Goal: Task Accomplishment & Management: Complete application form

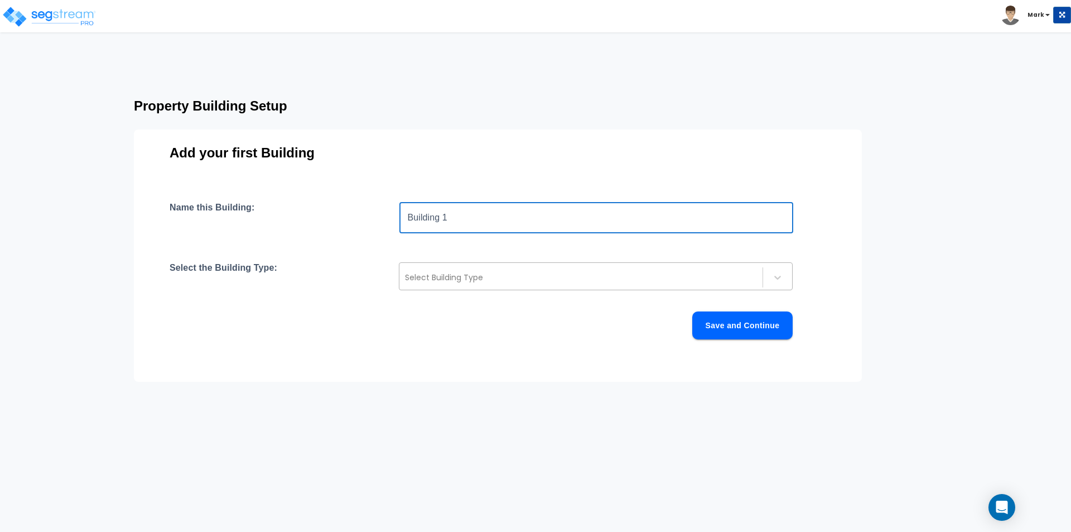
type input "Building 1"
click at [444, 277] on div at bounding box center [581, 277] width 352 height 13
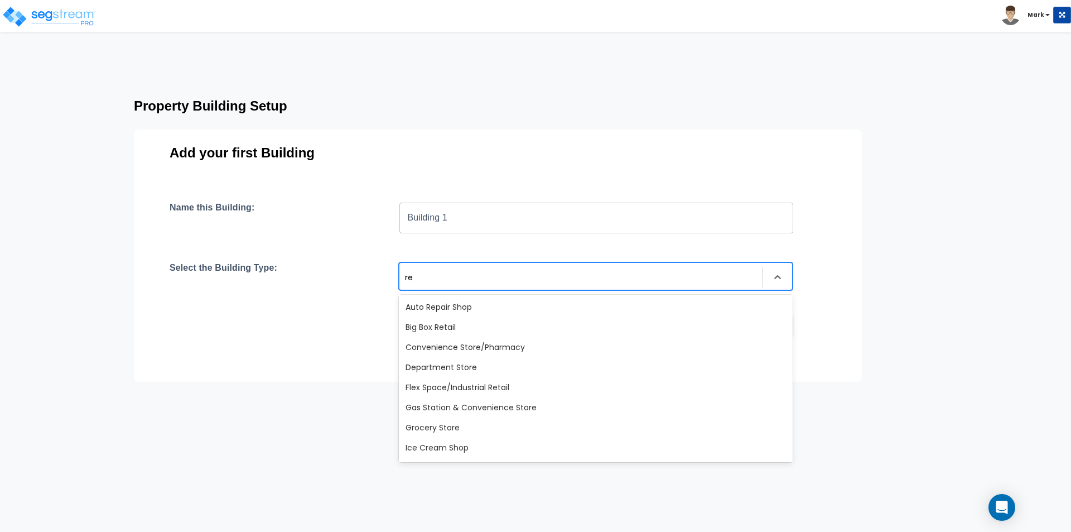
type input "r"
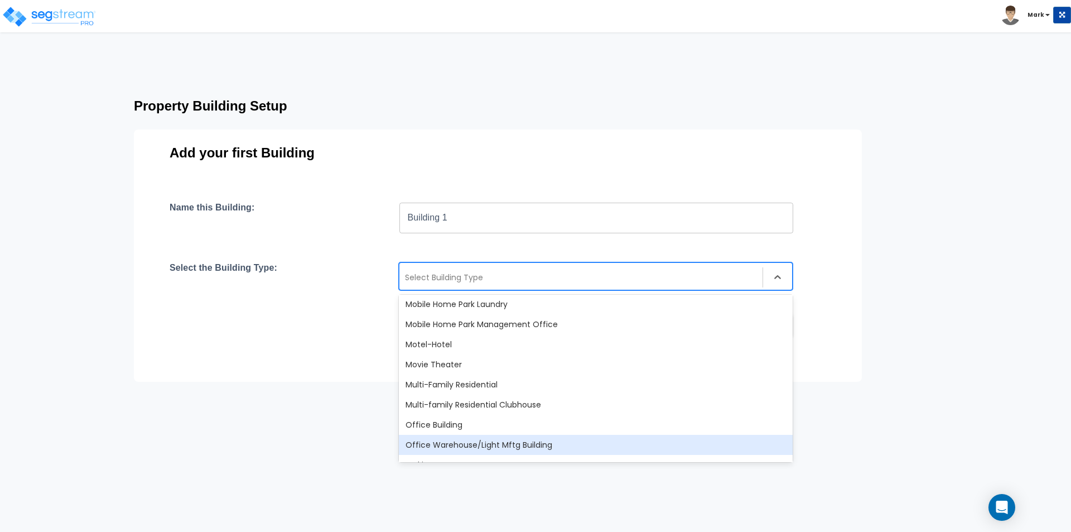
scroll to position [627, 0]
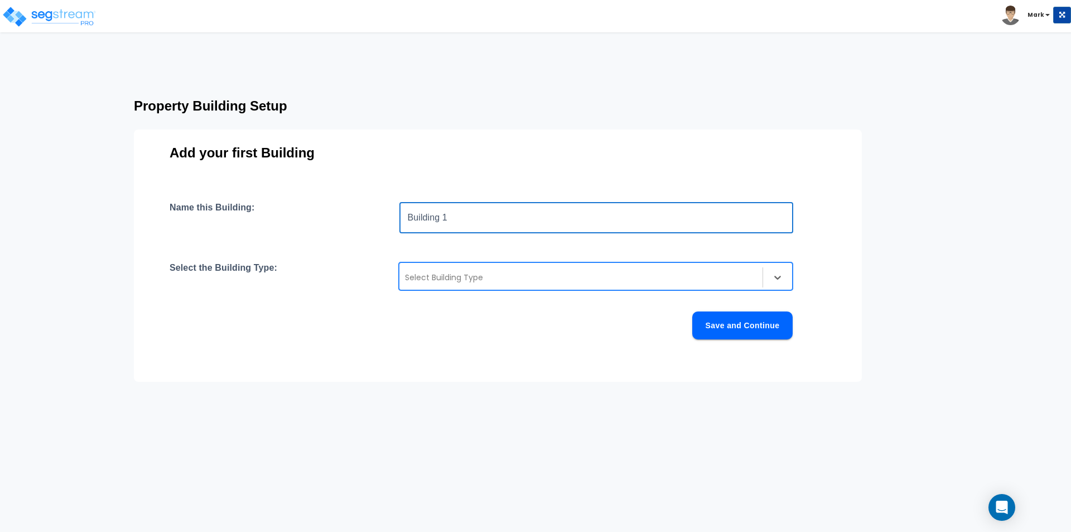
drag, startPoint x: 536, startPoint y: 215, endPoint x: 235, endPoint y: 200, distance: 301.6
click at [235, 200] on div "Add your first Building Name this Building: Building 1 ​ Select the Building Ty…" at bounding box center [498, 255] width 728 height 252
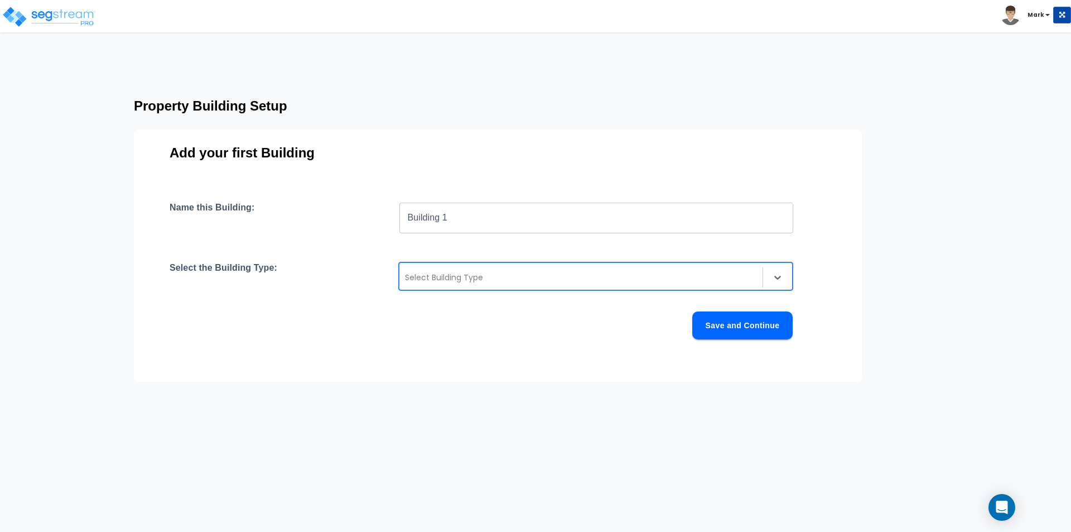
click at [539, 219] on input "Building 1" at bounding box center [596, 217] width 394 height 31
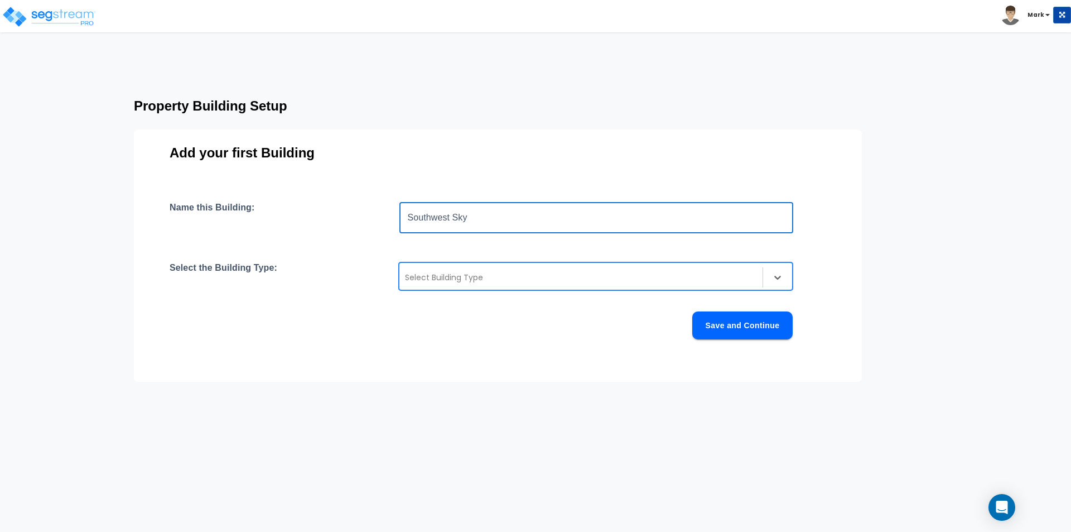
click at [510, 271] on div at bounding box center [581, 277] width 352 height 13
type input "Southwest Sky"
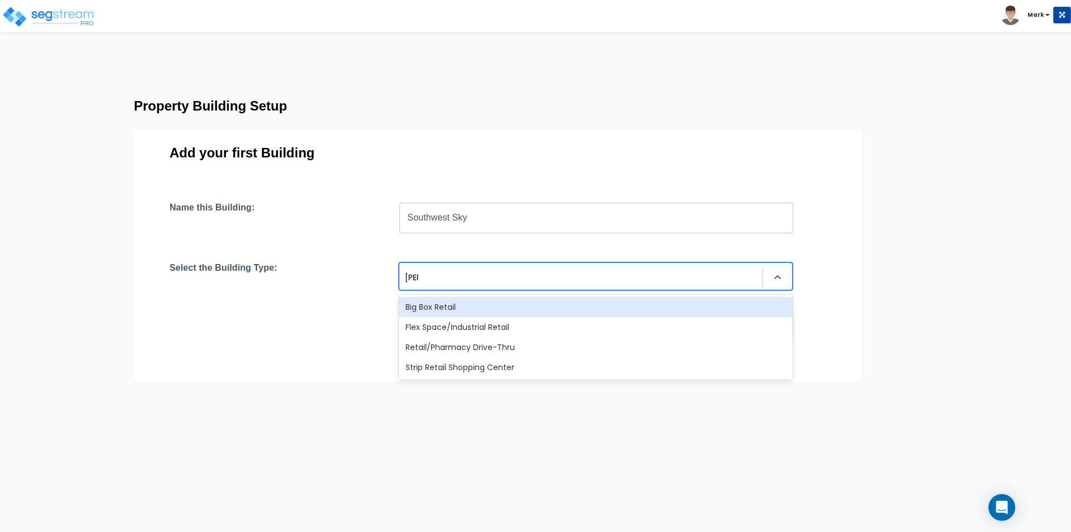
type input "retai"
click at [57, 5] on link at bounding box center [52, 7] width 88 height 11
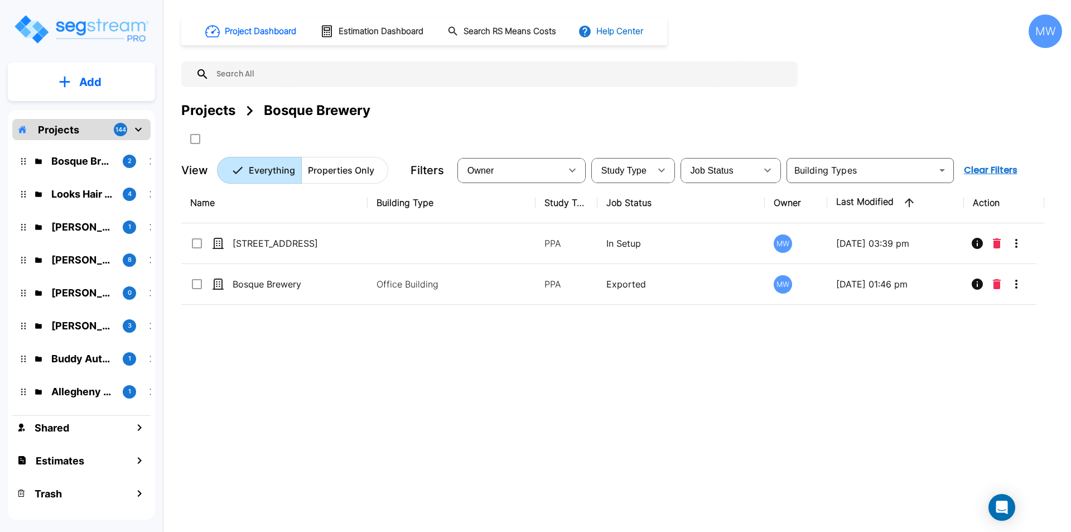
click at [634, 25] on button "Help Center" at bounding box center [612, 31] width 72 height 21
click at [638, 61] on link "Knowledge Base" at bounding box center [633, 61] width 108 height 21
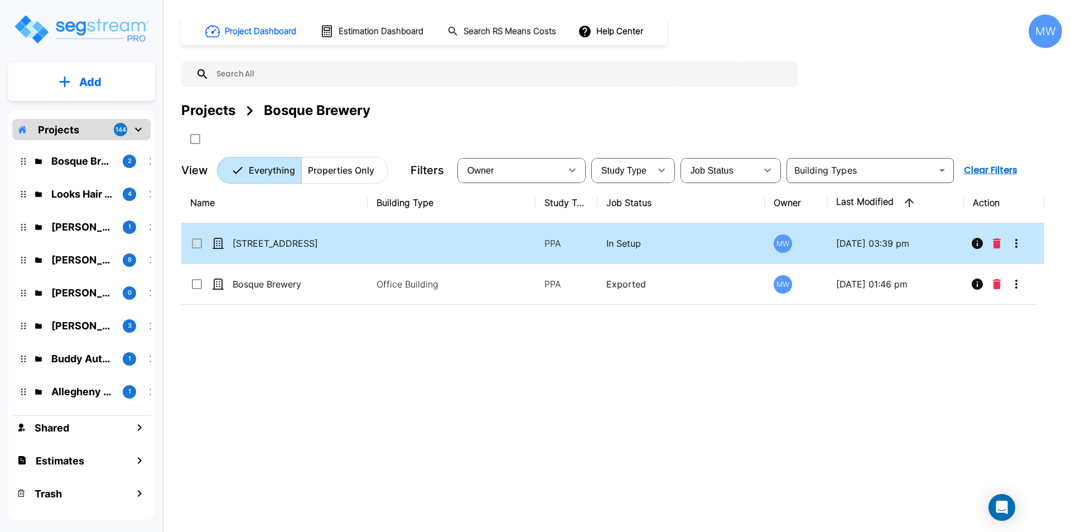
click at [312, 251] on td "[STREET_ADDRESS]" at bounding box center [274, 243] width 186 height 41
checkbox input "true"
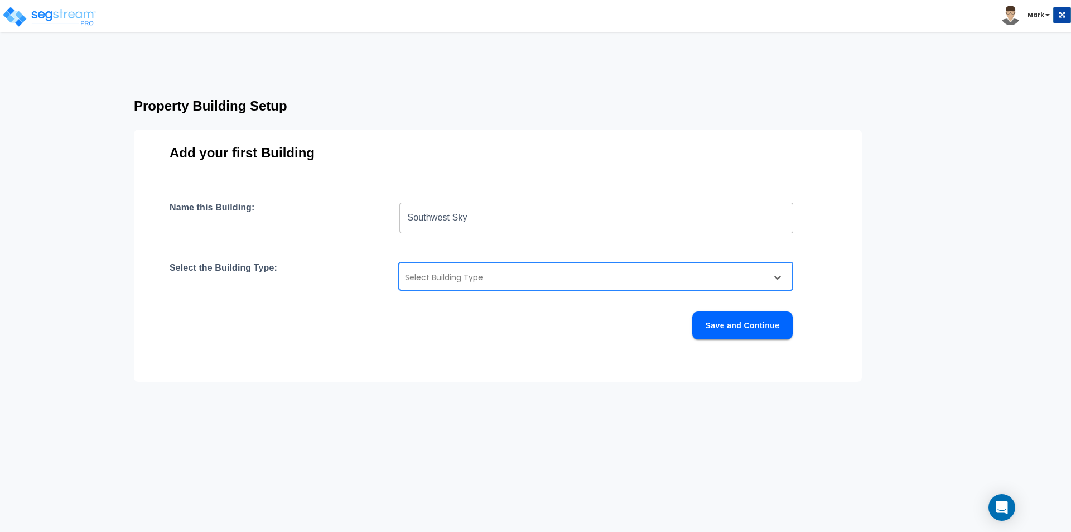
click at [505, 277] on div at bounding box center [581, 277] width 352 height 13
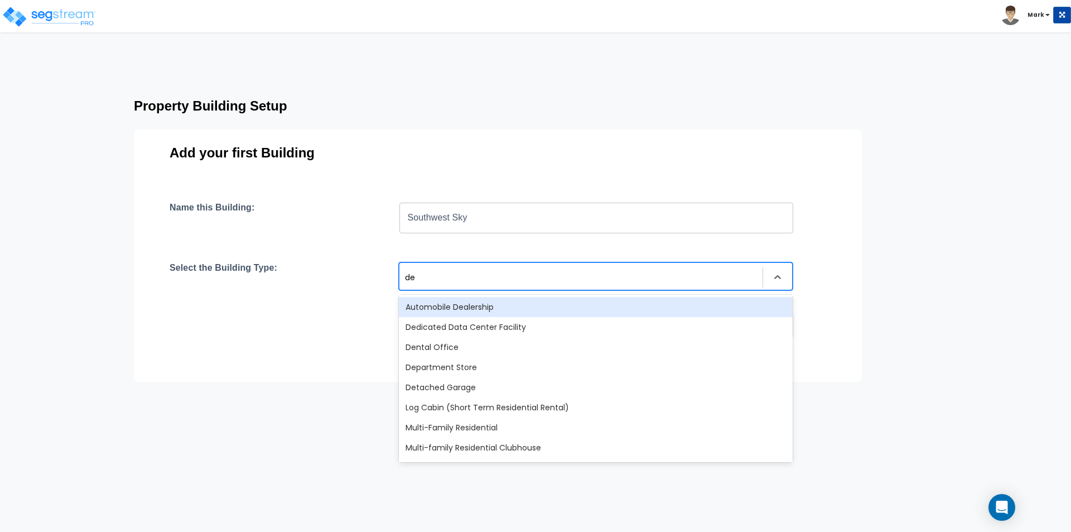
type input "dep"
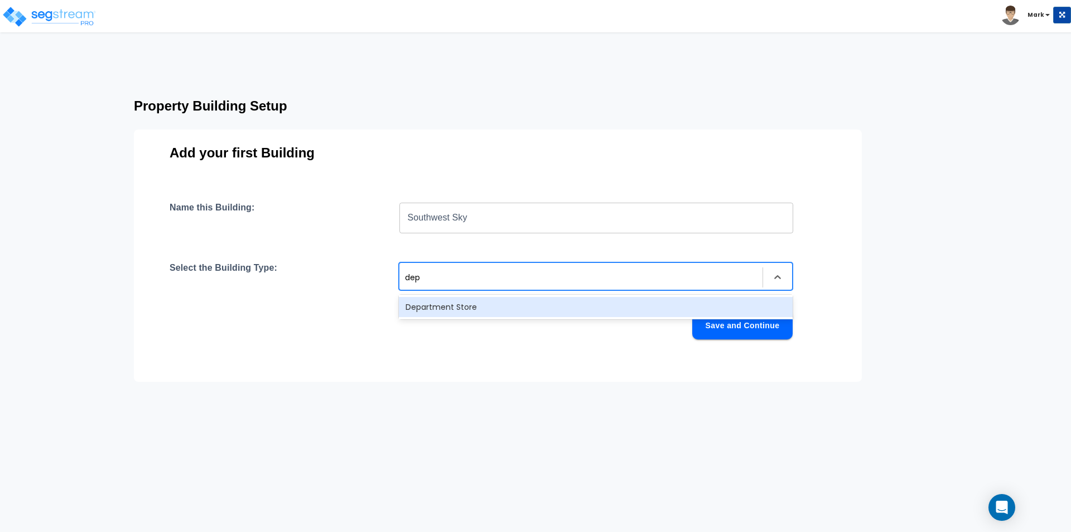
click at [476, 302] on div "Department Store" at bounding box center [596, 307] width 394 height 20
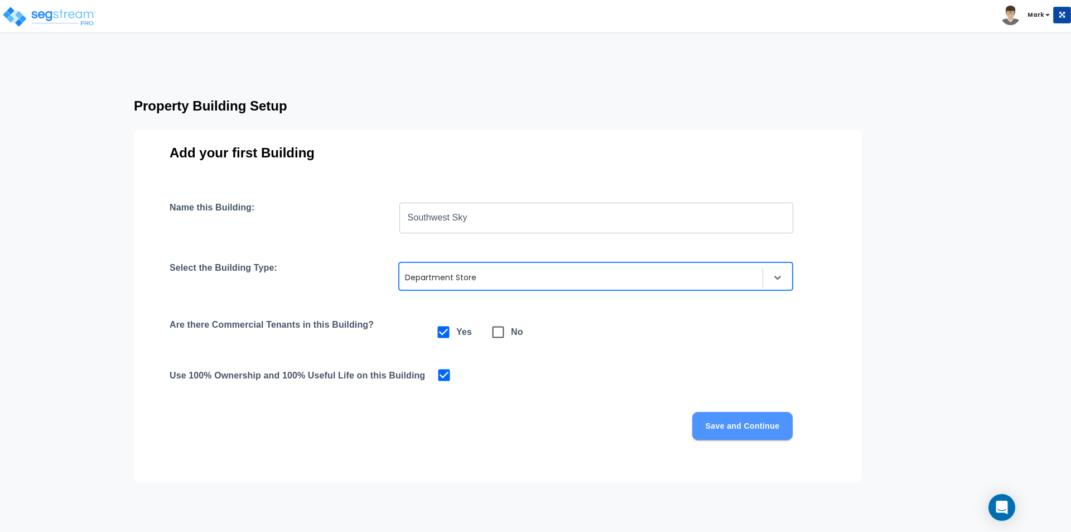
click at [739, 426] on button "Save and Continue" at bounding box center [742, 426] width 100 height 28
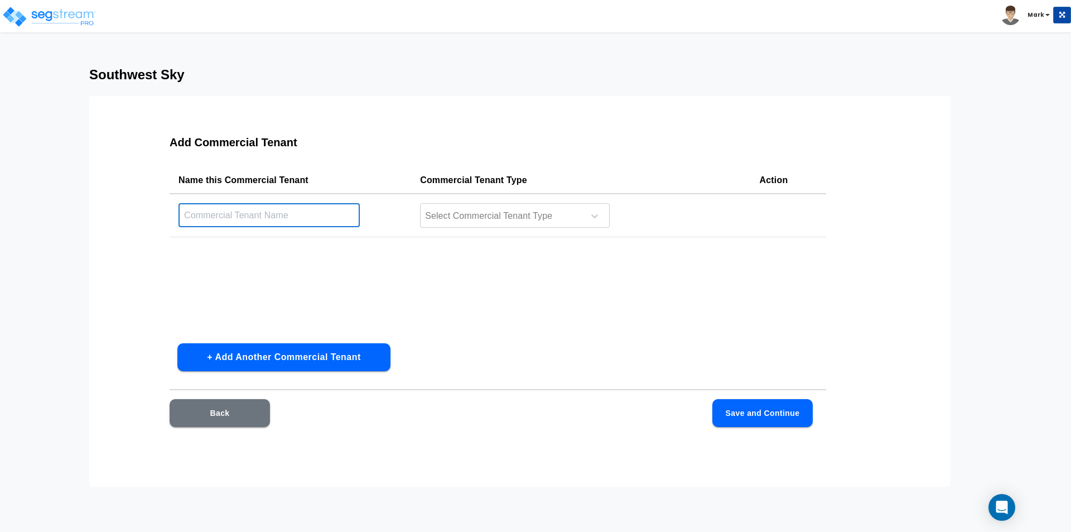
click at [282, 205] on input "text" at bounding box center [269, 215] width 181 height 24
type input "Southwest Sky"
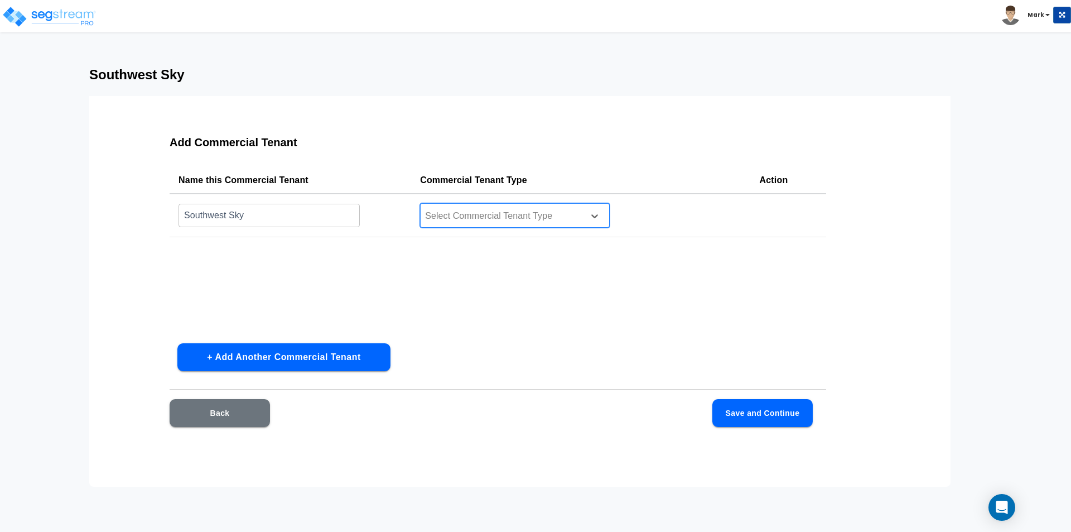
click at [532, 218] on div at bounding box center [500, 216] width 153 height 15
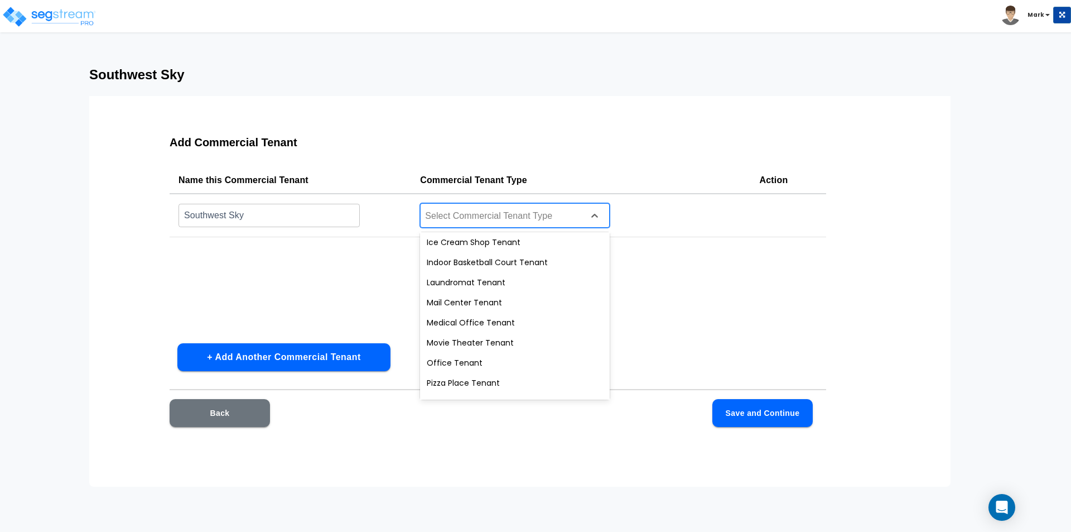
scroll to position [399, 0]
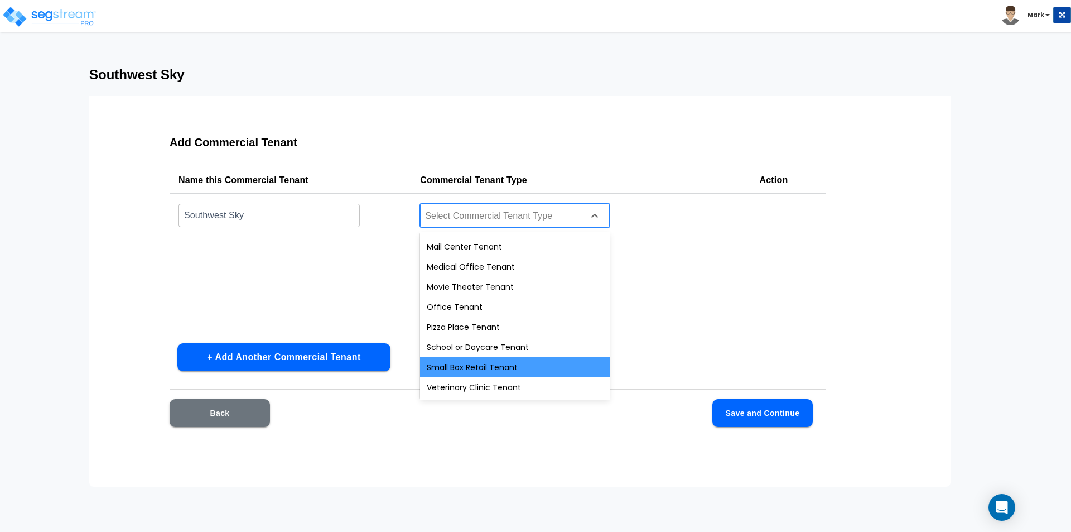
click at [532, 367] on div "Small Box Retail Tenant" at bounding box center [515, 367] width 190 height 20
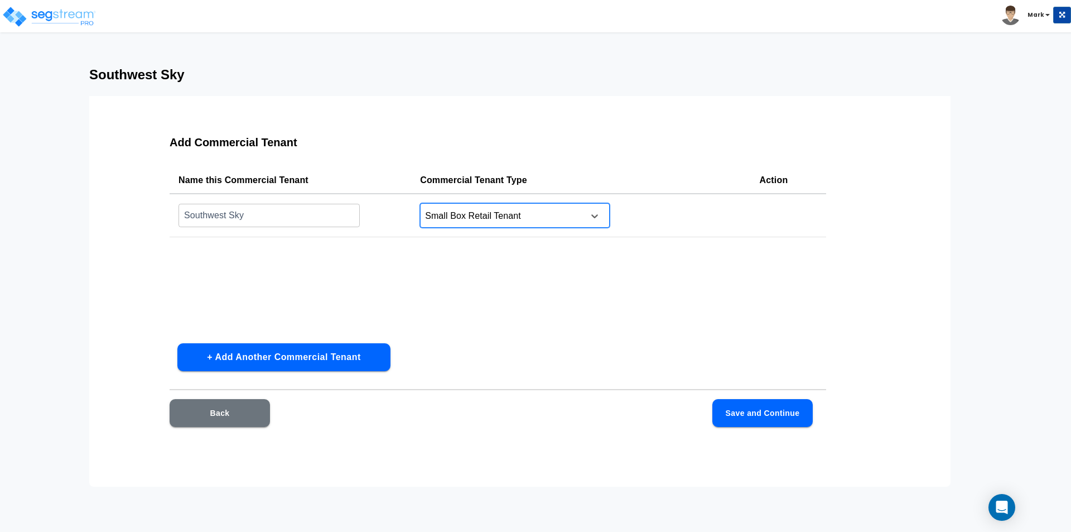
click at [746, 405] on button "Save and Continue" at bounding box center [762, 413] width 100 height 28
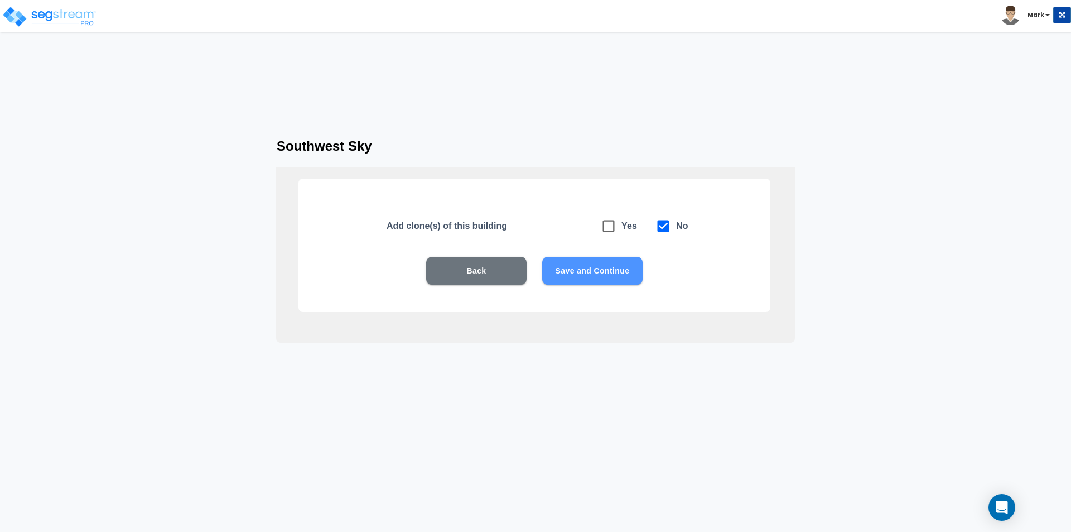
click at [568, 267] on button "Save and Continue" at bounding box center [592, 271] width 100 height 28
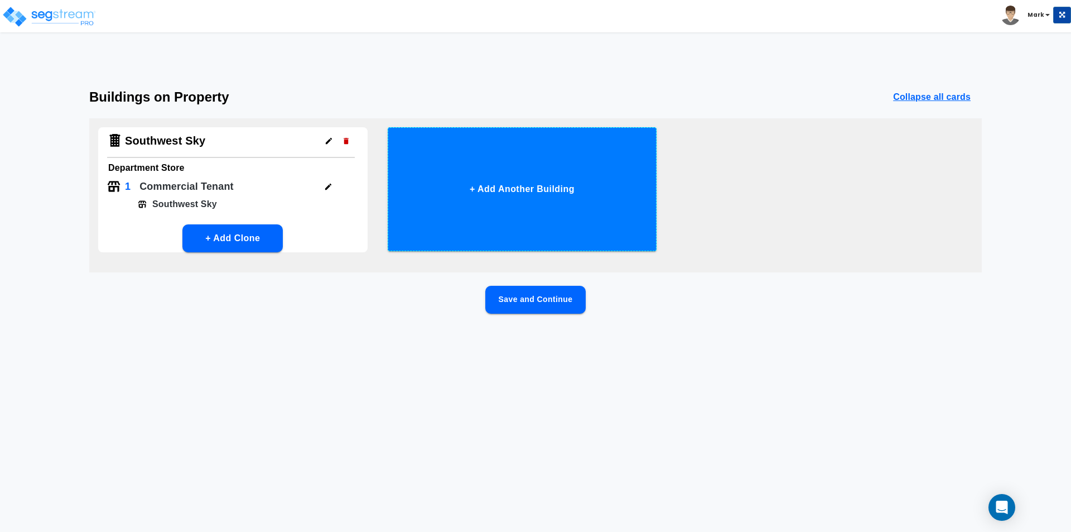
click at [524, 226] on button "+ Add Another Building" at bounding box center [522, 189] width 269 height 124
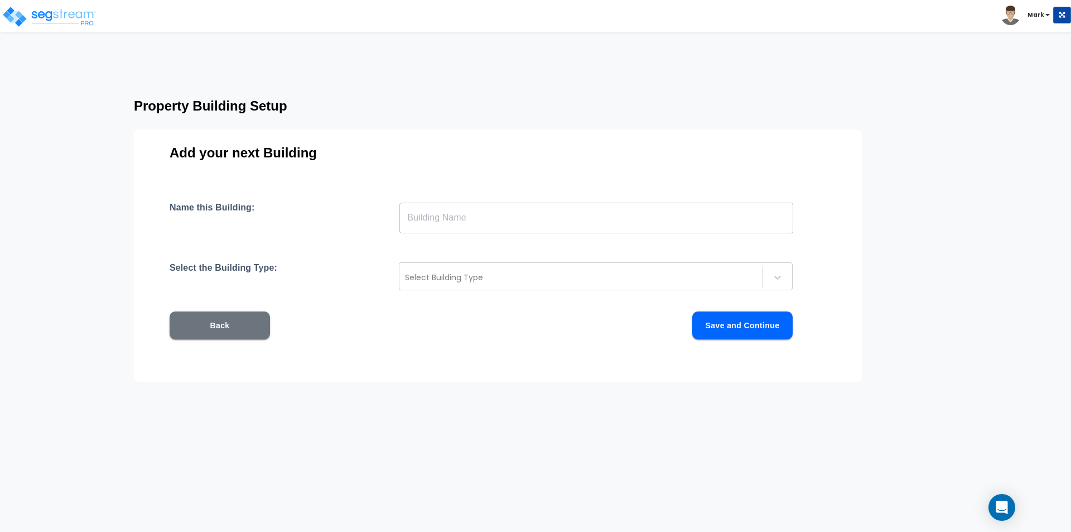
click at [524, 226] on input "text" at bounding box center [596, 217] width 394 height 31
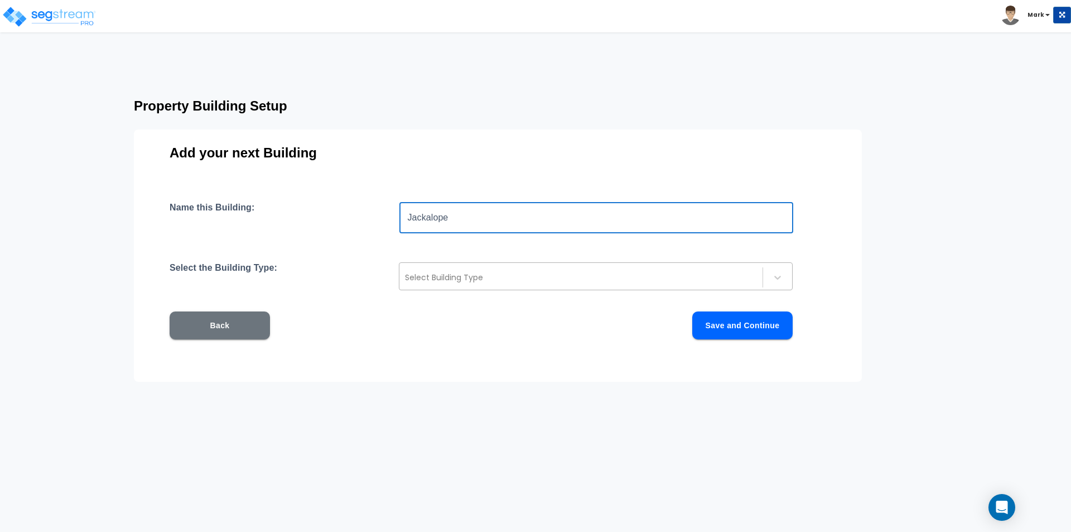
type input "Jackalope"
click at [519, 274] on div at bounding box center [581, 277] width 352 height 13
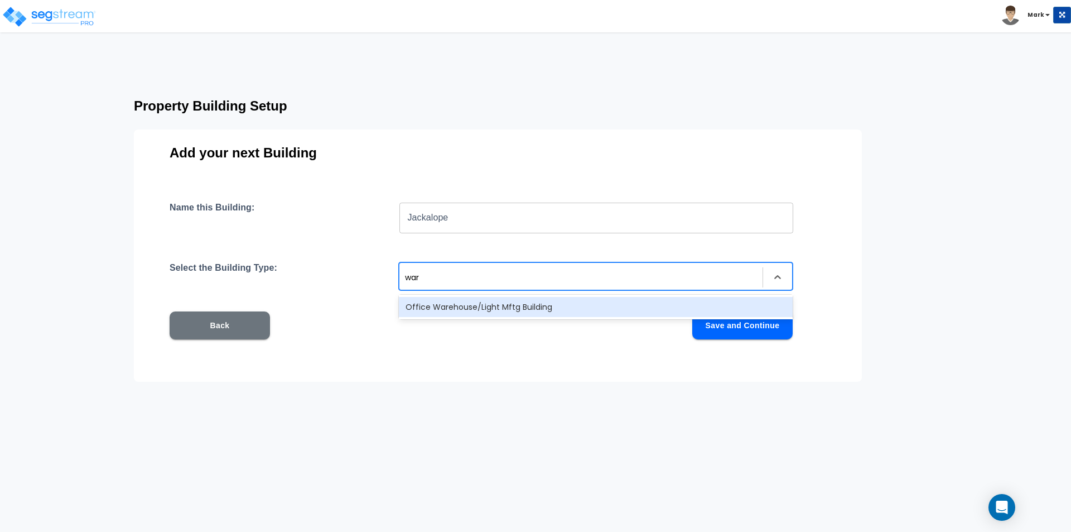
type input "ware"
click at [493, 309] on div "Office Warehouse/Light Mftg Building" at bounding box center [596, 307] width 394 height 20
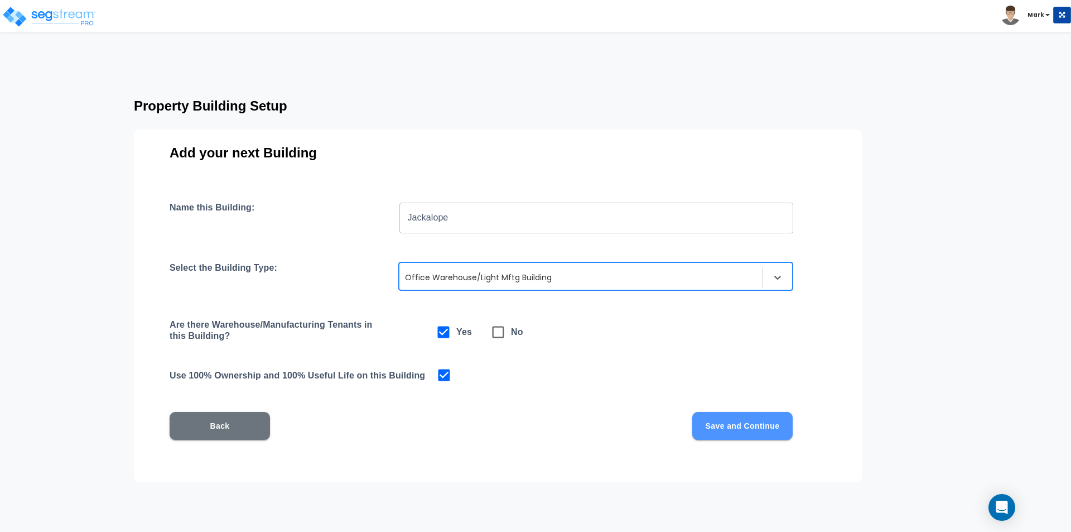
click at [750, 426] on button "Save and Continue" at bounding box center [742, 426] width 100 height 28
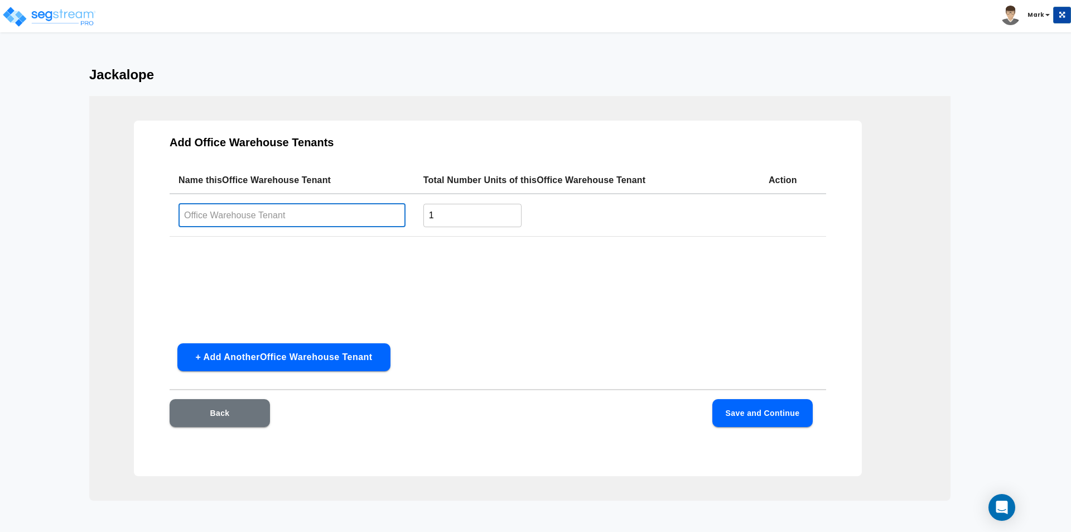
click at [373, 215] on input "text" at bounding box center [292, 215] width 227 height 24
type input "Jackalope"
click at [744, 409] on button "Save and Continue" at bounding box center [762, 413] width 100 height 28
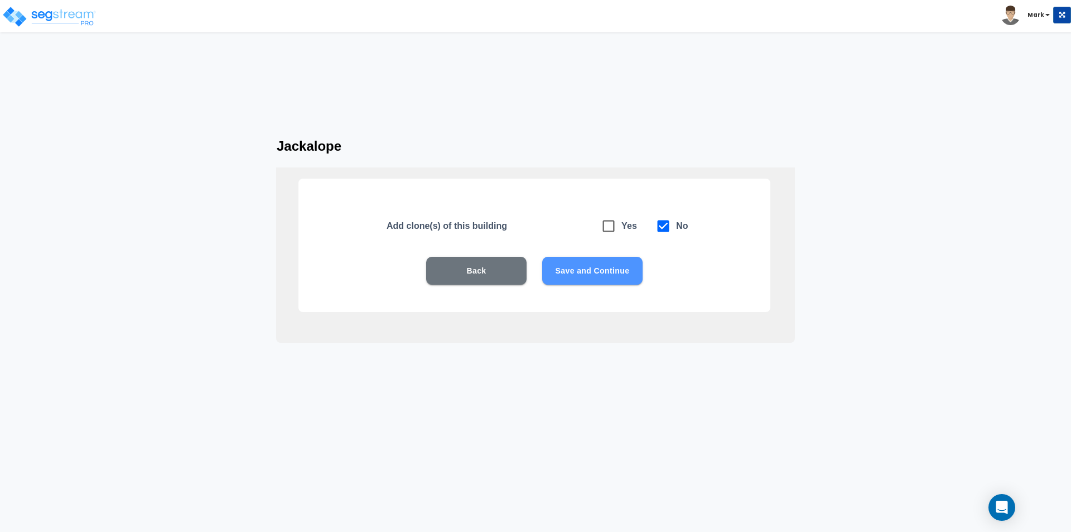
click at [600, 268] on button "Save and Continue" at bounding box center [592, 271] width 100 height 28
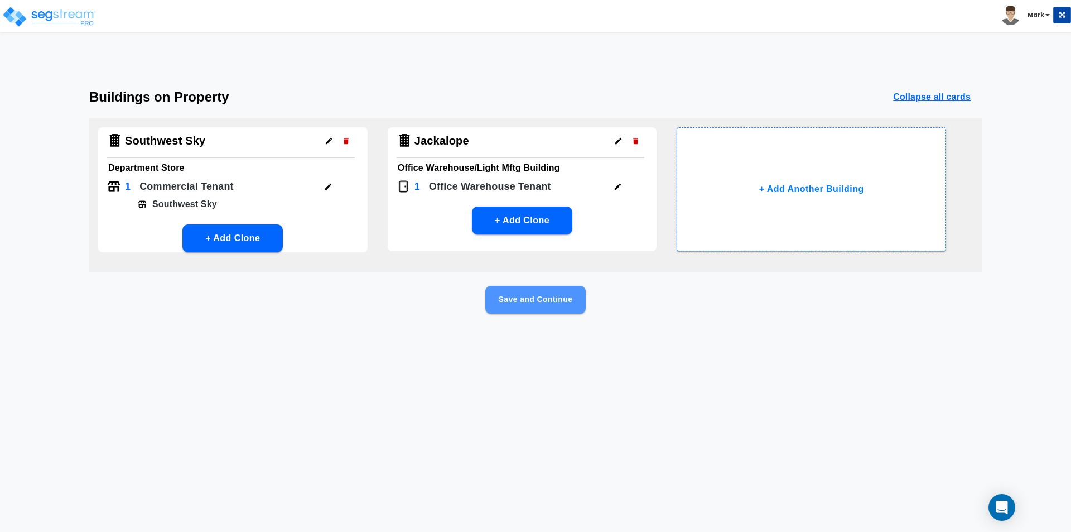
click at [548, 306] on button "Save and Continue" at bounding box center [535, 300] width 100 height 28
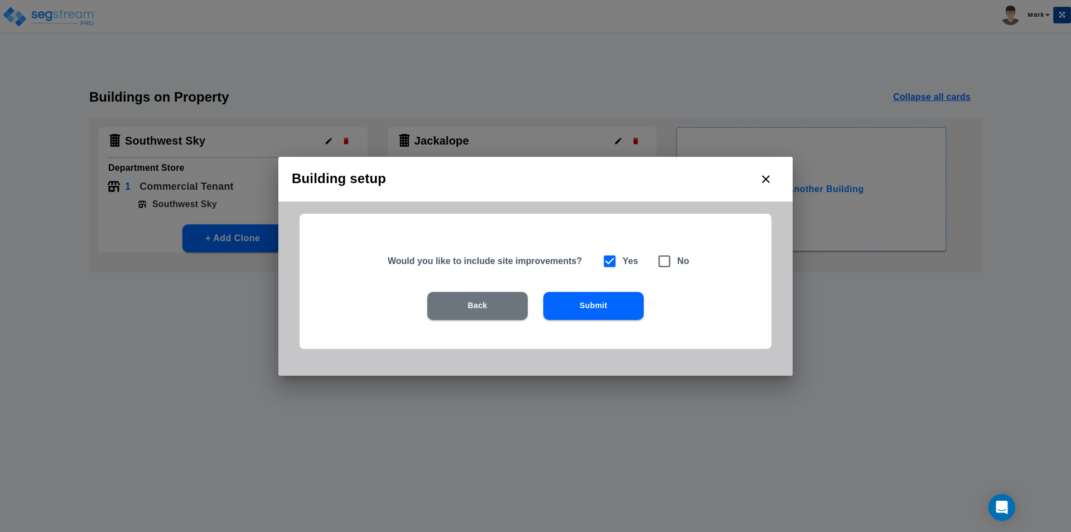
click at [571, 305] on button "Submit" at bounding box center [593, 306] width 100 height 28
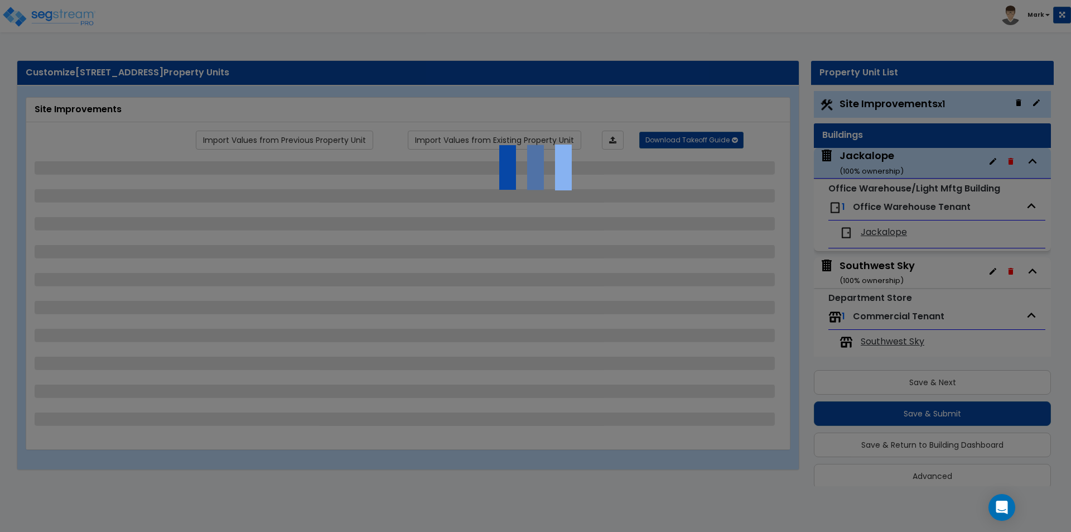
scroll to position [13, 0]
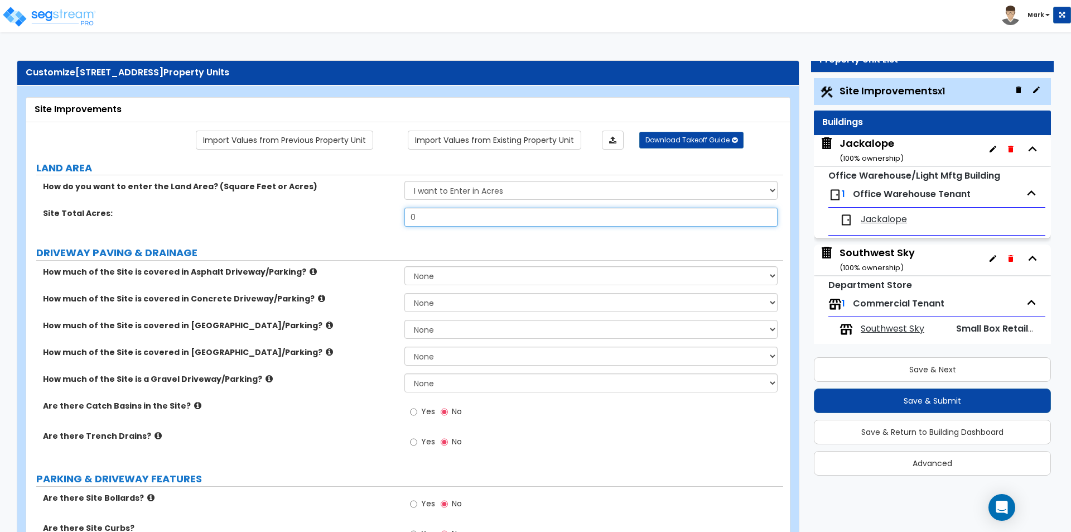
click at [450, 219] on input "0" at bounding box center [590, 217] width 373 height 19
type input "2.66"
click at [384, 203] on div "How do you want to enter the Land Area? (Square Feet or Acres) I want to Enter …" at bounding box center [404, 194] width 757 height 27
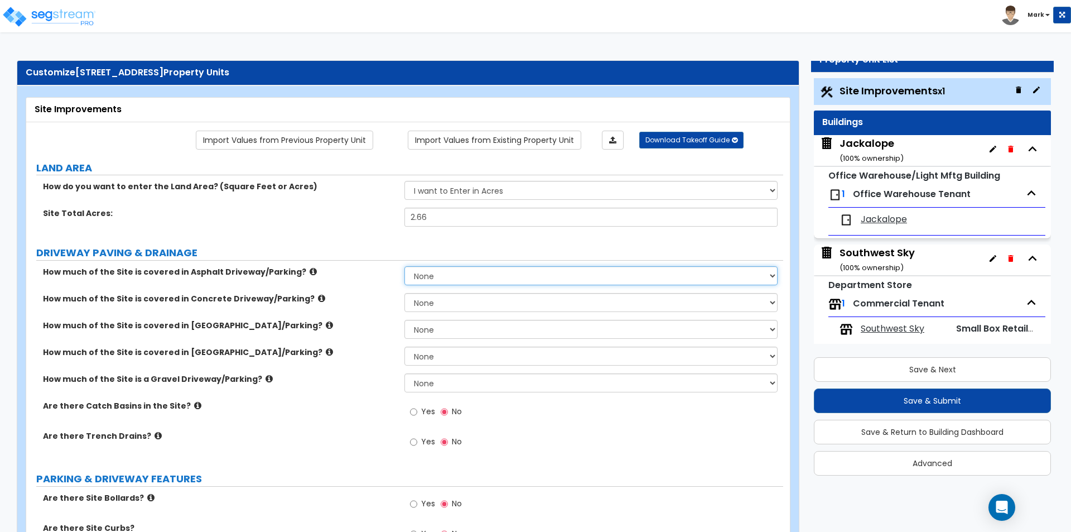
click at [416, 269] on select "None I want to Enter an Approximate Percentage I want to Enter the Square Foota…" at bounding box center [590, 275] width 373 height 19
select select "2"
click at [404, 266] on select "None I want to Enter an Approximate Percentage I want to Enter the Square Foota…" at bounding box center [590, 275] width 373 height 19
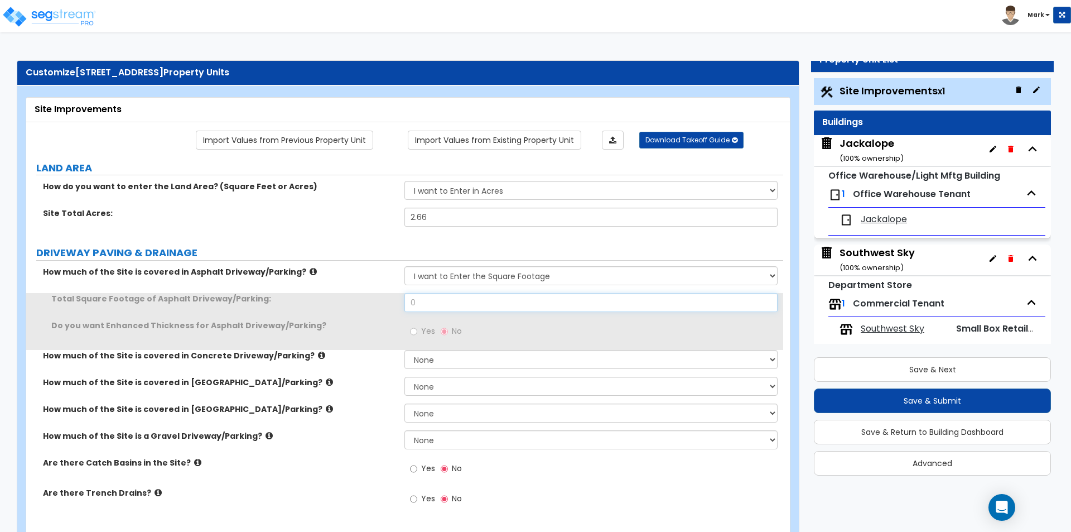
click at [436, 302] on input "0" at bounding box center [590, 302] width 373 height 19
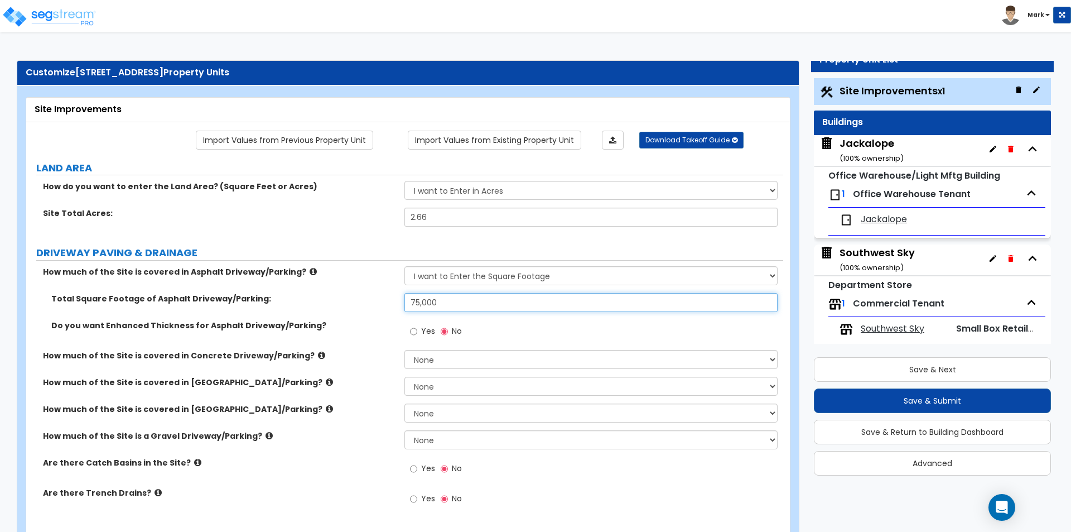
type input "75,000"
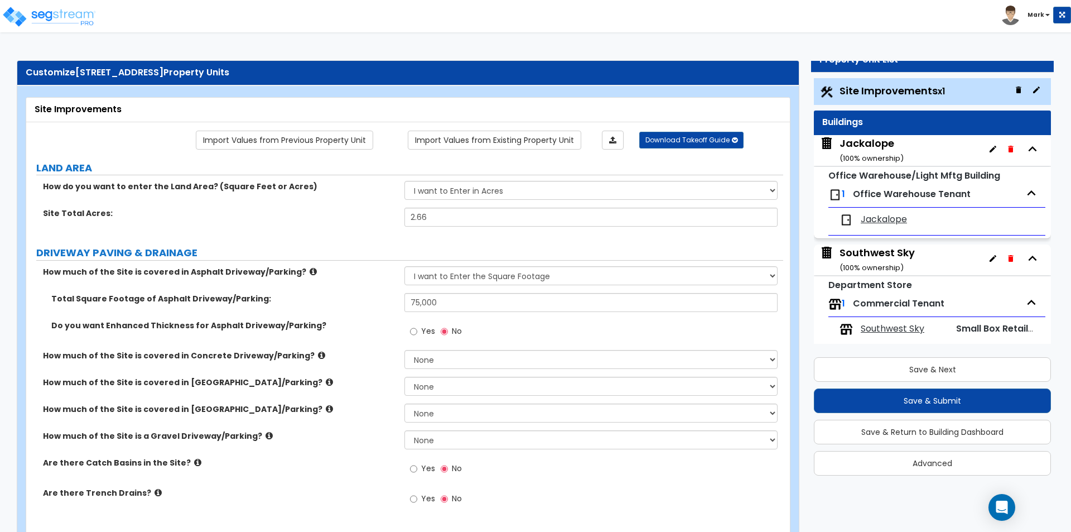
click at [378, 331] on label "Do you want Enhanced Thickness for Asphalt Driveway/Parking?" at bounding box center [223, 325] width 345 height 11
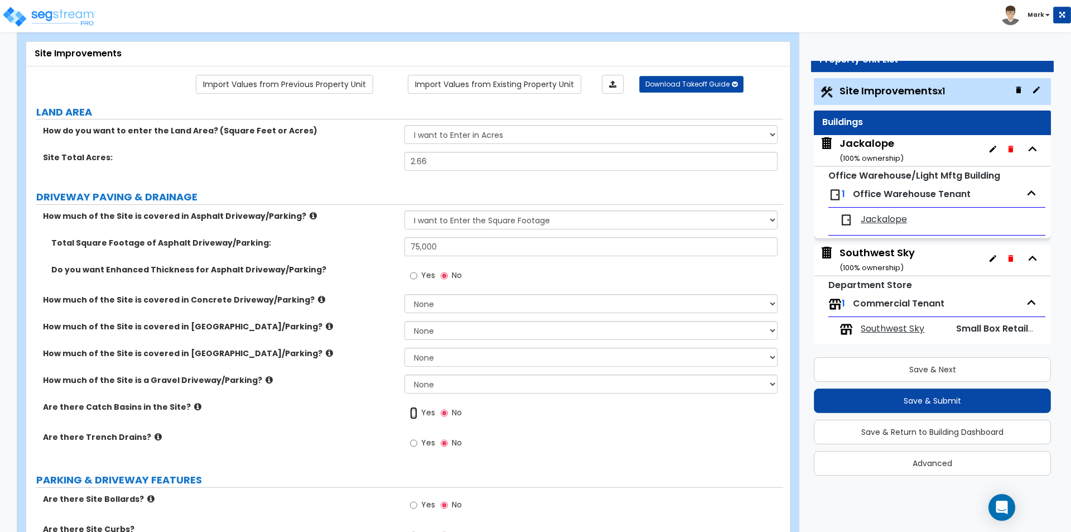
click at [415, 412] on input "Yes" at bounding box center [413, 413] width 7 height 12
radio input "true"
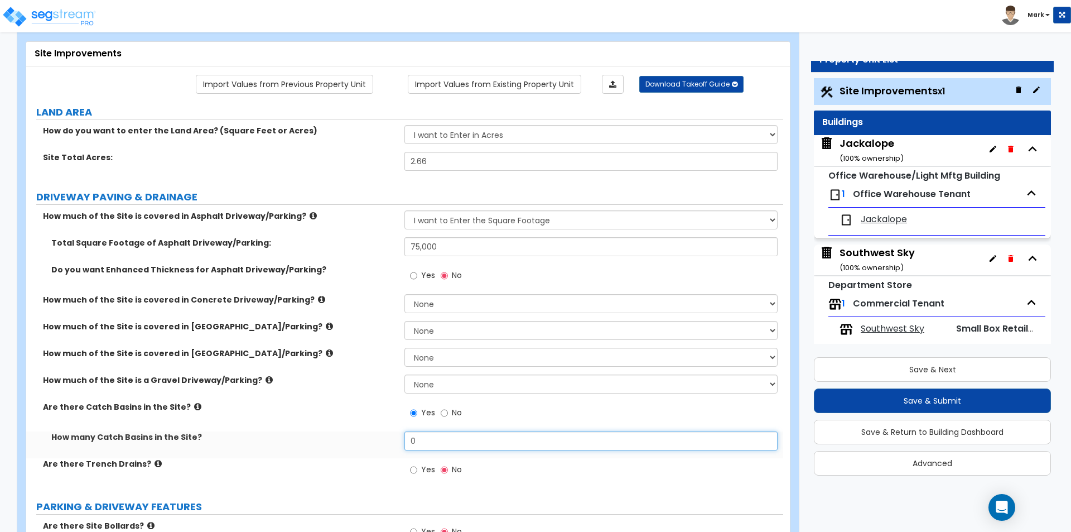
click at [423, 445] on input "0" at bounding box center [590, 440] width 373 height 19
type input "3"
click at [369, 462] on label "Are there Trench Drains?" at bounding box center [219, 463] width 353 height 11
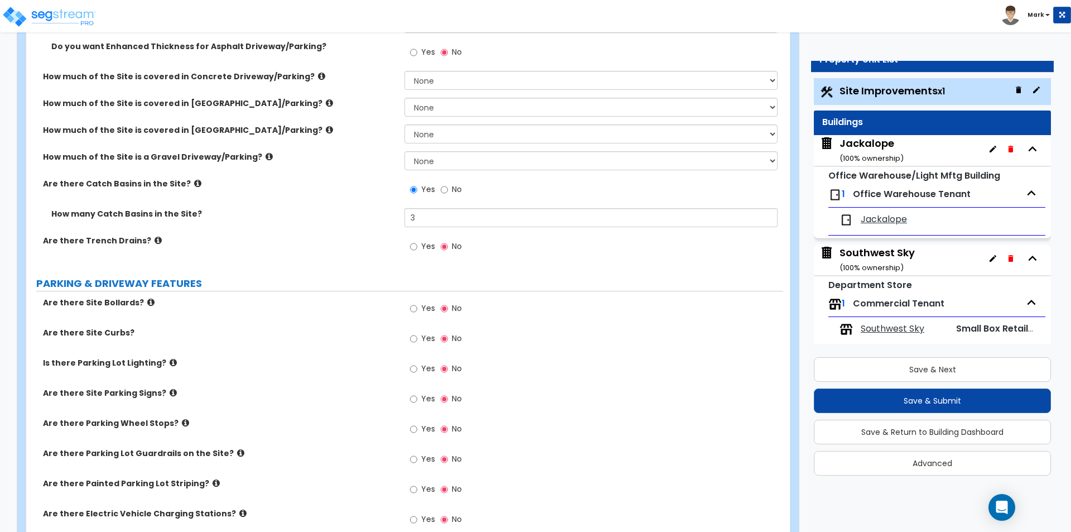
scroll to position [335, 0]
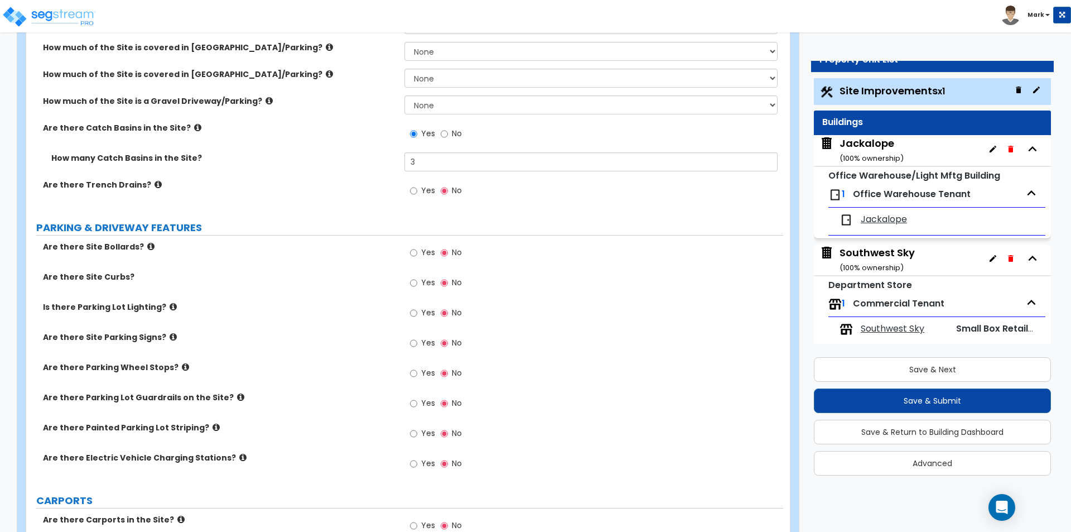
click at [420, 432] on label "Yes" at bounding box center [422, 434] width 25 height 19
click at [417, 432] on input "Yes" at bounding box center [413, 433] width 7 height 12
radio input "true"
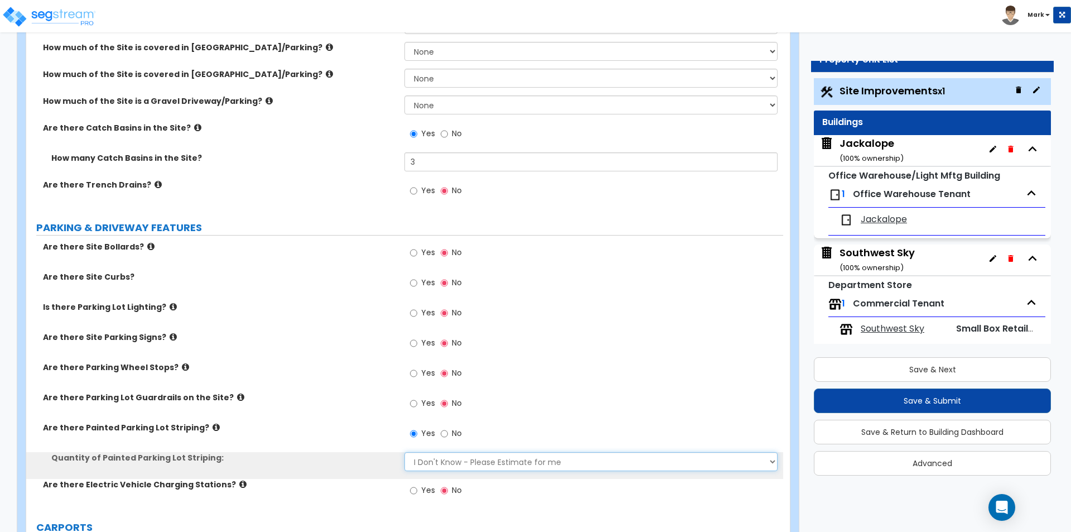
click at [447, 460] on select "I Don't Know - Please Estimate for me I Want to Enter the Number of Parking Spa…" at bounding box center [590, 461] width 373 height 19
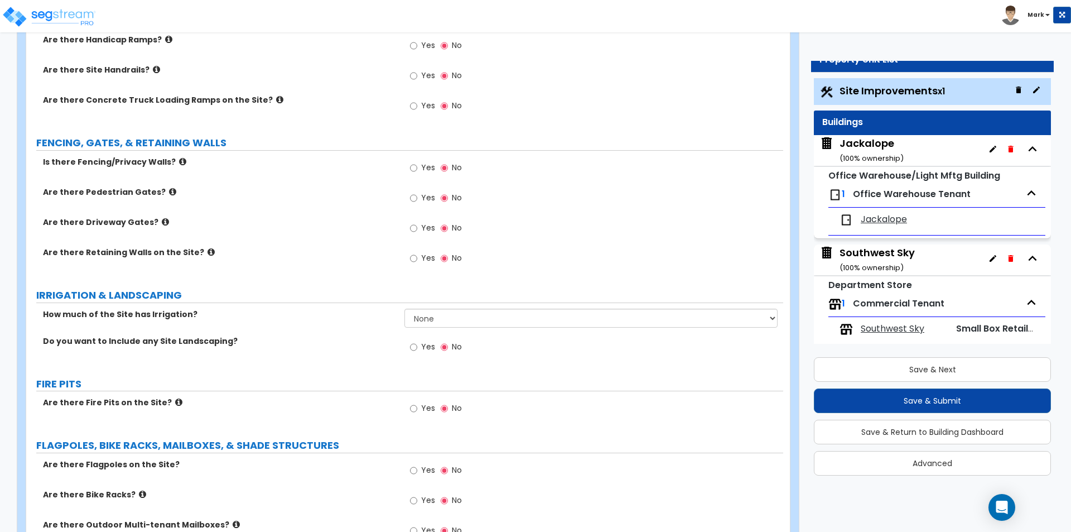
scroll to position [1116, 0]
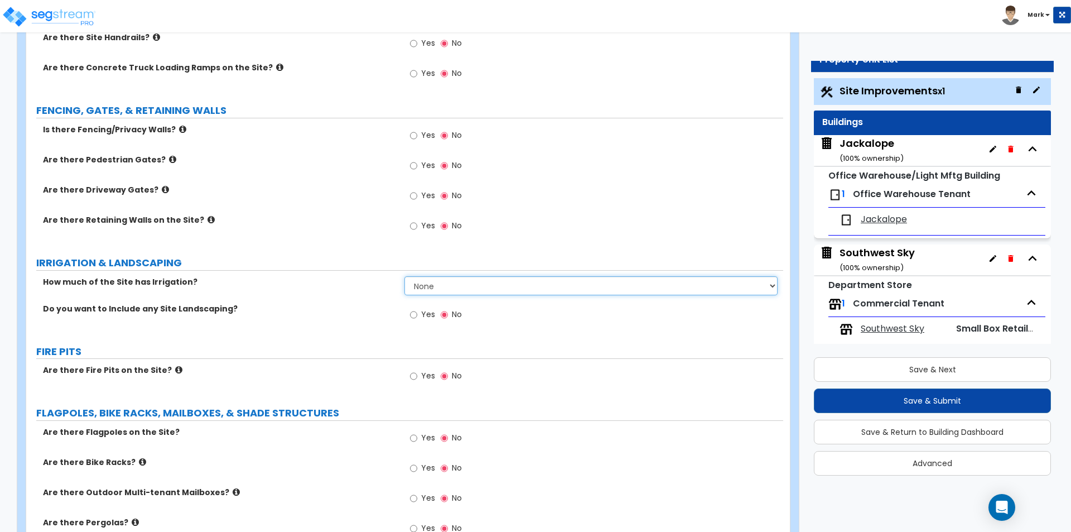
click at [472, 291] on select "None I want to Enter an Approximate Percentage I want to Enter the Square Foota…" at bounding box center [590, 285] width 373 height 19
click at [404, 276] on select "None I want to Enter an Approximate Percentage I want to Enter the Square Foota…" at bounding box center [590, 285] width 373 height 19
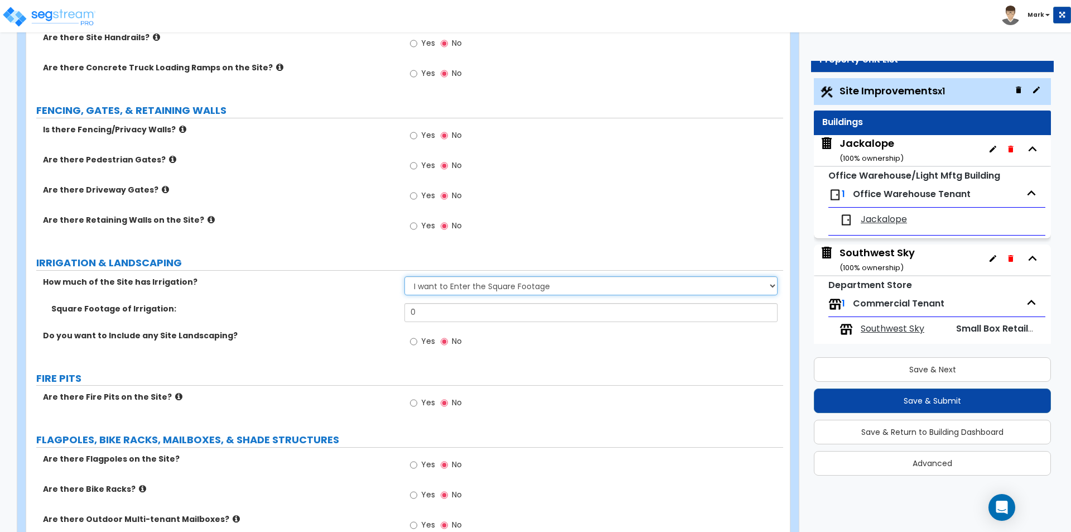
click at [470, 280] on select "None I want to Enter an Approximate Percentage I want to Enter the Square Foota…" at bounding box center [590, 285] width 373 height 19
click at [404, 276] on select "None I want to Enter an Approximate Percentage I want to Enter the Square Foota…" at bounding box center [590, 285] width 373 height 19
click at [466, 285] on select "None I want to Enter an Approximate Percentage I want to Enter the Square Foota…" at bounding box center [590, 285] width 373 height 19
select select "0"
click at [404, 276] on select "None I want to Enter an Approximate Percentage I want to Enter the Square Foota…" at bounding box center [590, 285] width 373 height 19
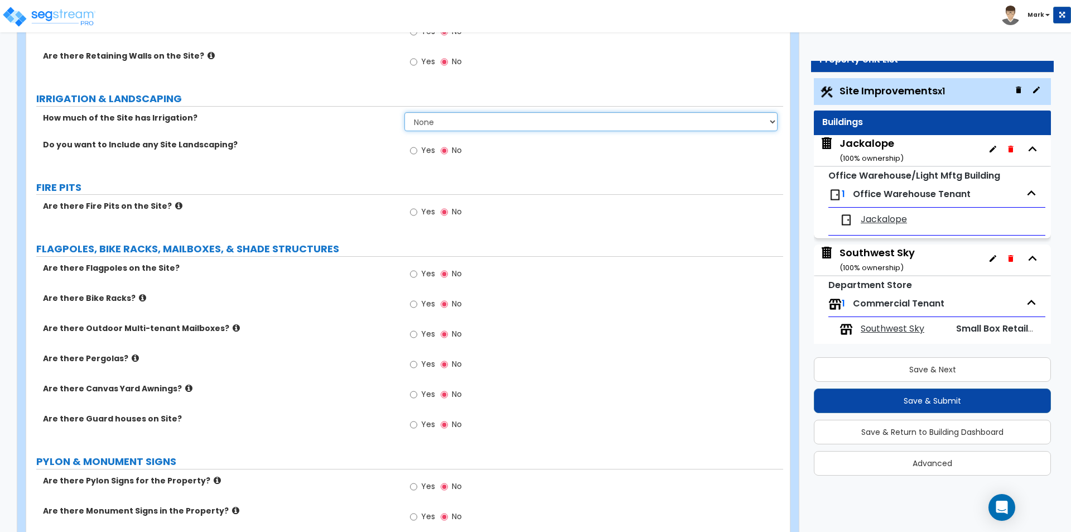
scroll to position [1283, 0]
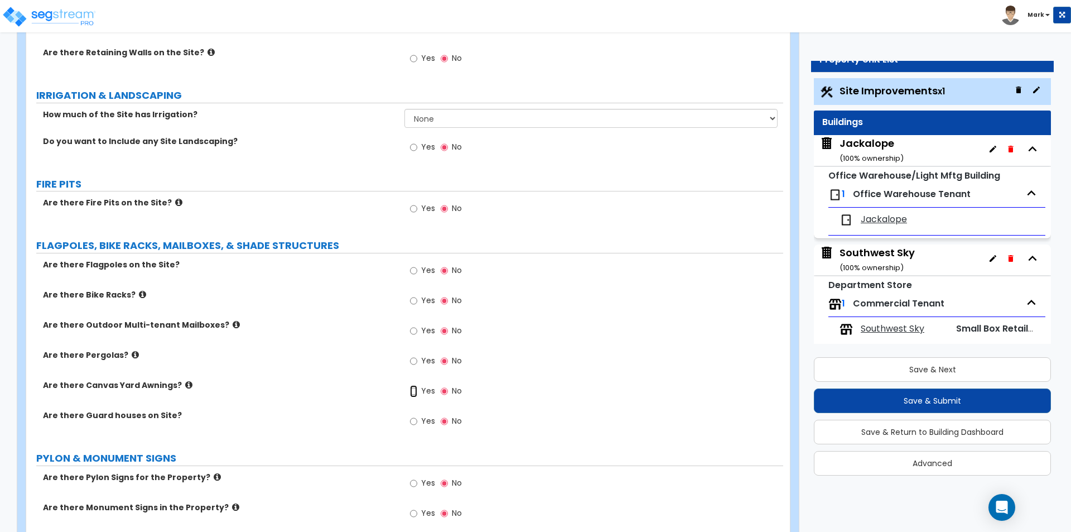
click at [413, 392] on input "Yes" at bounding box center [413, 391] width 7 height 12
radio input "true"
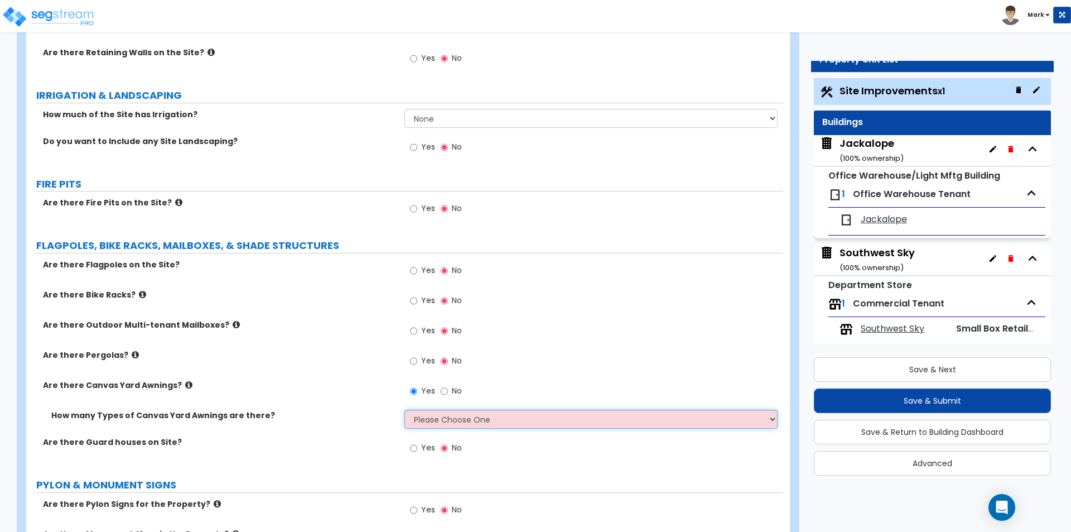
drag, startPoint x: 542, startPoint y: 412, endPoint x: 537, endPoint y: 416, distance: 6.3
click at [542, 412] on select "Please Choose One 1 2" at bounding box center [590, 418] width 373 height 19
select select "1"
click at [404, 409] on select "Please Choose One 1 2" at bounding box center [590, 418] width 373 height 19
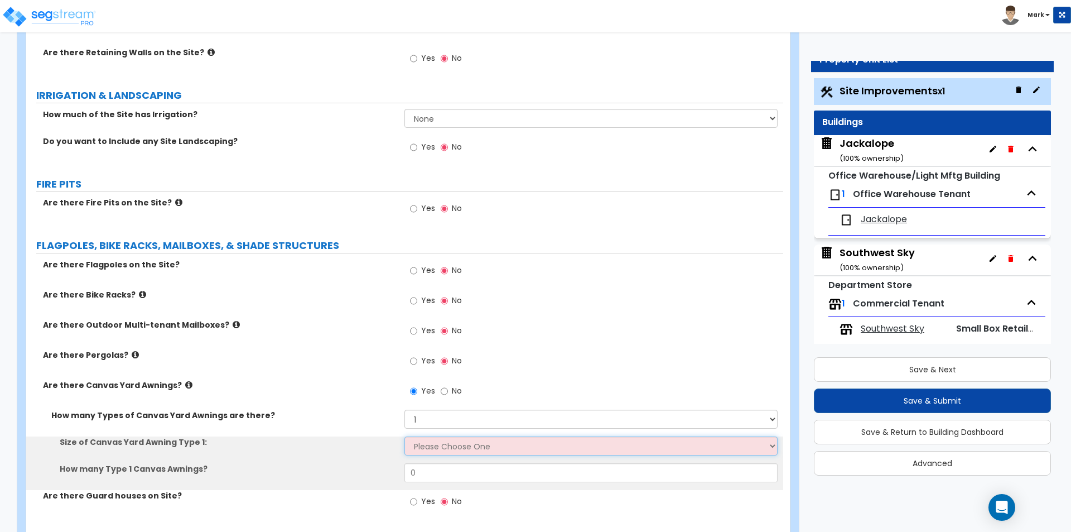
click at [475, 447] on select "Please Choose One 12' x 12' 16' x 14'" at bounding box center [590, 445] width 373 height 19
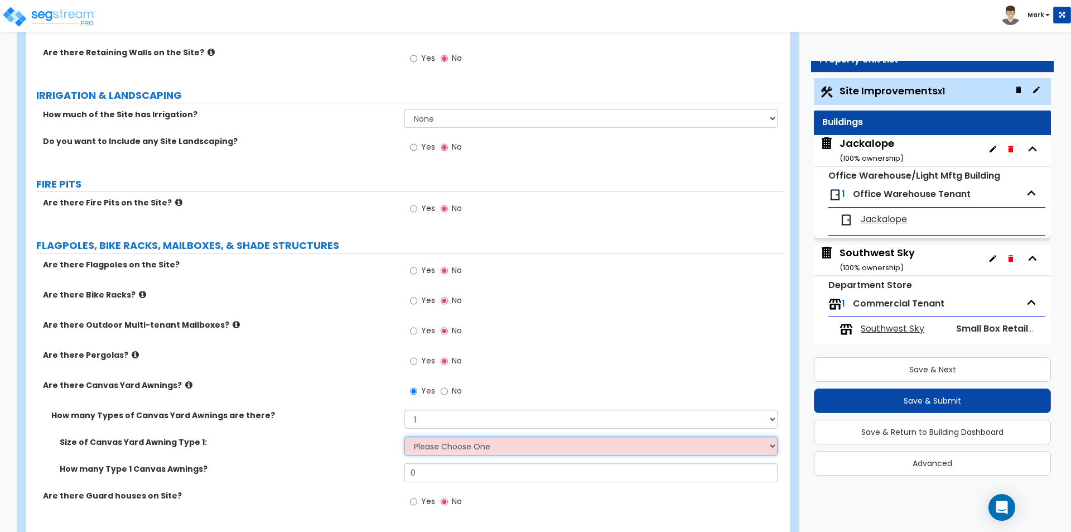
select select "2"
click at [404, 436] on select "Please Choose One 12' x 12' 16' x 14'" at bounding box center [590, 445] width 373 height 19
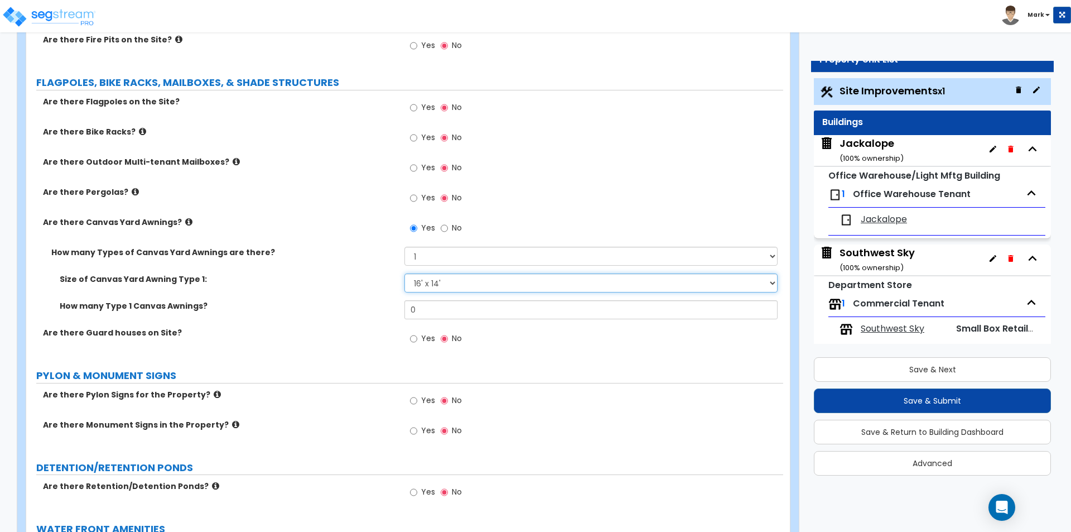
scroll to position [1450, 0]
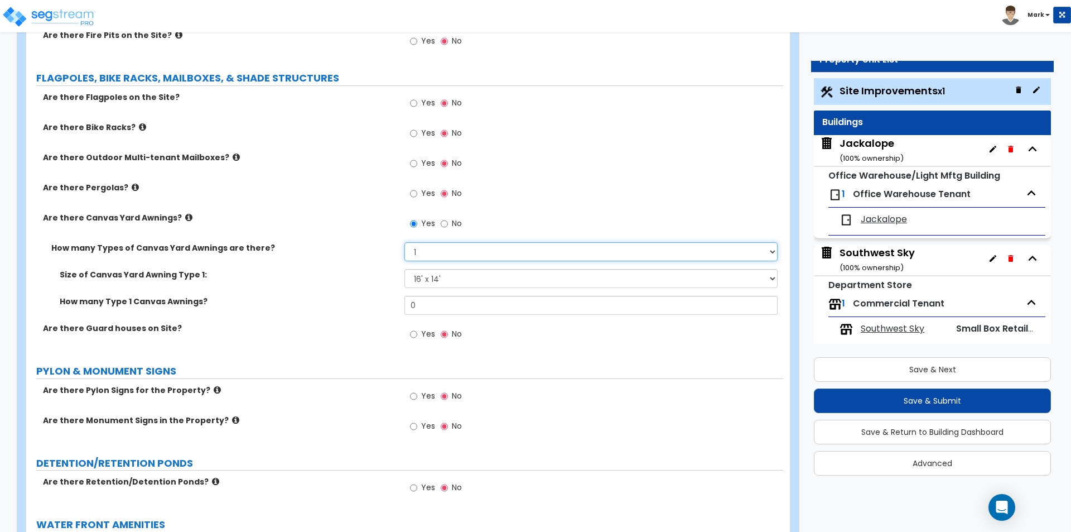
click at [446, 250] on select "Please Choose One 1 2" at bounding box center [590, 251] width 373 height 19
click at [363, 285] on div "Size of Canvas Yard Awning Type 1: Please Choose One 12' x 12' 16' x 14'" at bounding box center [404, 282] width 757 height 27
click at [433, 282] on select "Please Choose One 12' x 12' 16' x 14'" at bounding box center [590, 278] width 373 height 19
click at [404, 269] on select "Please Choose One 12' x 12' 16' x 14'" at bounding box center [590, 278] width 373 height 19
click at [338, 299] on label "How many Type 1 Canvas Awnings?" at bounding box center [228, 301] width 336 height 11
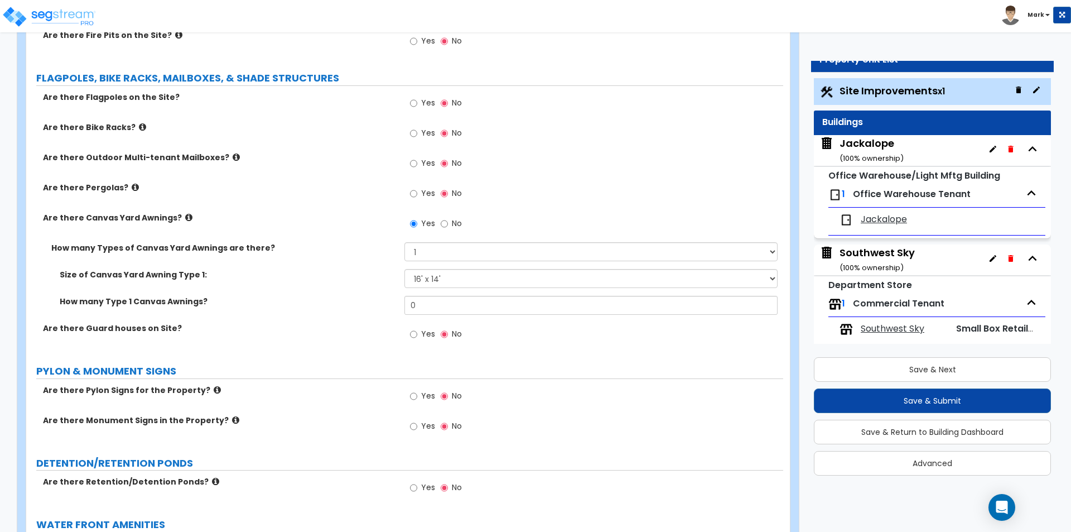
click at [185, 219] on icon at bounding box center [188, 217] width 7 height 8
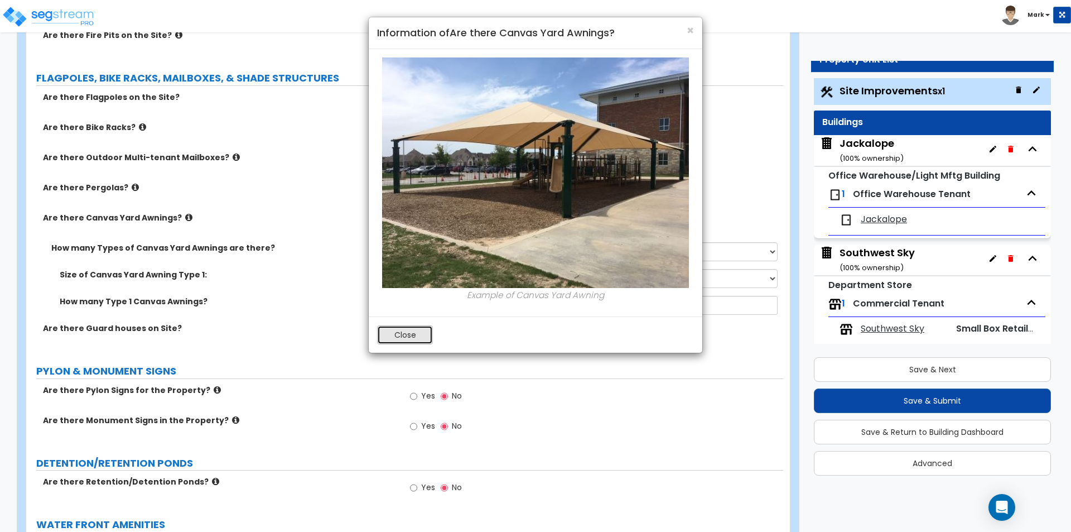
click at [412, 334] on button "Close" at bounding box center [405, 334] width 56 height 19
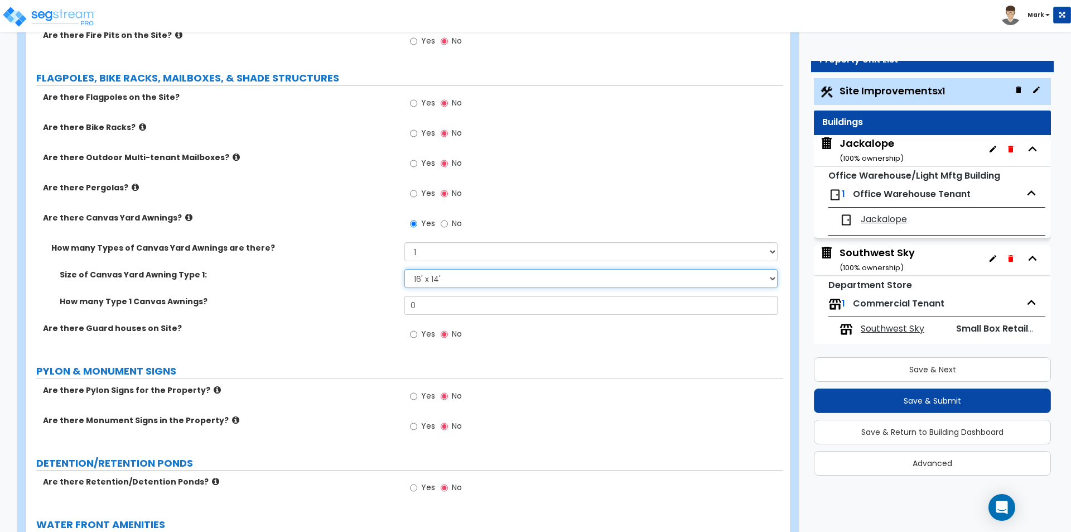
click at [430, 278] on select "Please Choose One 12' x 12' 16' x 14'" at bounding box center [590, 278] width 373 height 19
click at [344, 310] on div "How many Type 1 Canvas Awnings? 0" at bounding box center [404, 309] width 757 height 27
click at [995, 507] on div "Open Intercom Messenger" at bounding box center [1002, 508] width 30 height 30
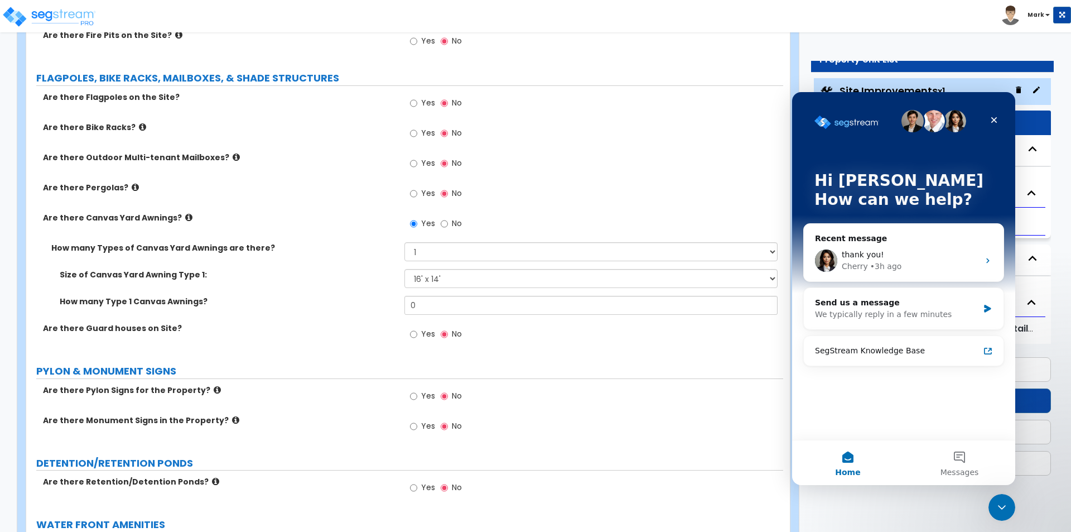
scroll to position [0, 0]
click at [931, 307] on div "Send us a message" at bounding box center [896, 303] width 163 height 12
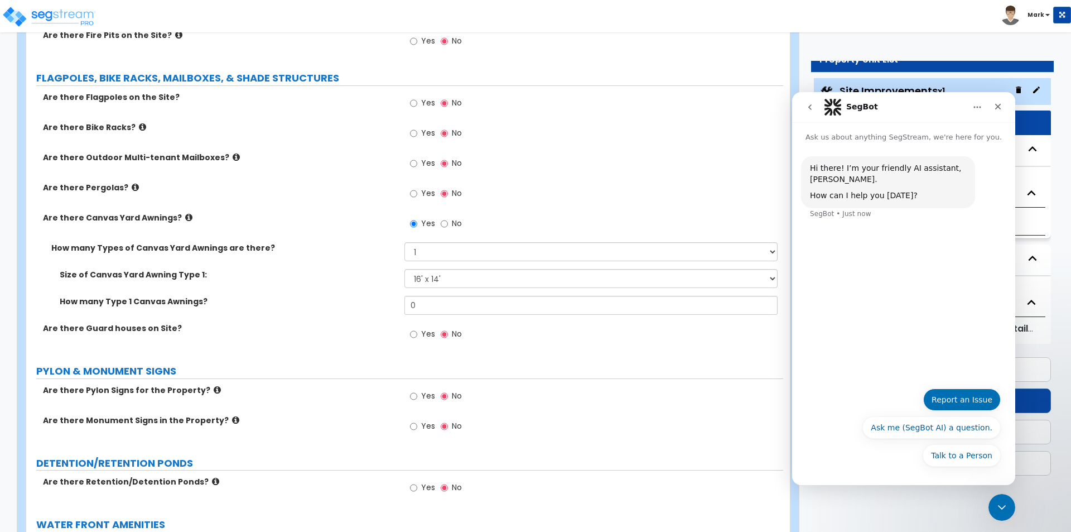
click at [957, 402] on button "Report an Issue" at bounding box center [962, 399] width 78 height 22
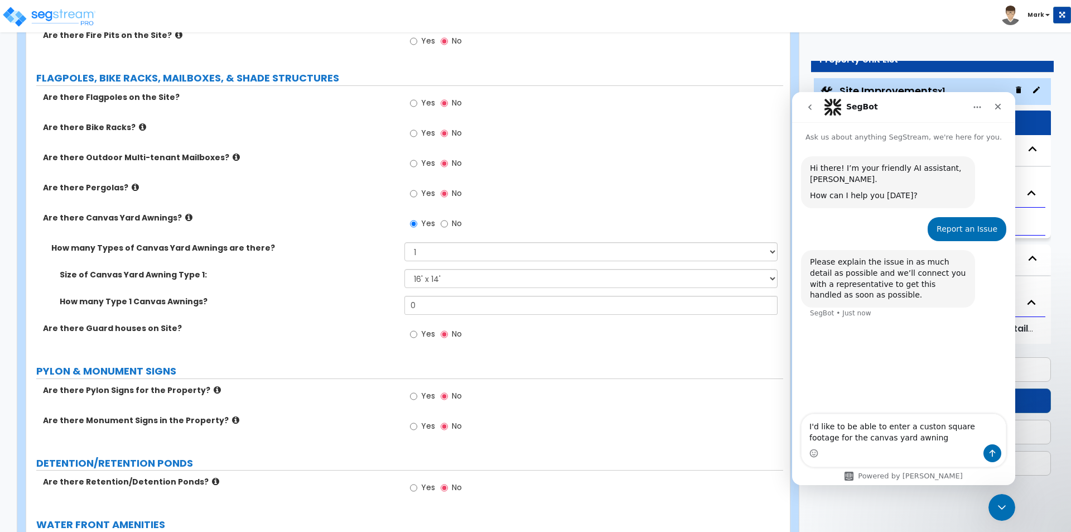
click at [927, 427] on textarea "I'd like to be able to enter a custon square footage for the canvas yard awning" at bounding box center [904, 429] width 204 height 30
type textarea "I'd like to be able to enter a custom square footage for the canvas yard awning"
click at [985, 454] on button "Send a message…" at bounding box center [993, 453] width 18 height 18
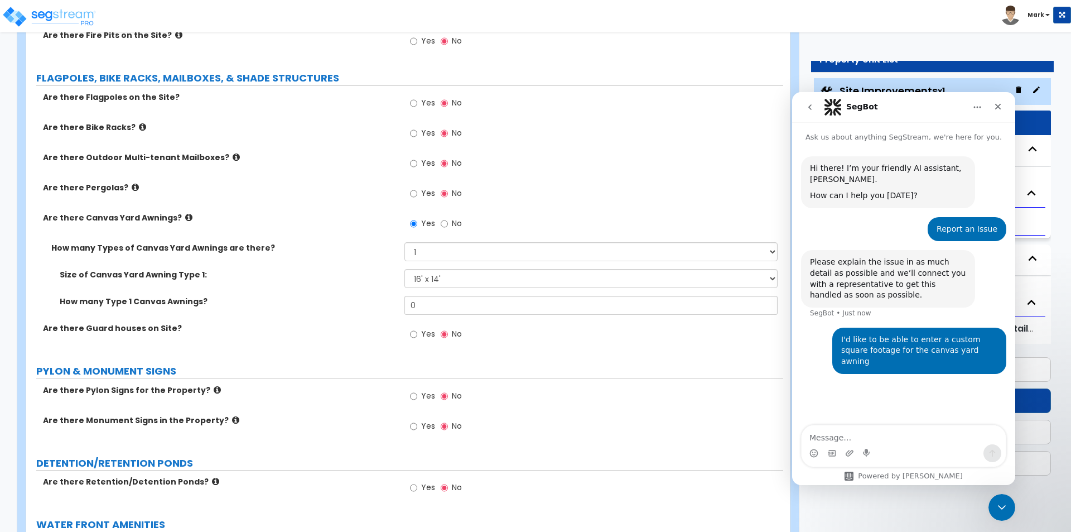
click at [710, 159] on div "Yes No" at bounding box center [593, 167] width 378 height 30
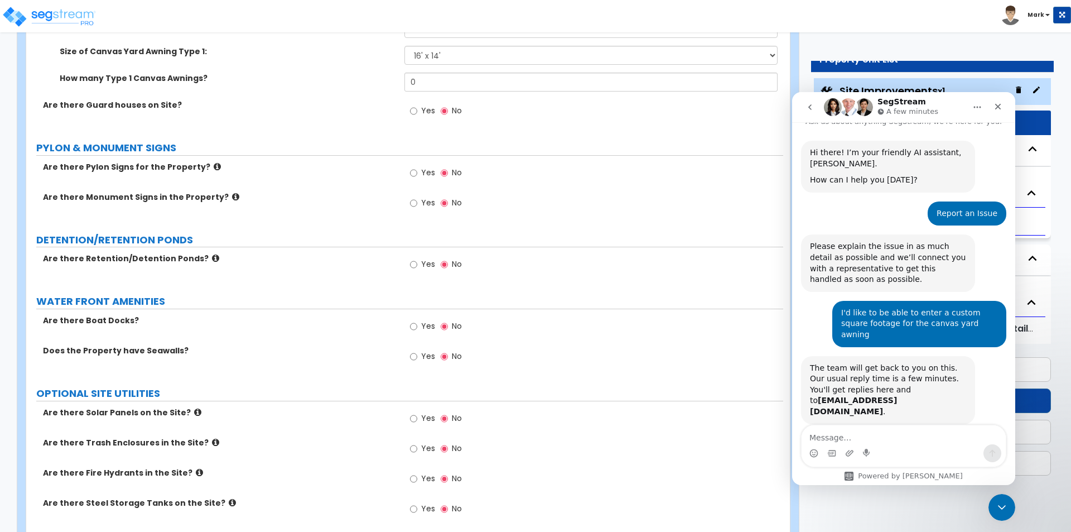
scroll to position [47, 0]
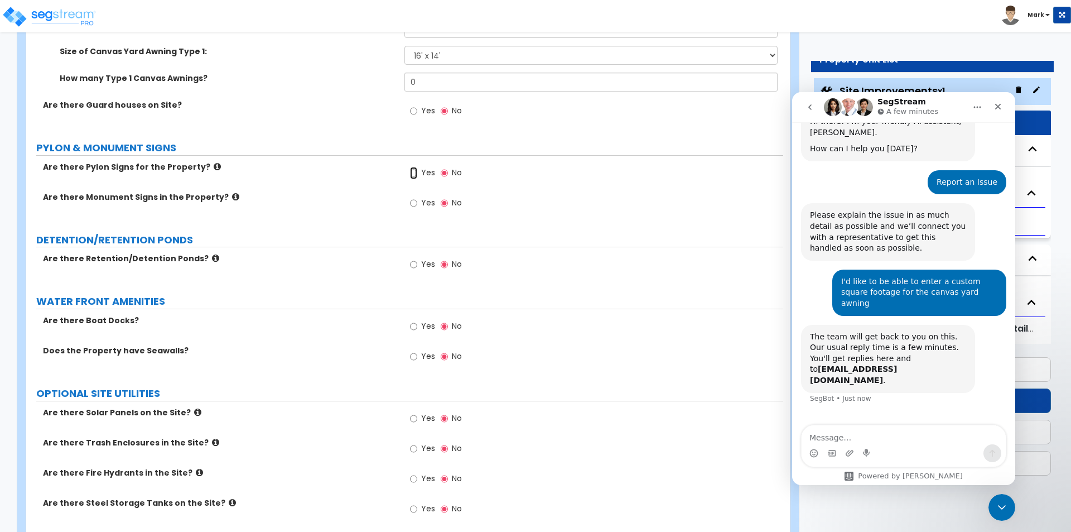
click at [415, 171] on input "Yes" at bounding box center [413, 173] width 7 height 12
radio input "true"
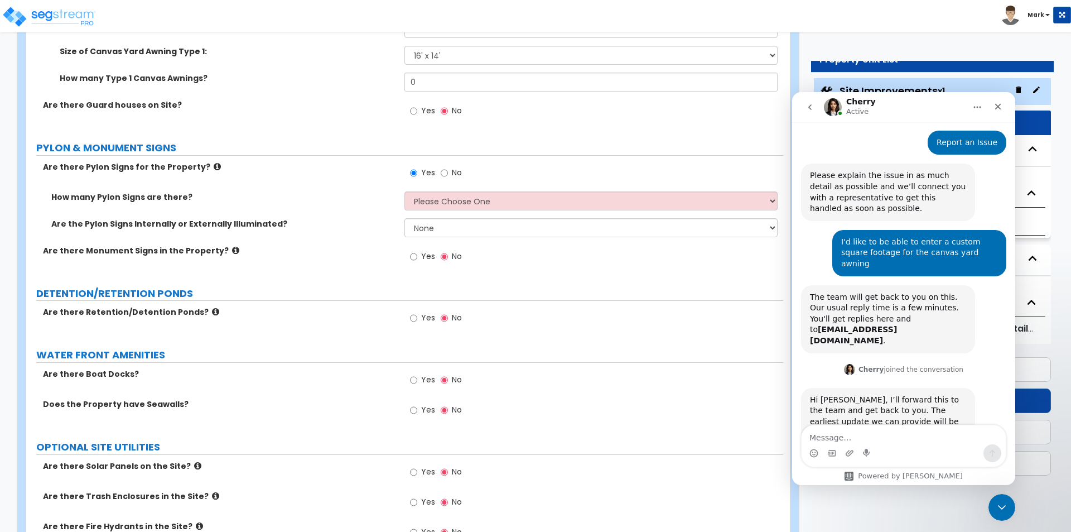
scroll to position [118, 0]
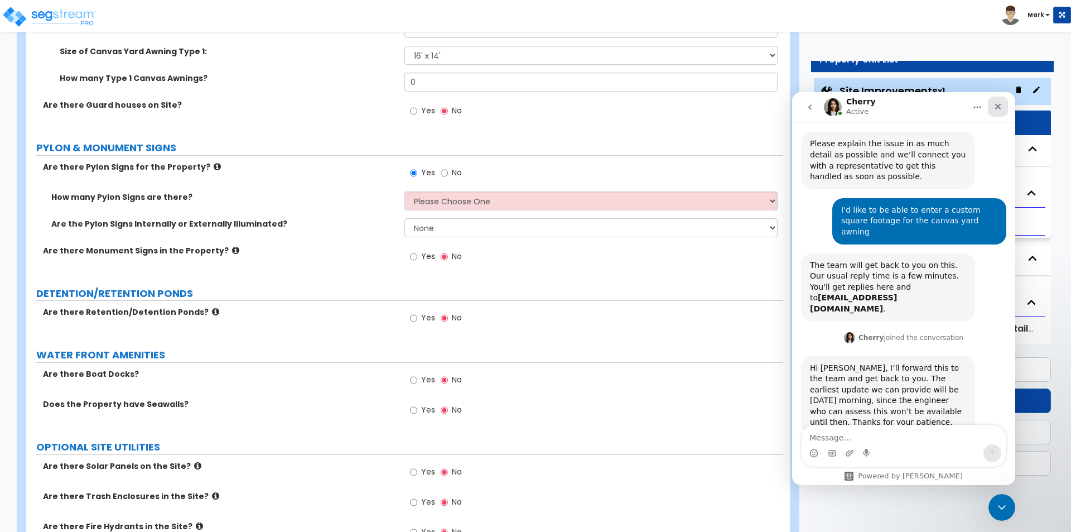
click at [997, 107] on icon "Close" at bounding box center [998, 107] width 6 height 6
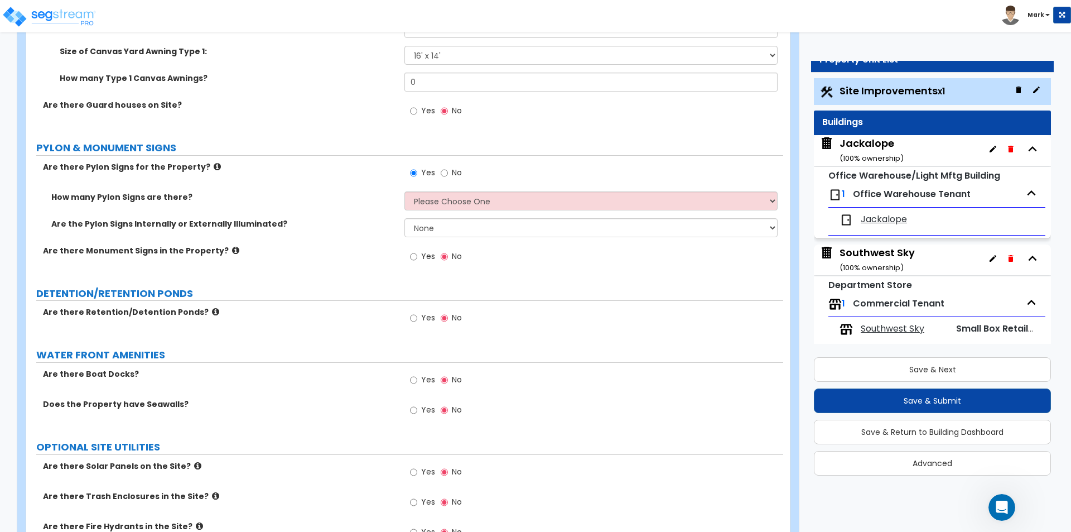
click at [339, 191] on label "How many Pylon Signs are there?" at bounding box center [223, 196] width 345 height 11
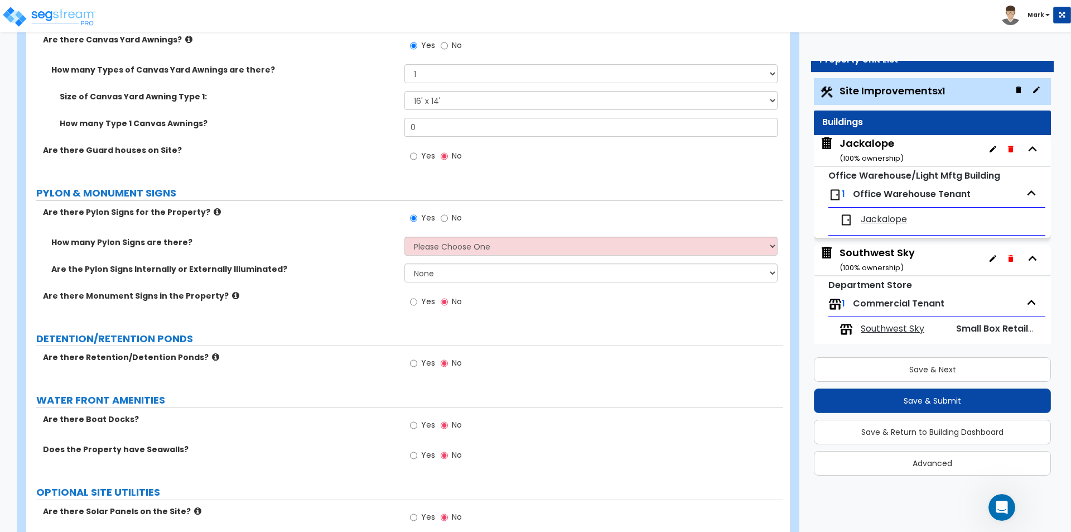
scroll to position [1562, 0]
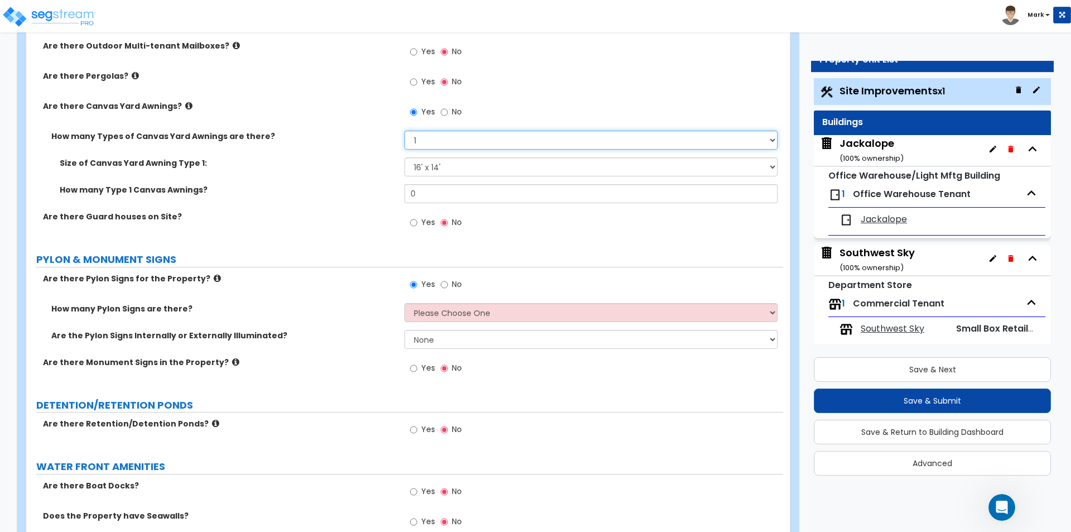
click at [432, 143] on select "Please Choose One 1 2" at bounding box center [590, 140] width 373 height 19
click at [404, 131] on select "Please Choose One 1 2" at bounding box center [590, 140] width 373 height 19
click at [426, 165] on select "Please Choose One 12' x 12' 16' x 14'" at bounding box center [590, 166] width 373 height 19
click at [377, 205] on div "How many Type 1 Canvas Awnings? 0" at bounding box center [404, 197] width 757 height 27
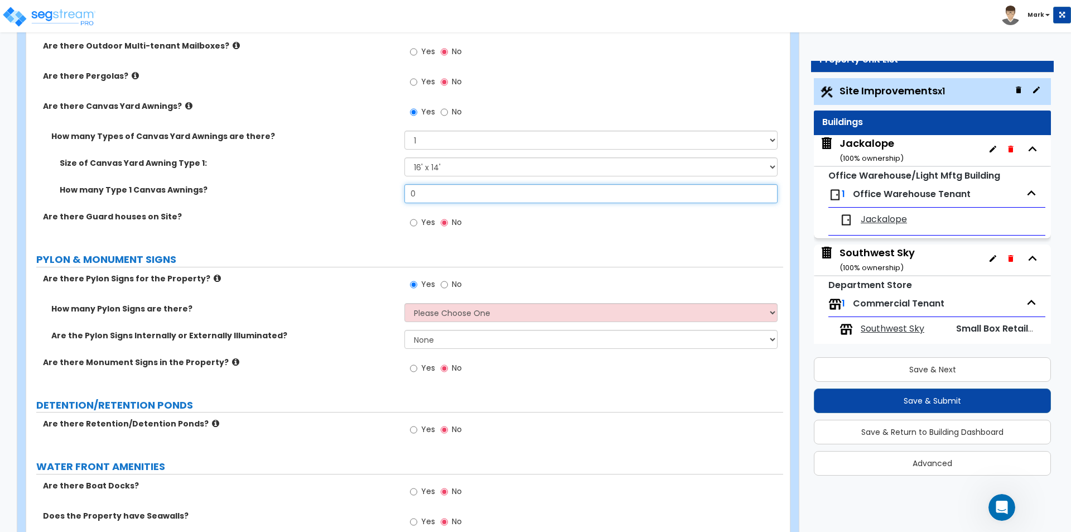
click at [424, 193] on input "0" at bounding box center [590, 193] width 373 height 19
type input "19"
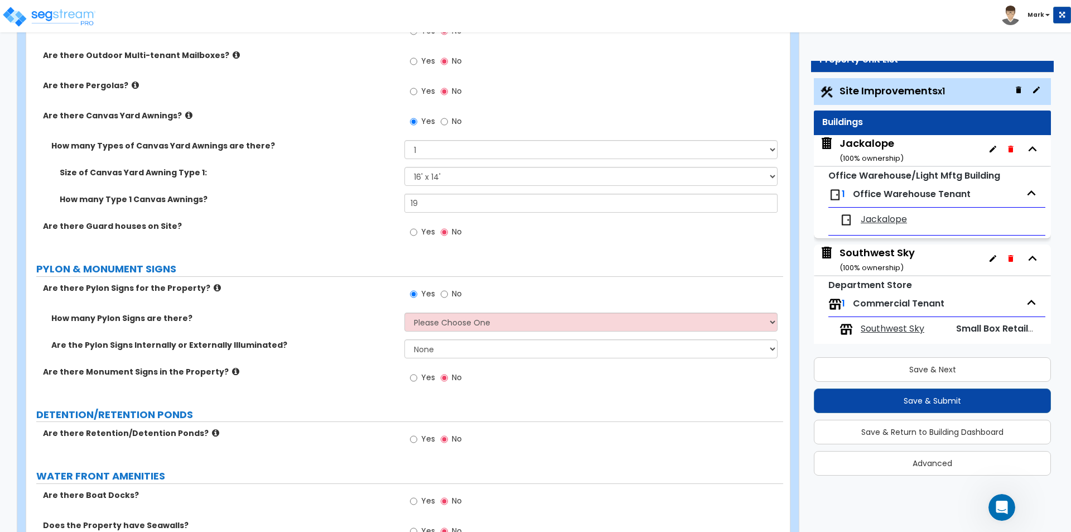
click at [326, 194] on label "How many Type 1 Canvas Awnings?" at bounding box center [228, 199] width 336 height 11
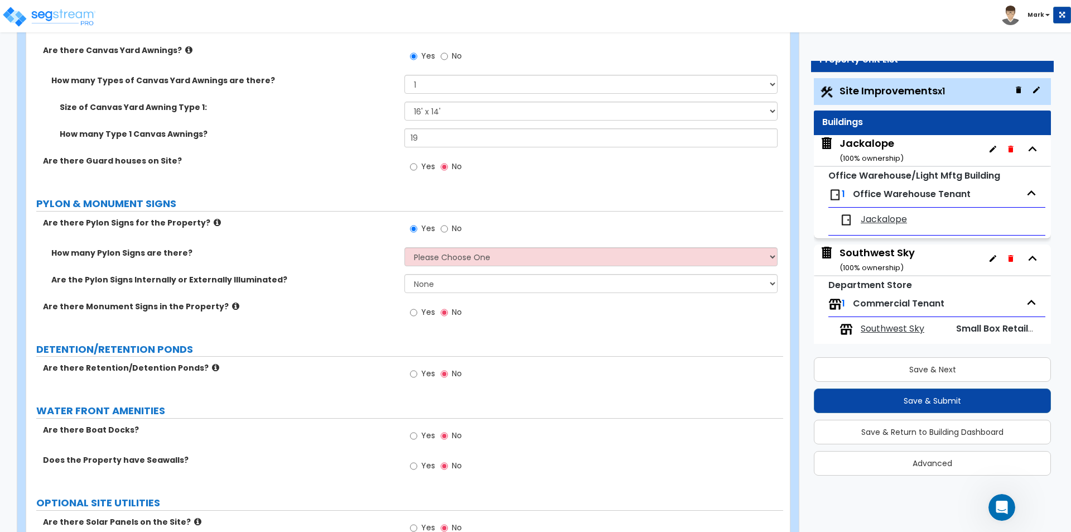
scroll to position [1674, 0]
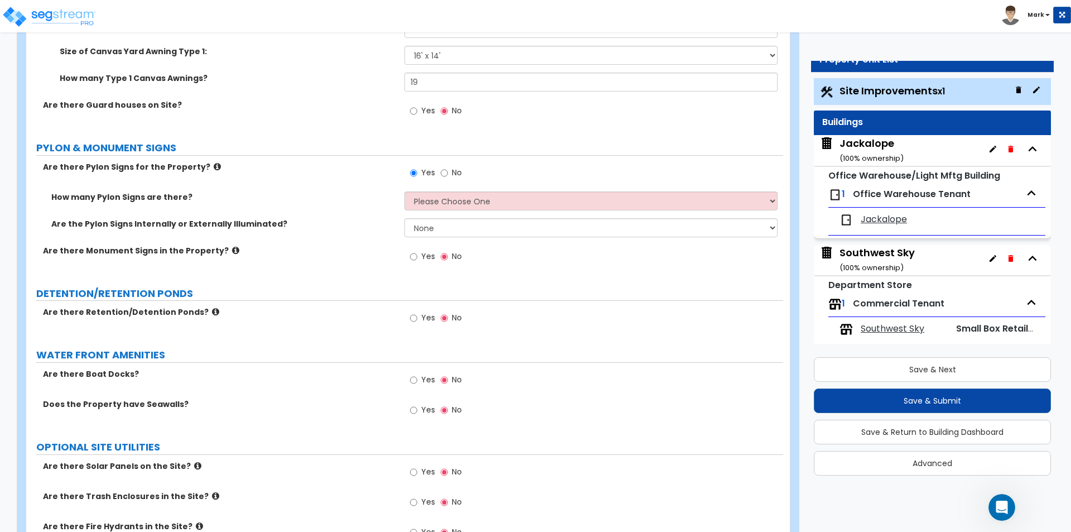
click at [449, 166] on label "No" at bounding box center [451, 174] width 21 height 19
click at [448, 167] on input "No" at bounding box center [444, 173] width 7 height 12
radio input "false"
radio input "true"
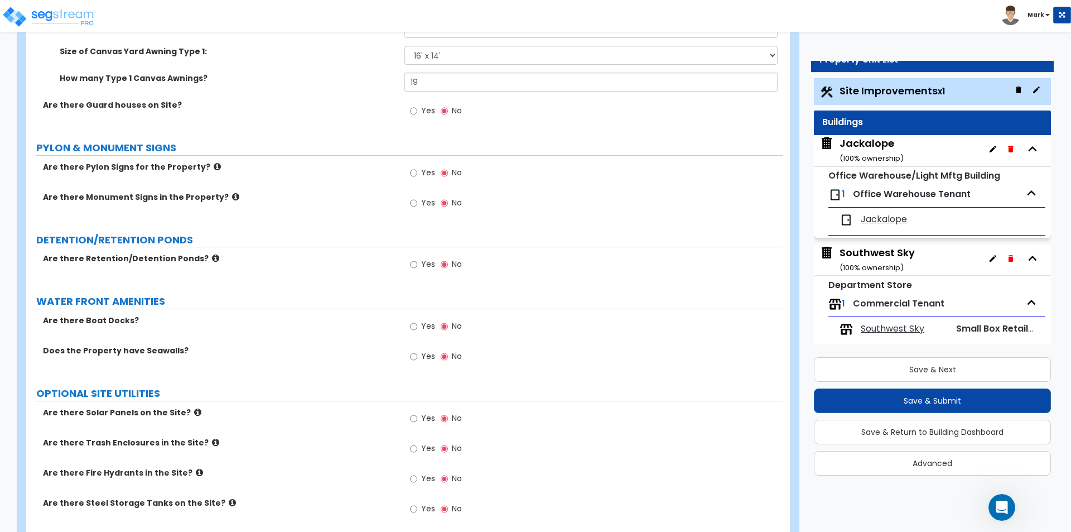
click at [406, 205] on div "Yes No" at bounding box center [435, 204] width 63 height 26
click at [416, 202] on input "Yes" at bounding box center [413, 203] width 7 height 12
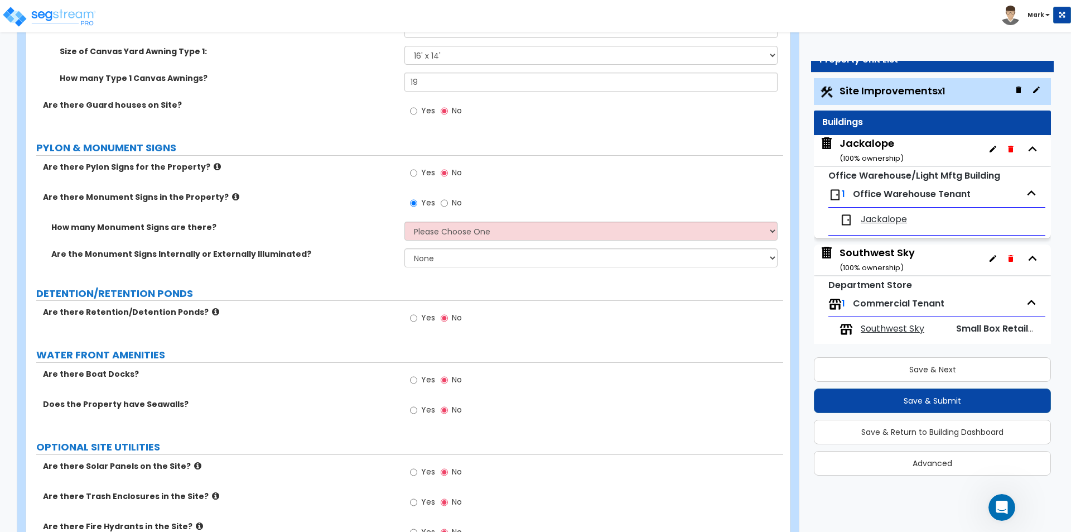
click at [232, 196] on icon at bounding box center [235, 196] width 7 height 8
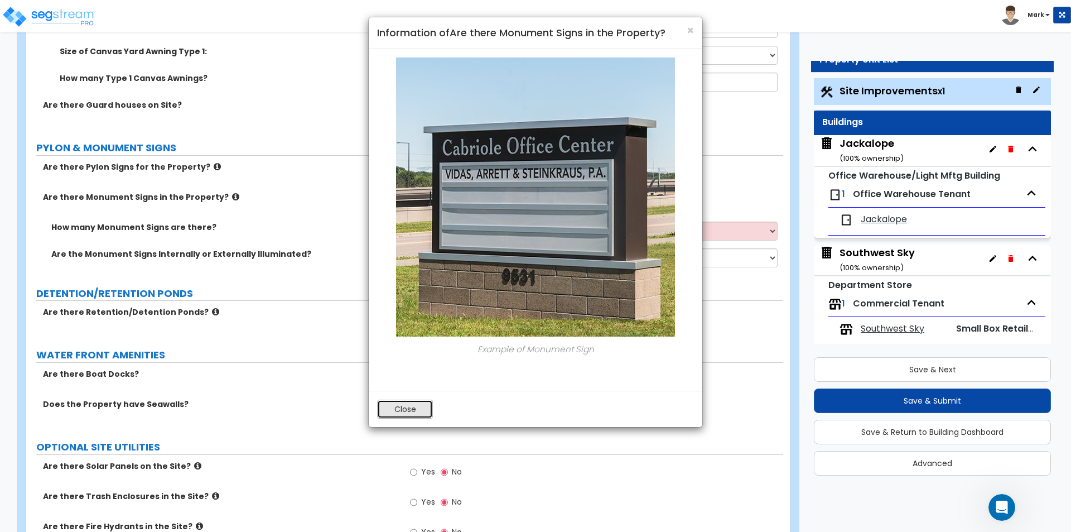
click at [394, 409] on button "Close" at bounding box center [405, 408] width 56 height 19
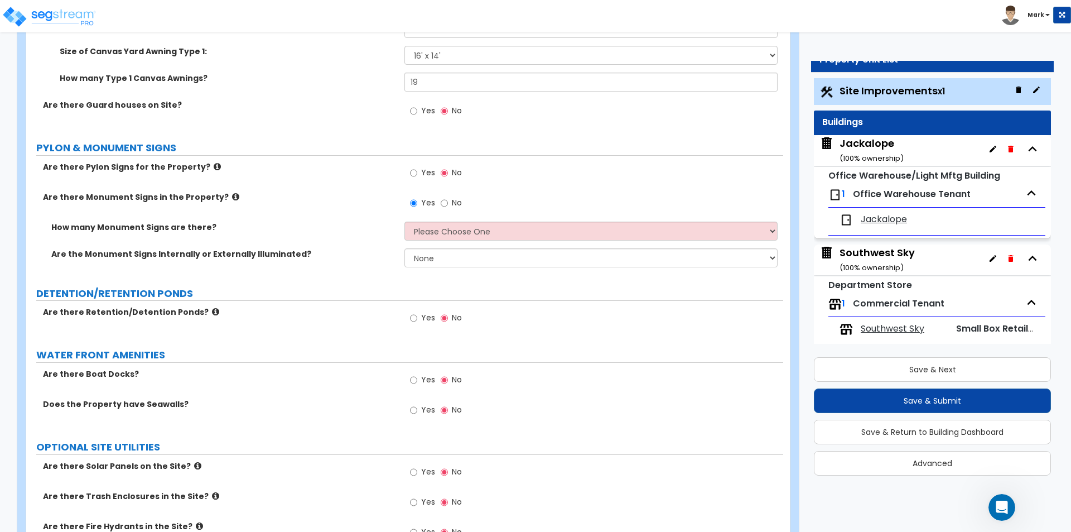
click at [214, 168] on icon at bounding box center [217, 166] width 7 height 8
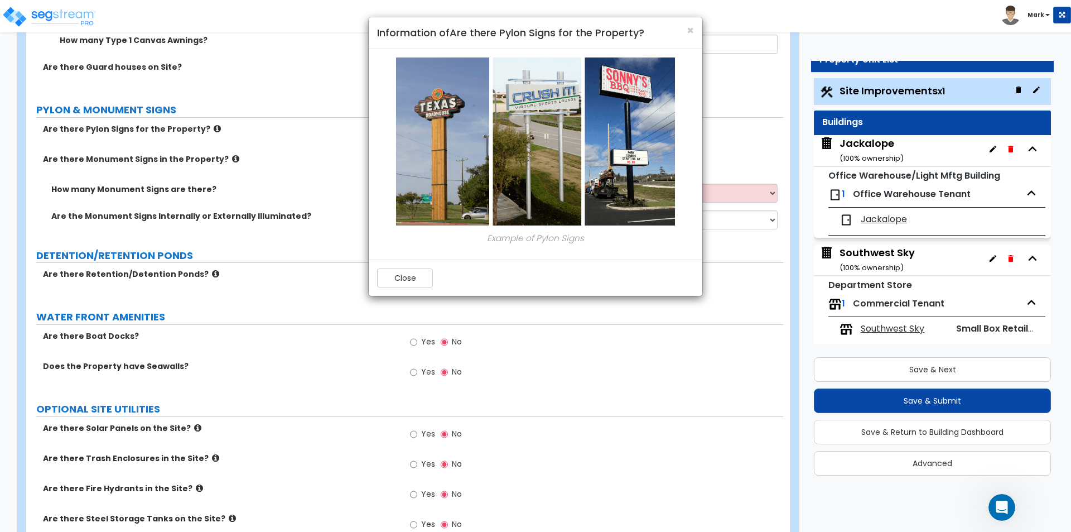
scroll to position [1662, 0]
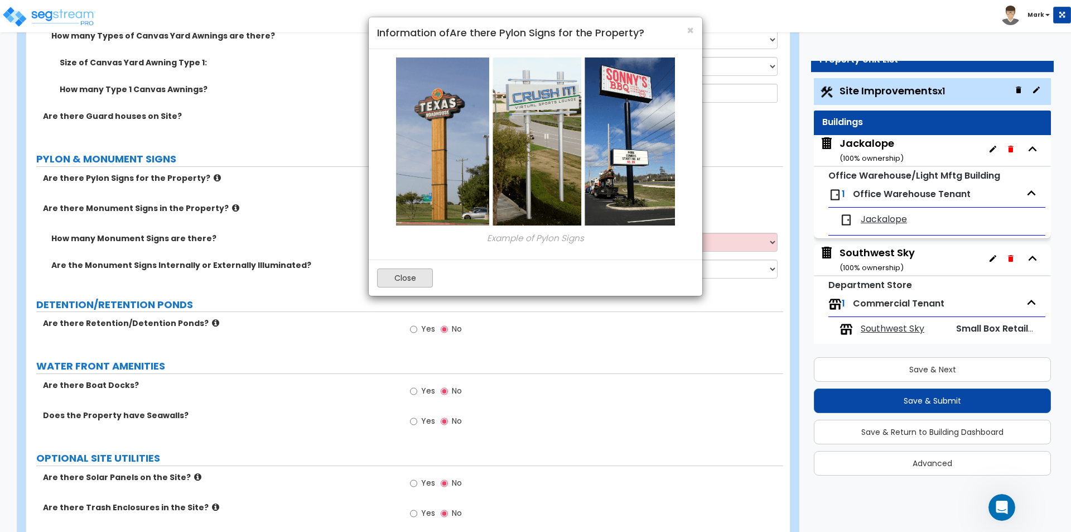
click at [406, 282] on div "Close" at bounding box center [536, 277] width 334 height 36
click at [406, 281] on button "Close" at bounding box center [405, 277] width 56 height 19
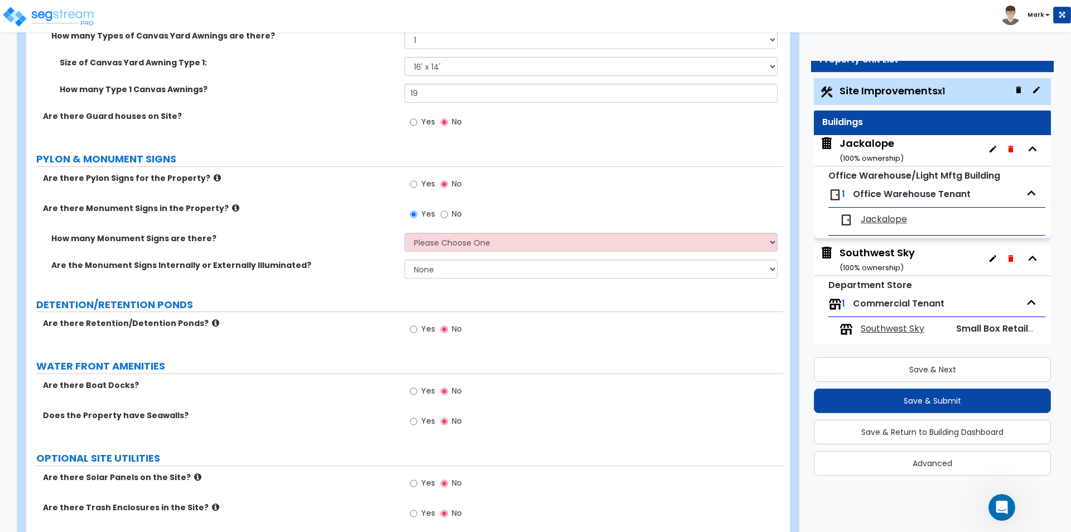
click at [449, 217] on label "No" at bounding box center [451, 215] width 21 height 19
click at [448, 217] on input "No" at bounding box center [444, 214] width 7 height 12
radio input "false"
radio input "true"
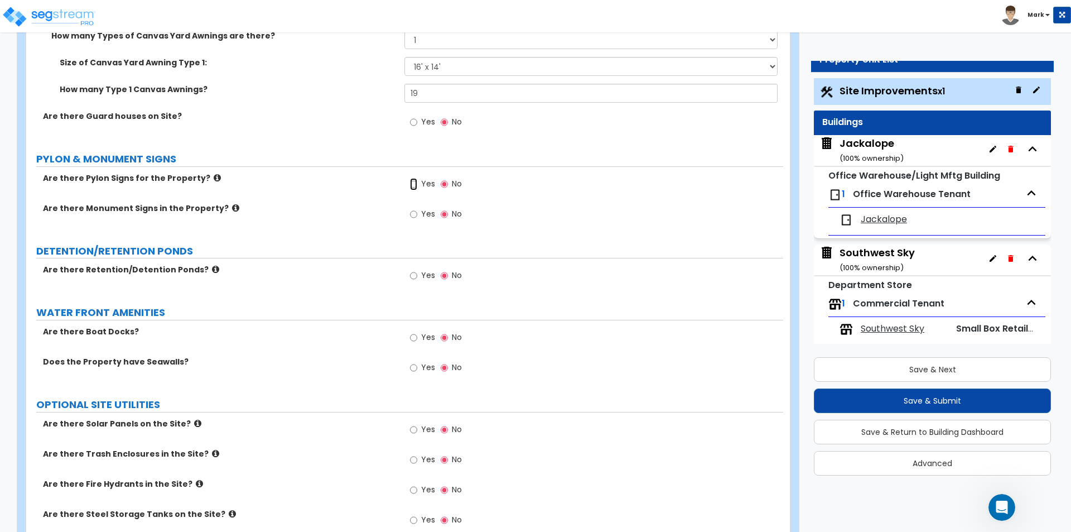
click at [416, 188] on input "Yes" at bounding box center [413, 184] width 7 height 12
radio input "true"
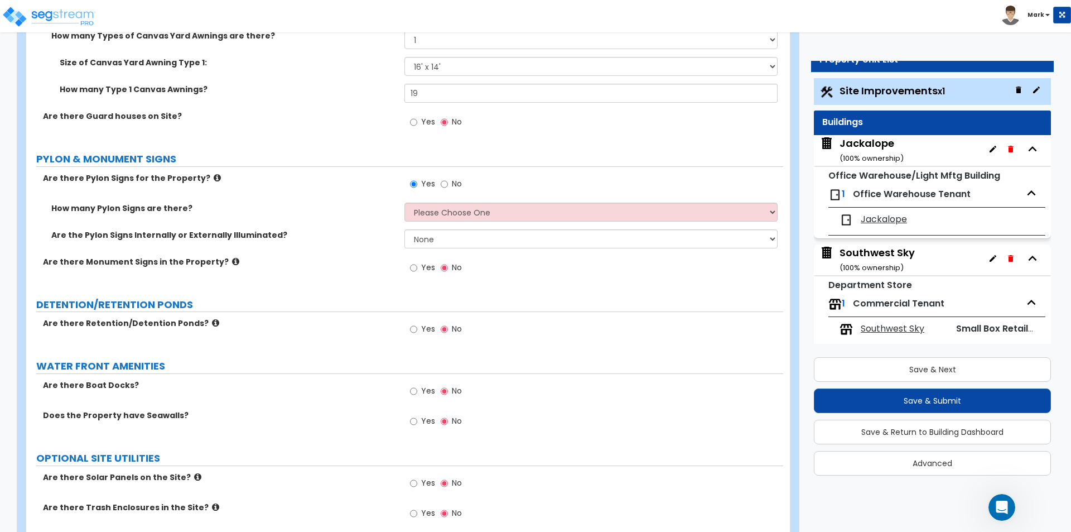
click at [467, 201] on div "Yes No" at bounding box center [593, 187] width 378 height 30
drag, startPoint x: 462, startPoint y: 215, endPoint x: 457, endPoint y: 220, distance: 7.1
click at [462, 215] on select "Please Choose One 1 2 3" at bounding box center [590, 212] width 373 height 19
select select "1"
click at [404, 203] on select "Please Choose One 1 2 3" at bounding box center [590, 212] width 373 height 19
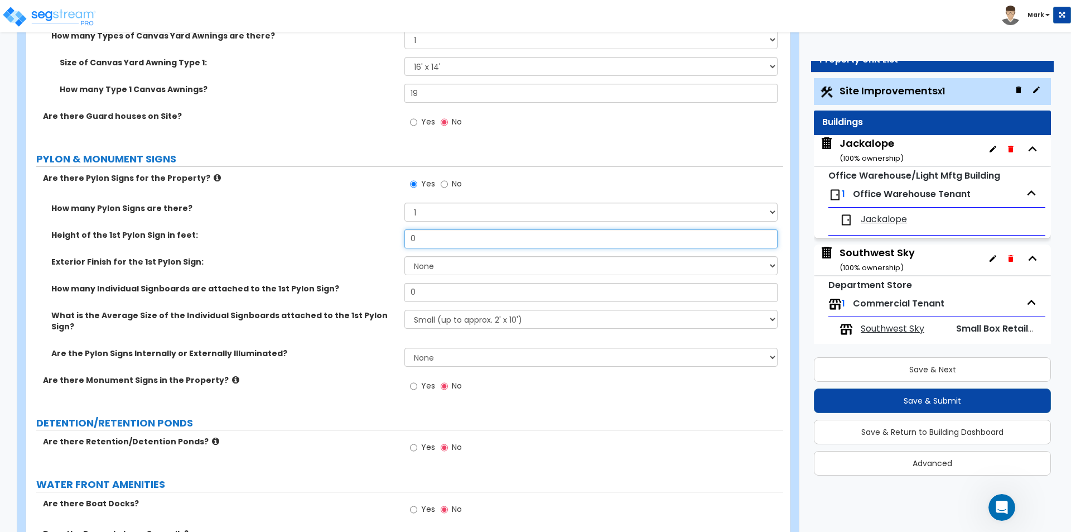
click at [442, 233] on input "0" at bounding box center [590, 238] width 373 height 19
type input "15"
click at [467, 264] on select "None Paint Finish Brick Veneer Finish Stone Veneer Finish Metal Composite Finis…" at bounding box center [590, 265] width 373 height 19
select select "4"
click at [404, 256] on select "None Paint Finish Brick Veneer Finish Stone Veneer Finish Metal Composite Finis…" at bounding box center [590, 265] width 373 height 19
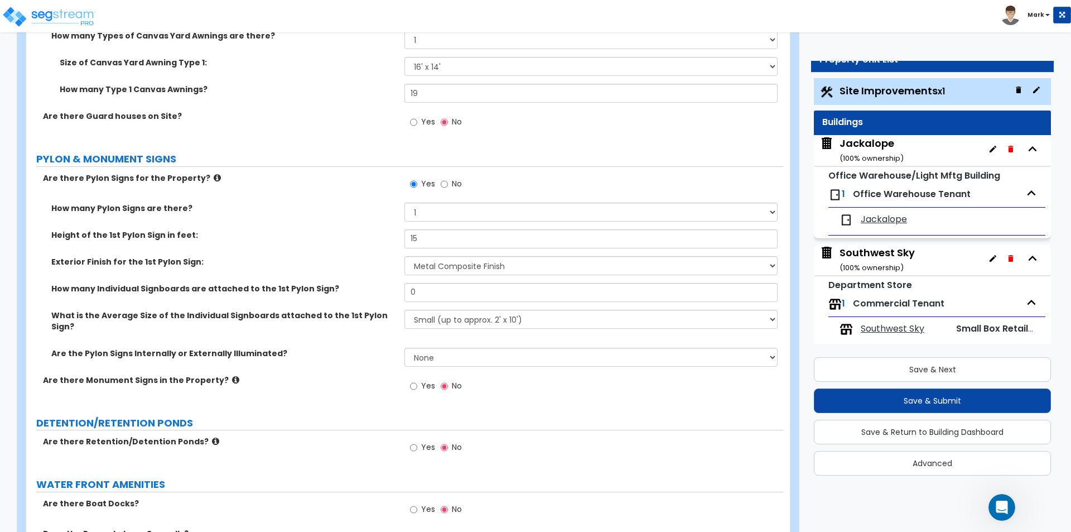
click at [460, 301] on div "How many Individual Signboards are attached to the 1st Pylon Sign? 0" at bounding box center [404, 296] width 757 height 27
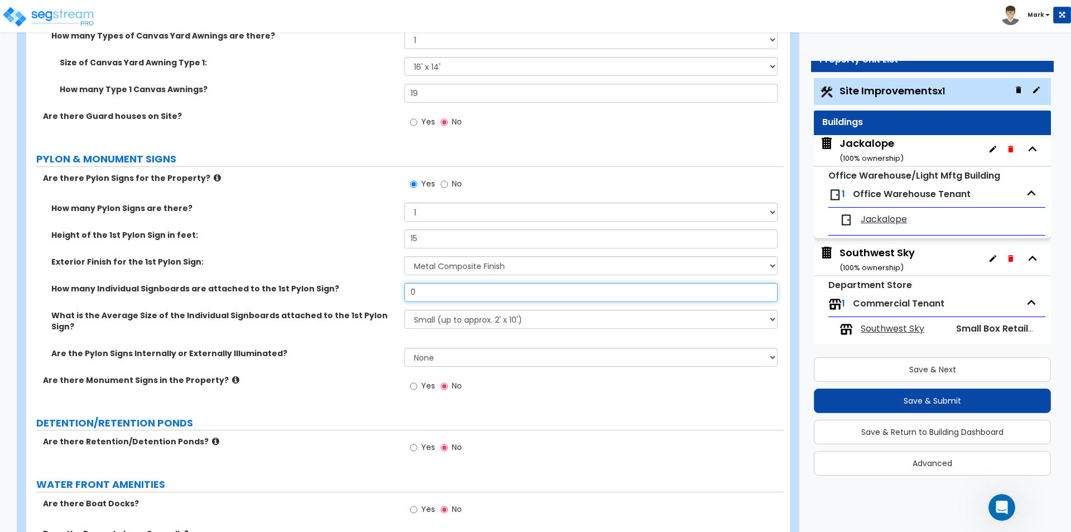
click at [460, 297] on input "0" at bounding box center [590, 292] width 373 height 19
type input "1"
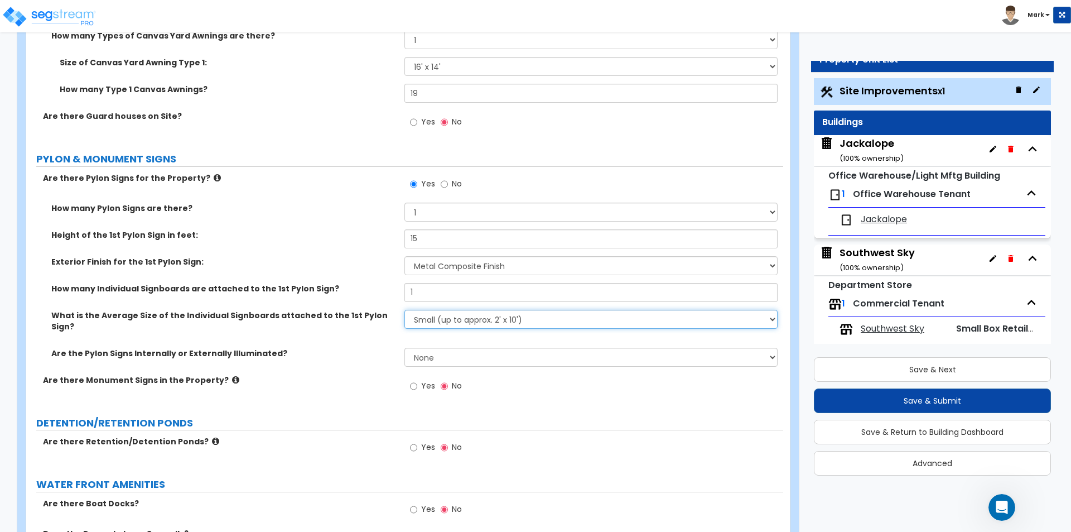
click at [457, 319] on select "Small (up to approx. 2' x 10') Medium (up to approx. 4' x 10') Large (up to app…" at bounding box center [590, 319] width 373 height 19
select select "1"
click at [404, 310] on select "Small (up to approx. 2' x 10') Medium (up to approx. 4' x 10') Large (up to app…" at bounding box center [590, 319] width 373 height 19
click at [445, 349] on select "None Internally Illuminated Externally Illuminated" at bounding box center [590, 357] width 373 height 19
select select "2"
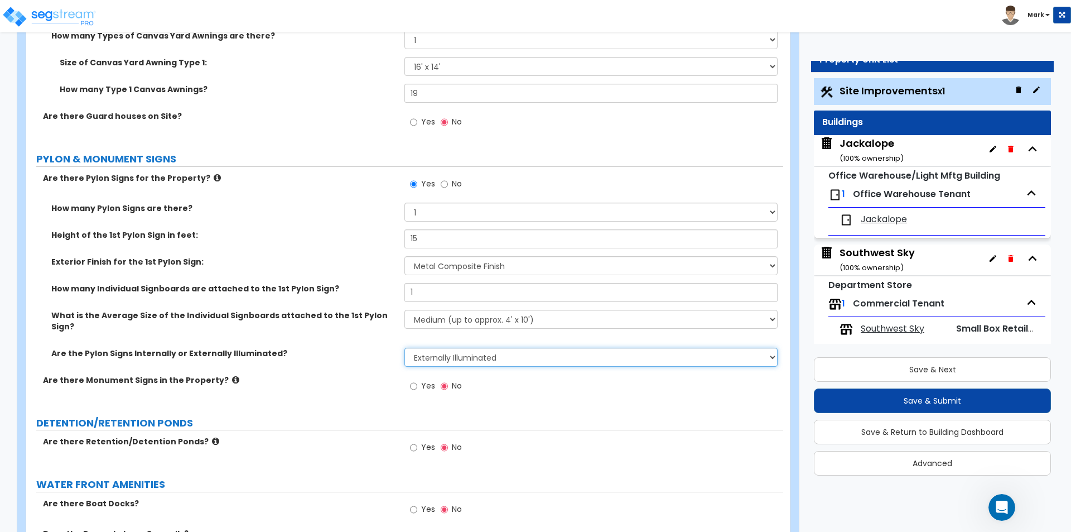
click at [404, 348] on select "None Internally Illuminated Externally Illuminated" at bounding box center [590, 357] width 373 height 19
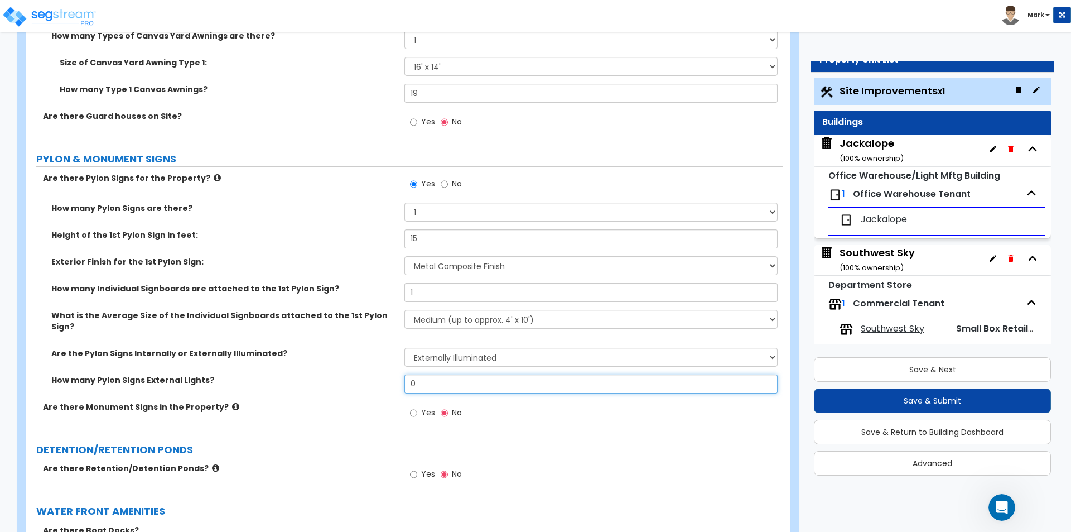
click at [436, 374] on input "0" at bounding box center [590, 383] width 373 height 19
type input "1"
click at [368, 353] on div "Are the Pylon Signs Internally or Externally Illuminated? None Internally Illum…" at bounding box center [404, 361] width 757 height 27
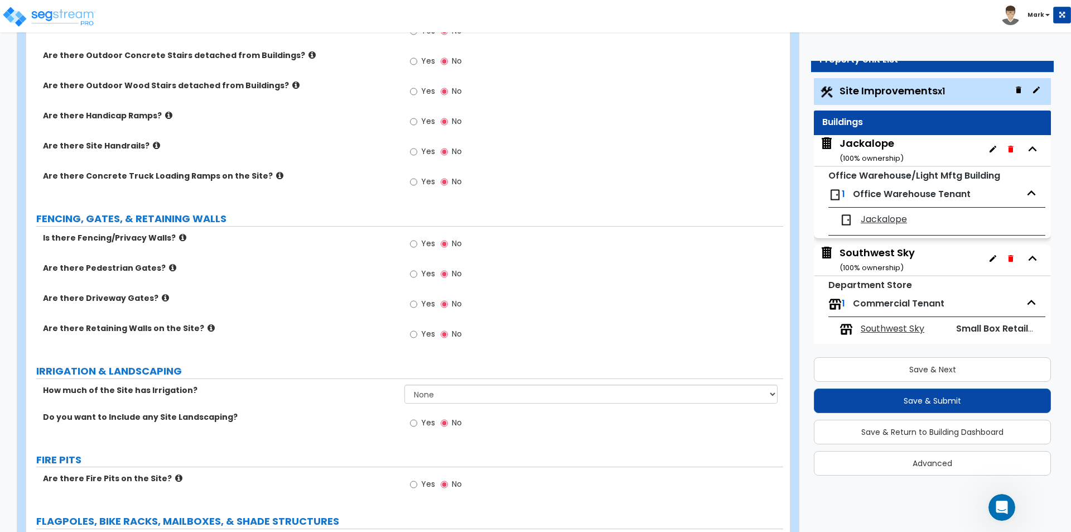
scroll to position [1071, 0]
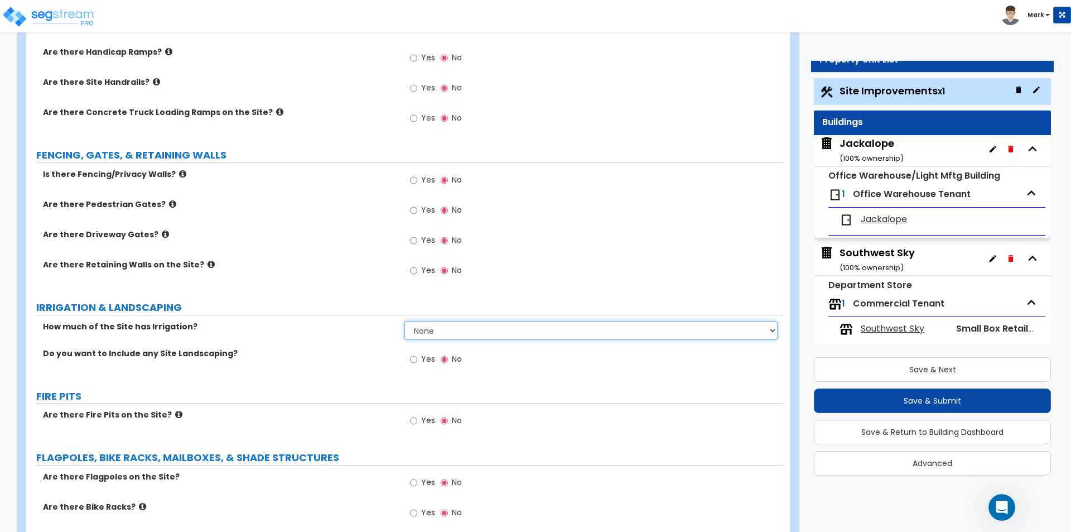
click at [454, 337] on select "None I want to Enter an Approximate Percentage I want to Enter the Square Foota…" at bounding box center [590, 330] width 373 height 19
click at [404, 321] on select "None I want to Enter an Approximate Percentage I want to Enter the Square Foota…" at bounding box center [590, 330] width 373 height 19
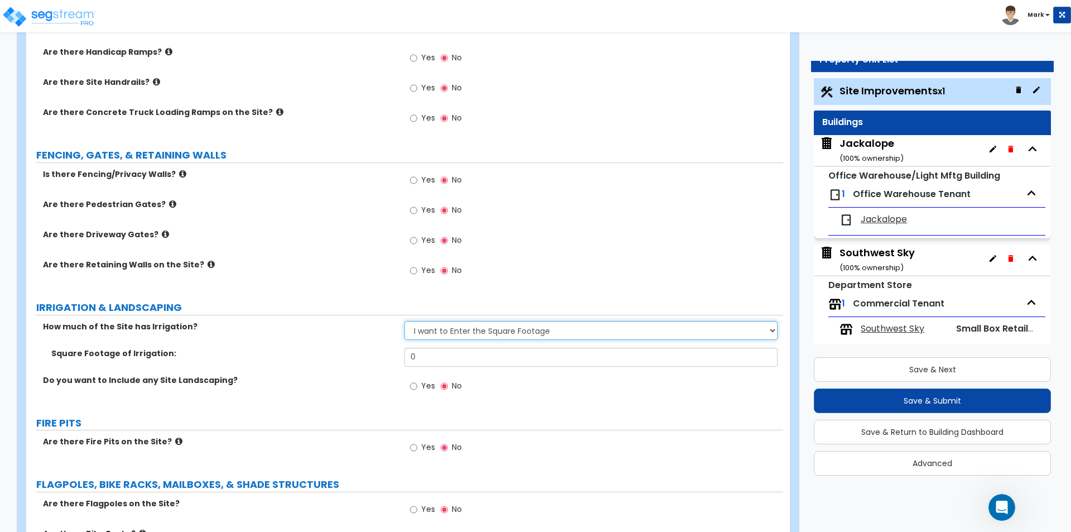
click at [517, 327] on select "None I want to Enter an Approximate Percentage I want to Enter the Square Foota…" at bounding box center [590, 330] width 373 height 19
select select "0"
click at [404, 321] on select "None I want to Enter an Approximate Percentage I want to Enter the Square Foota…" at bounding box center [590, 330] width 373 height 19
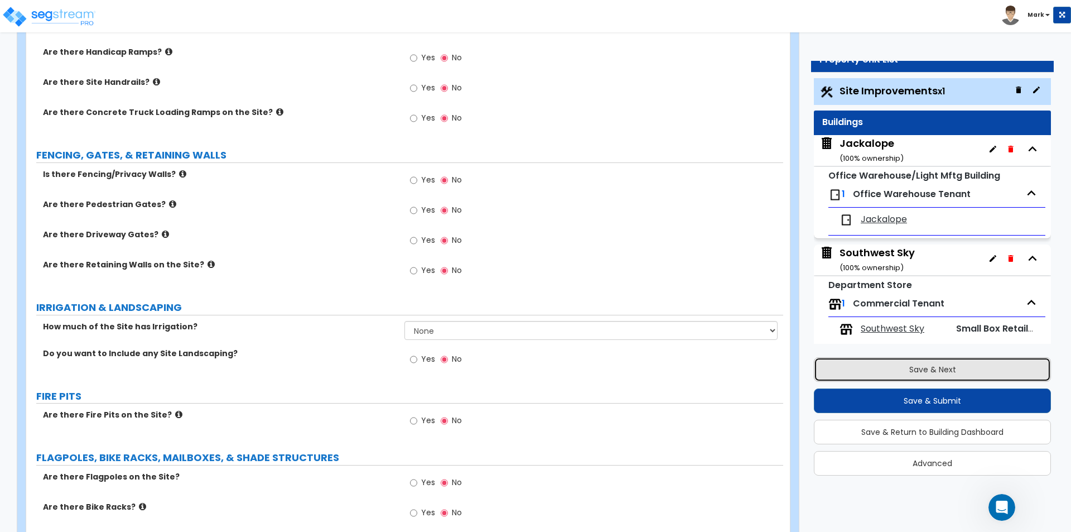
click at [986, 368] on button "Save & Next" at bounding box center [932, 369] width 237 height 25
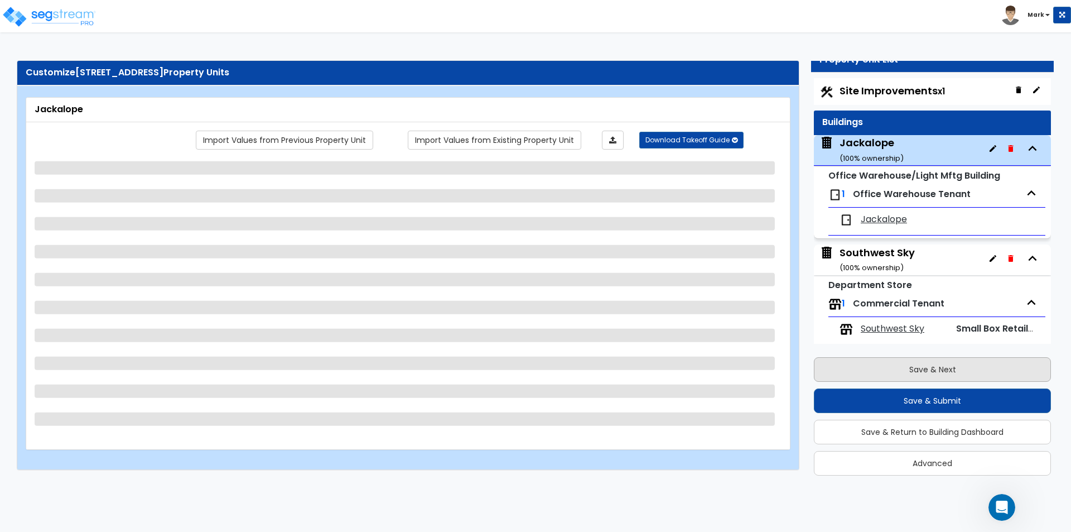
scroll to position [9, 0]
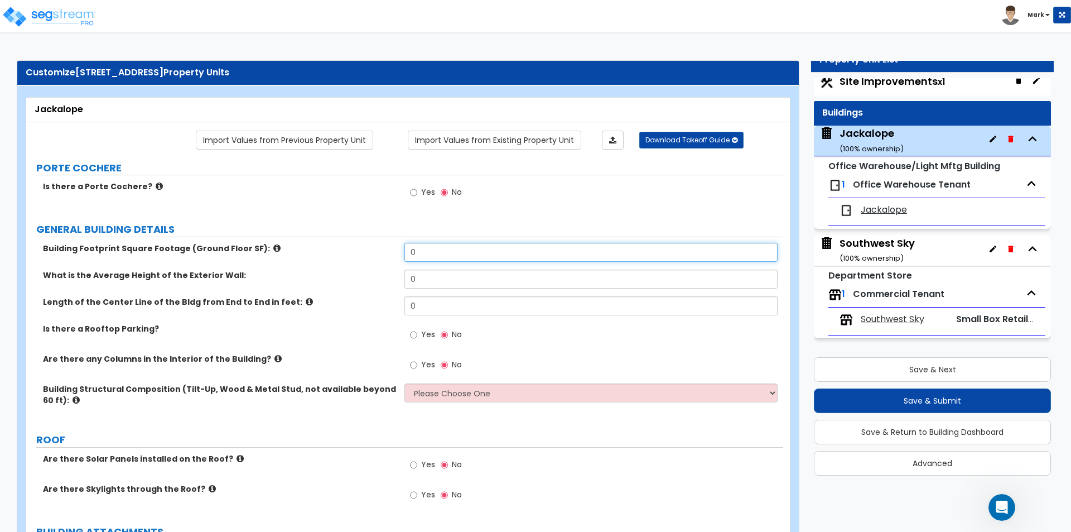
click at [438, 250] on input "0" at bounding box center [590, 252] width 373 height 19
type input "11,300"
click at [432, 279] on input "0" at bounding box center [590, 278] width 373 height 19
type input "15"
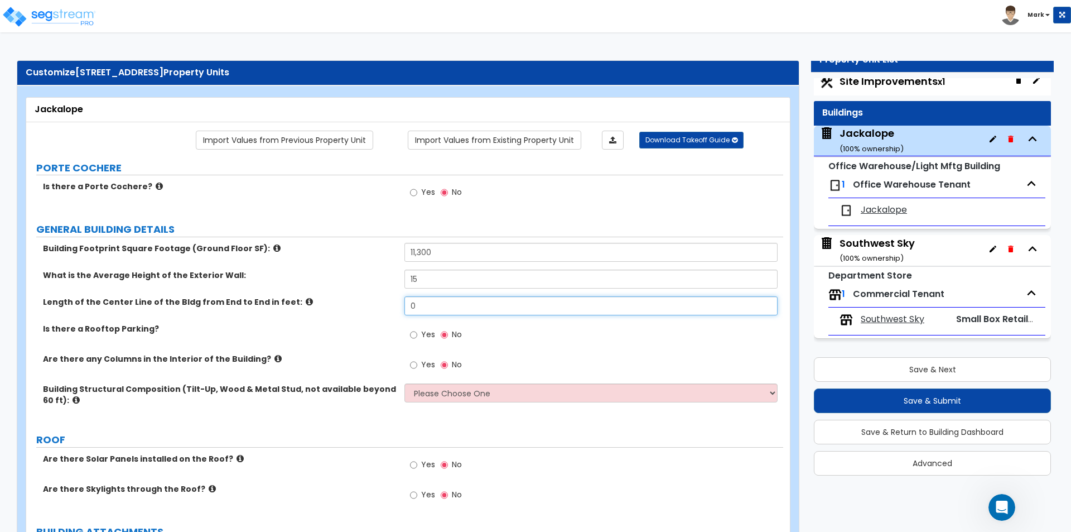
click at [428, 304] on input "0" at bounding box center [590, 305] width 373 height 19
type input "135"
click at [344, 301] on label "Length of the Center Line of the Bldg from End to End in feet:" at bounding box center [219, 301] width 353 height 11
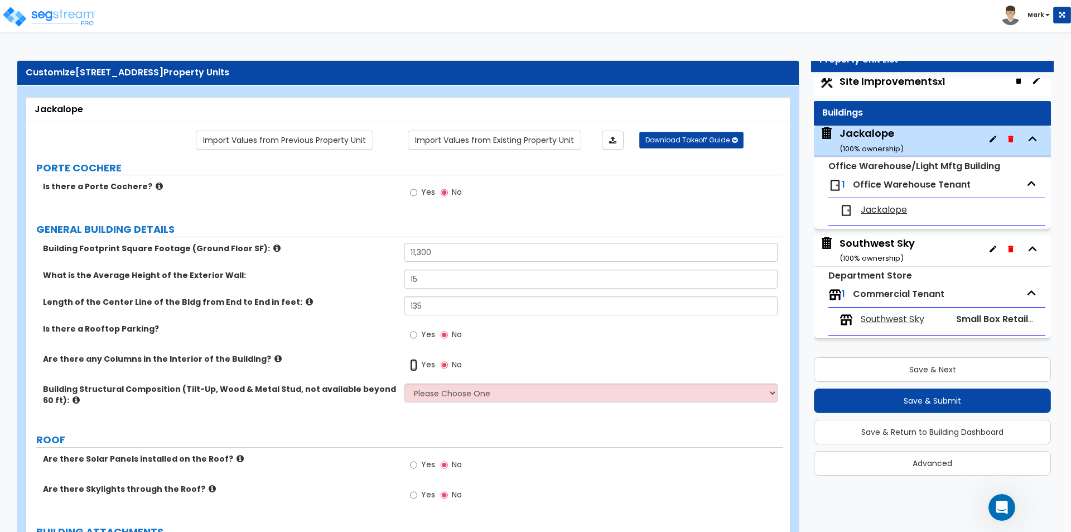
click at [417, 366] on input "Yes" at bounding box center [413, 365] width 7 height 12
radio input "true"
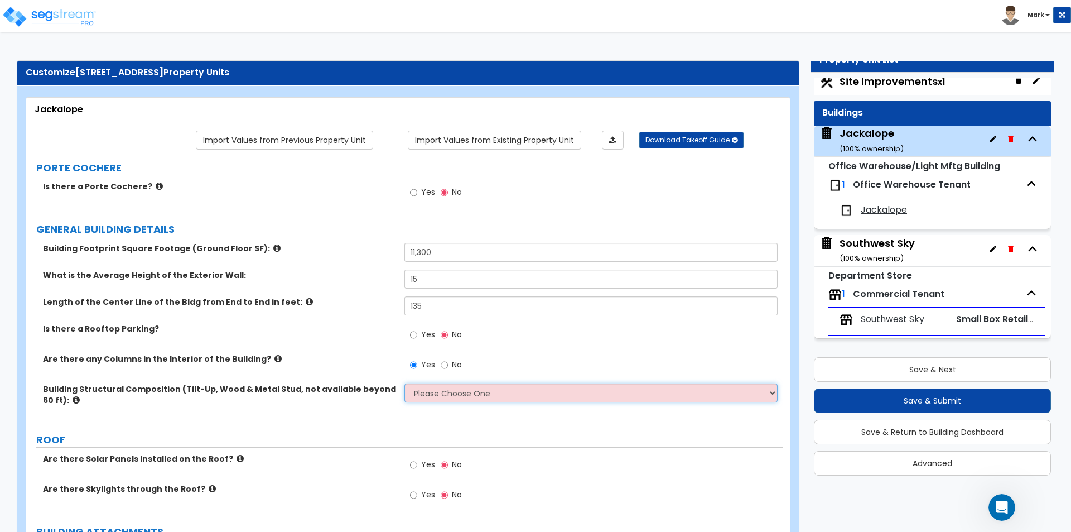
click at [429, 384] on select "Please Choose One Pre-Engineered Metal Building Tilt-up Wall Construction Reinf…" at bounding box center [590, 392] width 373 height 19
select select "7"
click at [404, 383] on select "Please Choose One Pre-Engineered Metal Building Tilt-up Wall Construction Reinf…" at bounding box center [590, 392] width 373 height 19
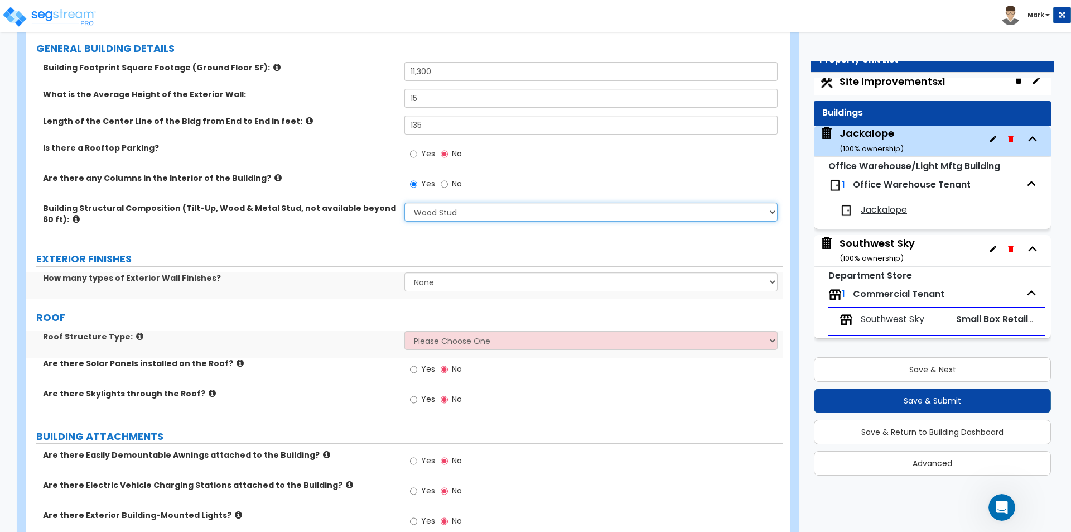
scroll to position [223, 0]
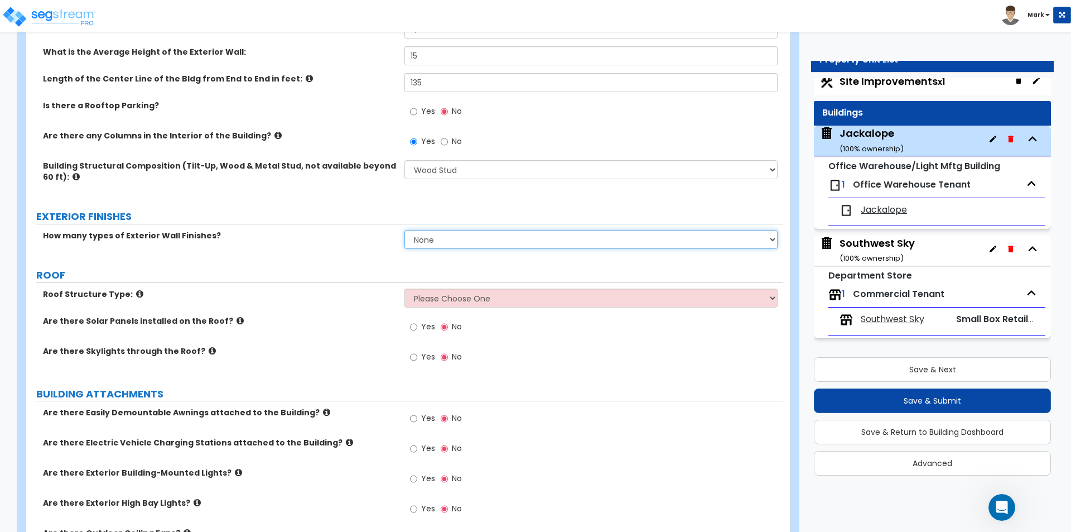
click at [462, 238] on select "None 1 2 3" at bounding box center [590, 239] width 373 height 19
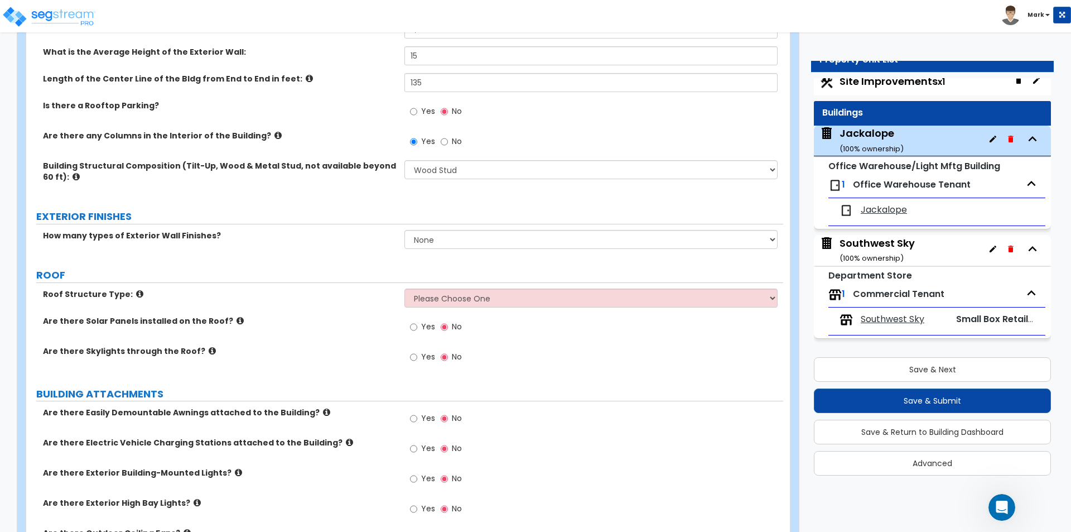
click at [327, 258] on div "PORTE COCHERE Is there a Porte Cochere? Yes No GENERAL BUILDING DETAILS Buildin…" at bounding box center [405, 489] width 740 height 1103
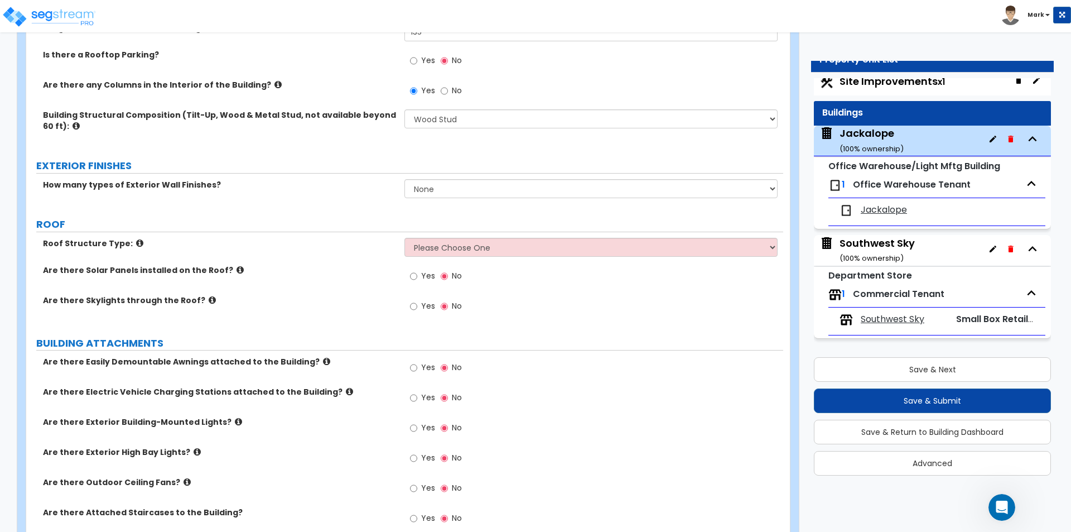
scroll to position [335, 0]
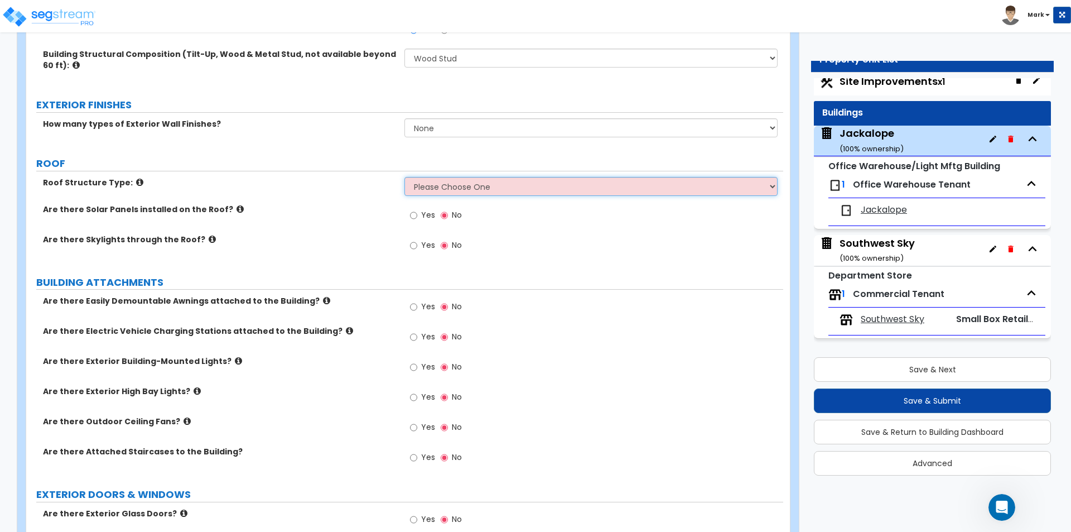
click at [438, 184] on select "Please Choose One [PERSON_NAME] Roof Flat Roof Hybrid [PERSON_NAME] & Flat Roof" at bounding box center [590, 186] width 373 height 19
select select "2"
click at [404, 177] on select "Please Choose One [PERSON_NAME] Roof Flat Roof Hybrid [PERSON_NAME] & Flat Roof" at bounding box center [590, 186] width 373 height 19
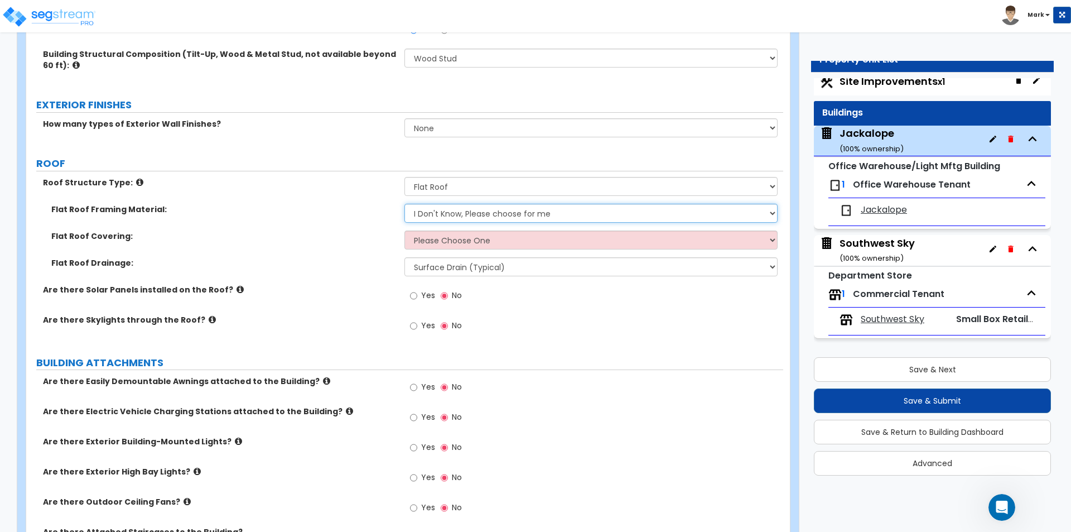
click at [464, 213] on select "I Don't Know, Please choose for me Metal Wood" at bounding box center [590, 213] width 373 height 19
select select "2"
click at [404, 204] on select "I Don't Know, Please choose for me Metal Wood" at bounding box center [590, 213] width 373 height 19
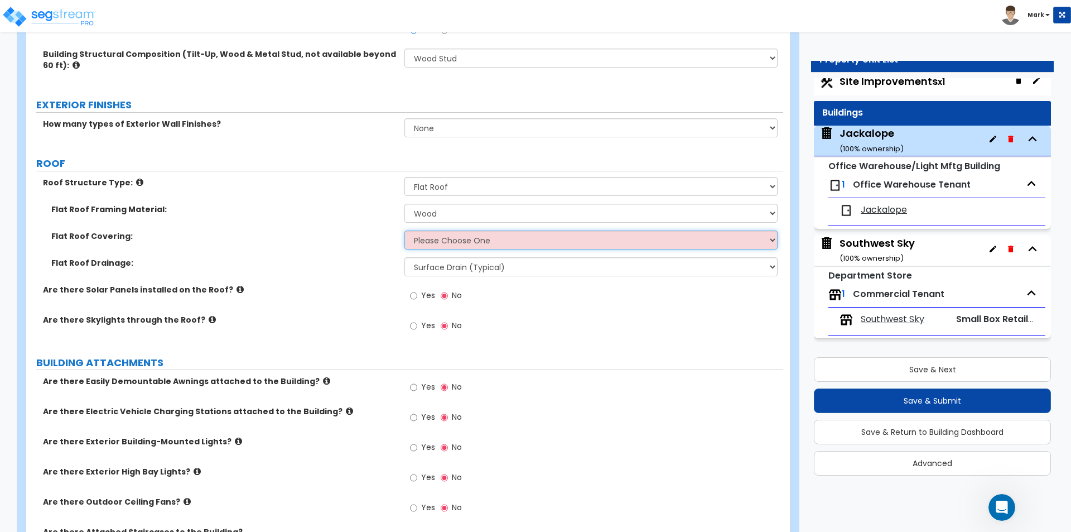
click at [451, 244] on select "Please Choose One Rolled Asphalt PVC Membrane Plastic (EPDM) Membrane Asphalt F…" at bounding box center [590, 239] width 373 height 19
select select "2"
click at [404, 230] on select "Please Choose One Rolled Asphalt PVC Membrane Plastic (EPDM) Membrane Asphalt F…" at bounding box center [590, 239] width 373 height 19
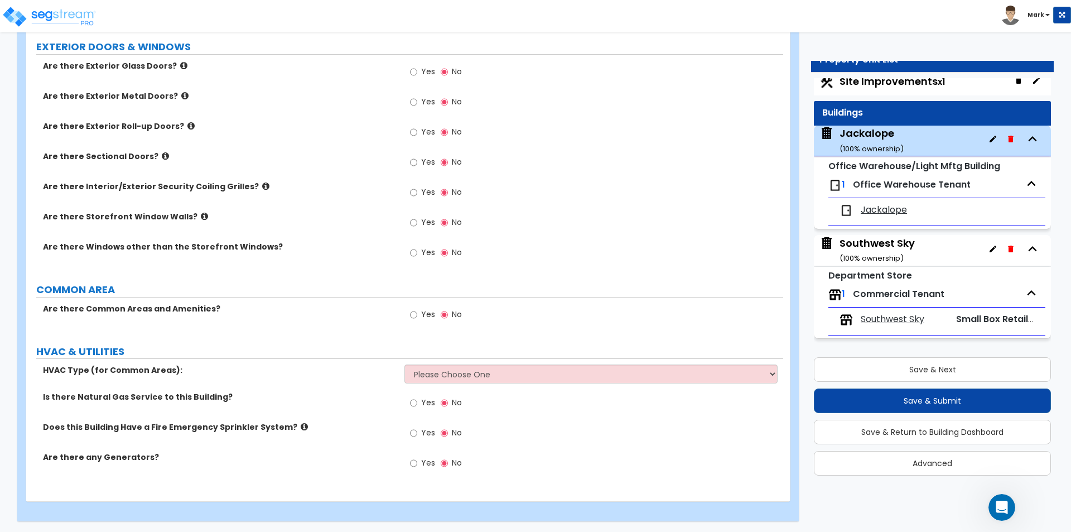
scroll to position [894, 0]
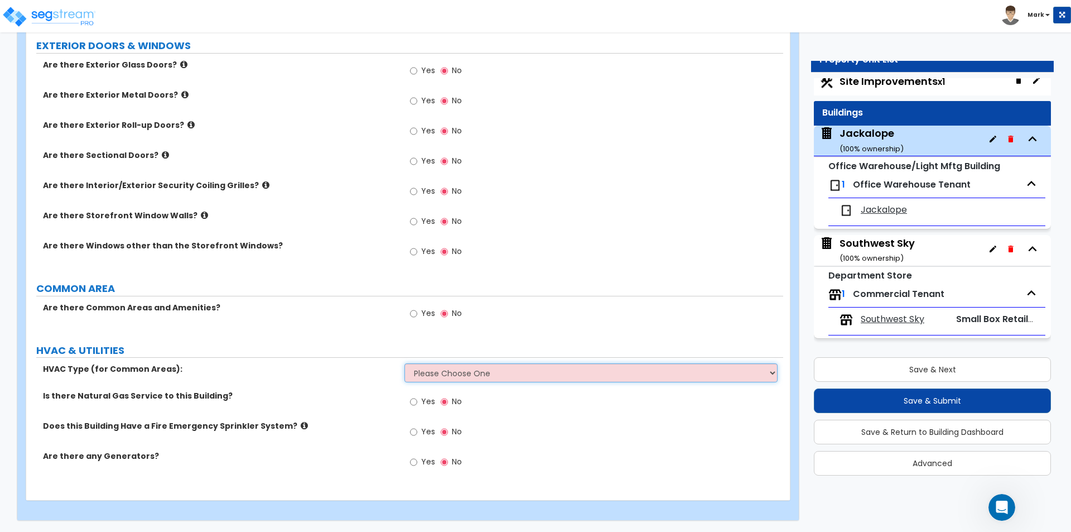
click at [458, 379] on select "Please Choose One Rooftop Unit Furnace-Condenser Forced Air Split Heating/Cooli…" at bounding box center [590, 372] width 373 height 19
click at [427, 370] on select "Please Choose One Rooftop Unit Furnace-Condenser Forced Air Split Heating/Cooli…" at bounding box center [590, 372] width 373 height 19
click at [422, 250] on span "Yes" at bounding box center [428, 250] width 14 height 11
click at [417, 250] on input "Yes" at bounding box center [413, 251] width 7 height 12
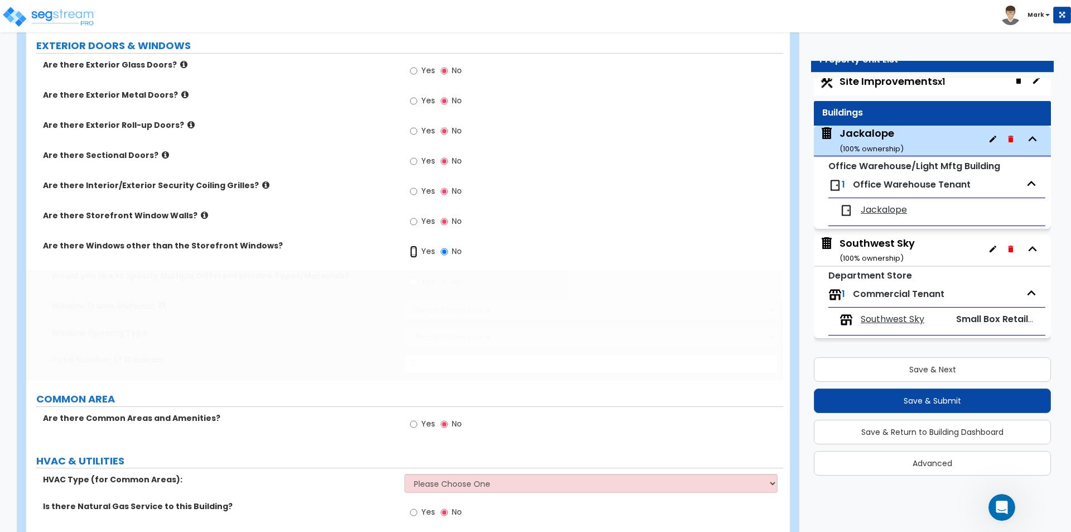
radio input "true"
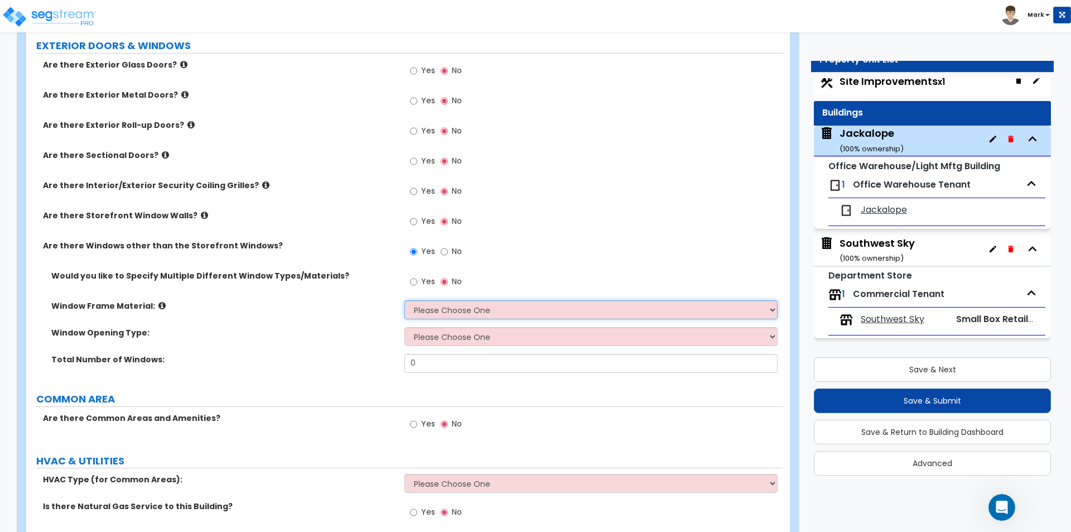
click at [434, 317] on select "Please Choose One Vinyl Aluminum Wood" at bounding box center [590, 309] width 373 height 19
select select "1"
click at [404, 300] on select "Please Choose One Vinyl Aluminum Wood" at bounding box center [590, 309] width 373 height 19
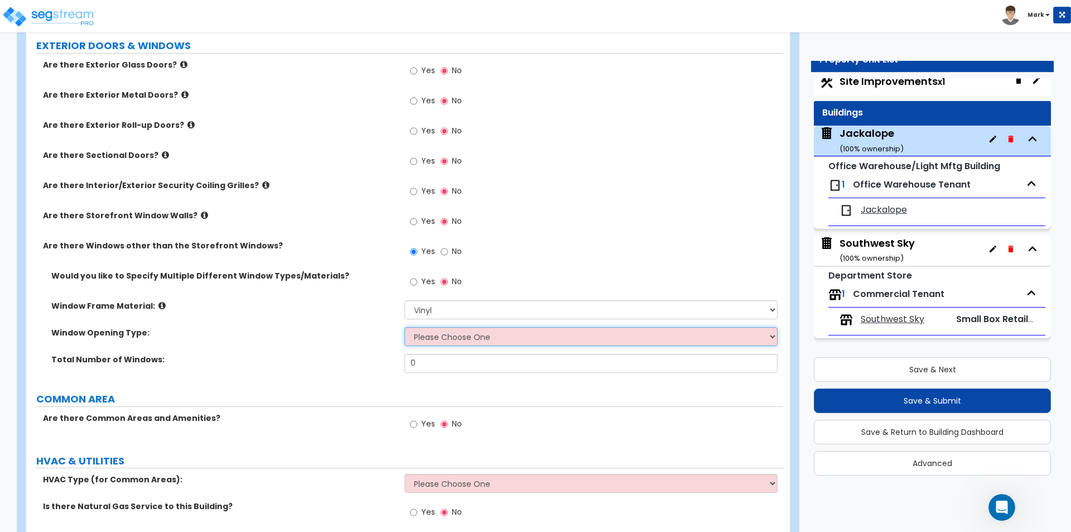
click at [447, 340] on select "Please Choose One Sliding Window Fixed/Picture Window Awning Window Swing/Casem…" at bounding box center [590, 336] width 373 height 19
select select "2"
click at [404, 327] on select "Please Choose One Sliding Window Fixed/Picture Window Awning Window Swing/Casem…" at bounding box center [590, 336] width 373 height 19
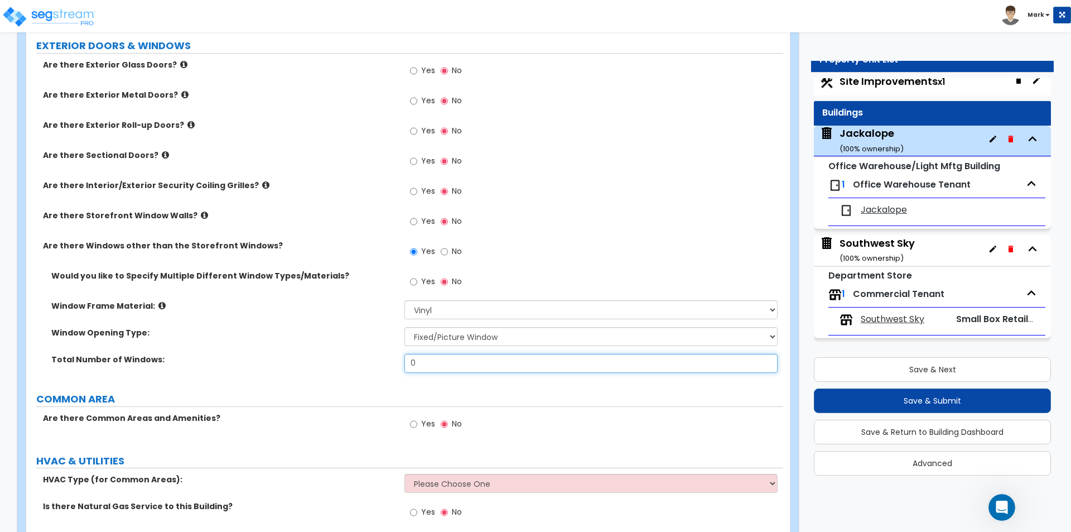
click at [449, 363] on input "0" at bounding box center [590, 363] width 373 height 19
type input "12"
click at [327, 352] on div "Window Opening Type: Please Choose One Sliding Window Fixed/Picture Window Awni…" at bounding box center [404, 340] width 757 height 27
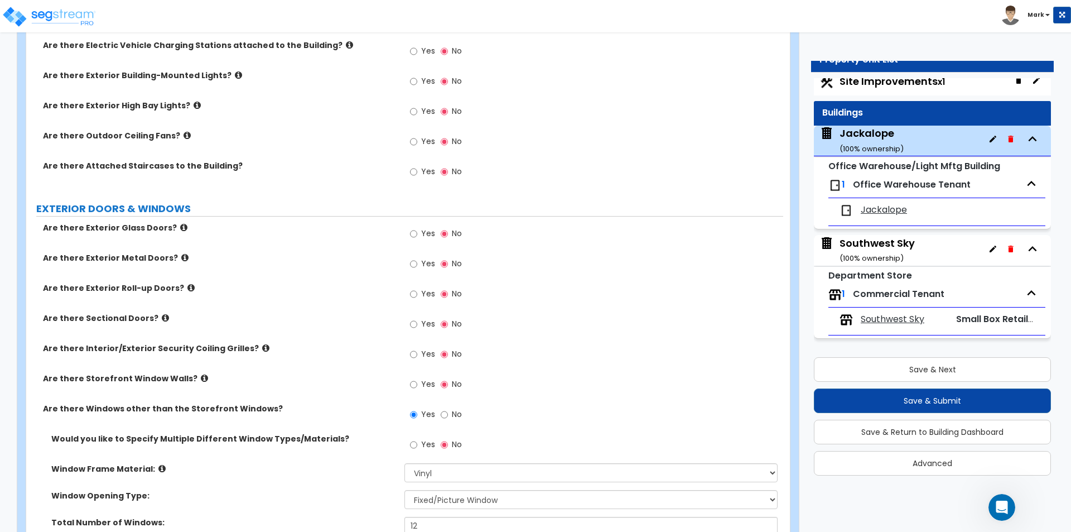
scroll to position [726, 0]
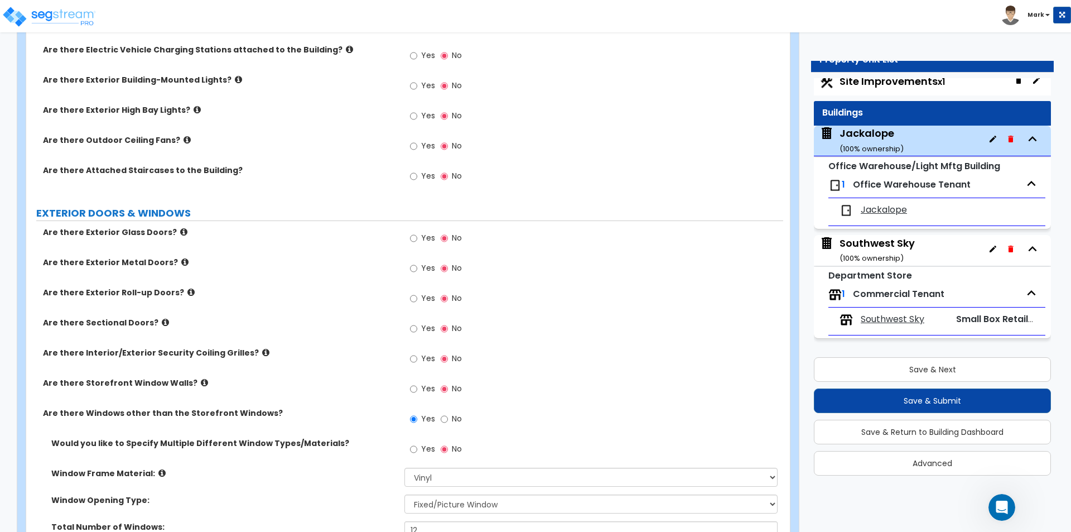
click at [418, 327] on label "Yes" at bounding box center [422, 329] width 25 height 19
click at [417, 327] on input "Yes" at bounding box center [413, 328] width 7 height 12
radio input "true"
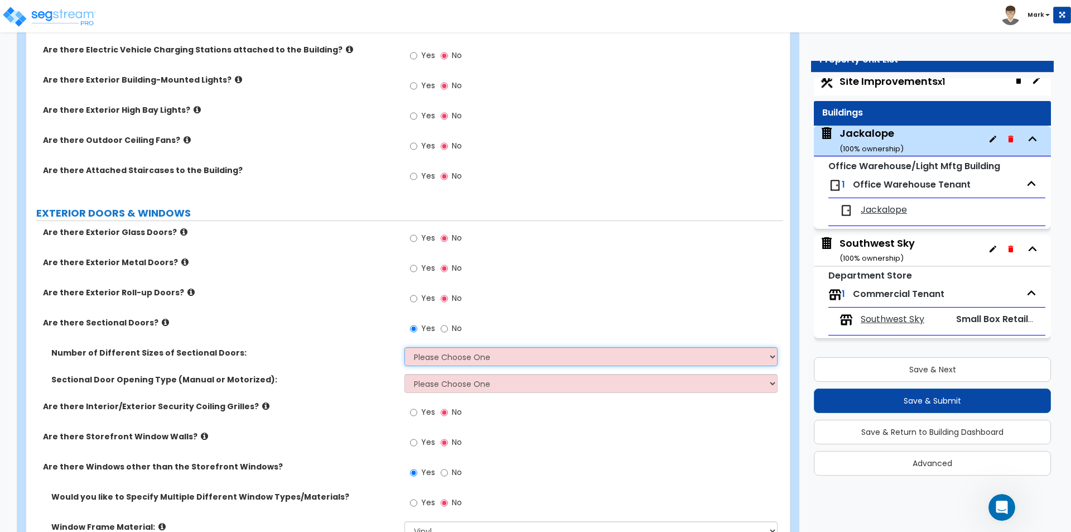
click at [434, 356] on select "Please Choose One 1 2 3" at bounding box center [590, 356] width 373 height 19
select select "1"
click at [404, 347] on select "Please Choose One 1 2 3" at bounding box center [590, 356] width 373 height 19
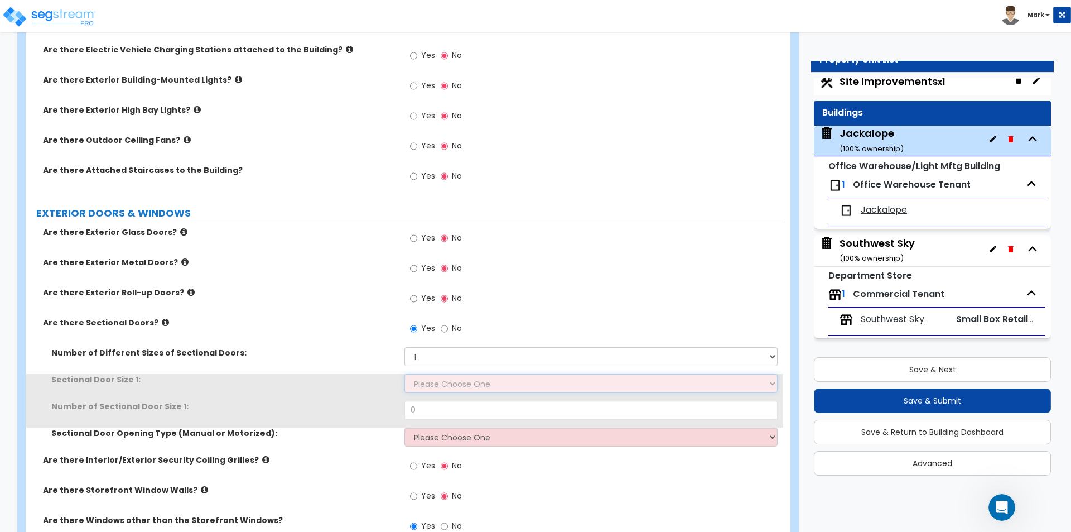
click at [433, 375] on select "Please Choose One 8' x 8' 10' x 10' 12' x 12' 20' x 14'" at bounding box center [590, 383] width 373 height 19
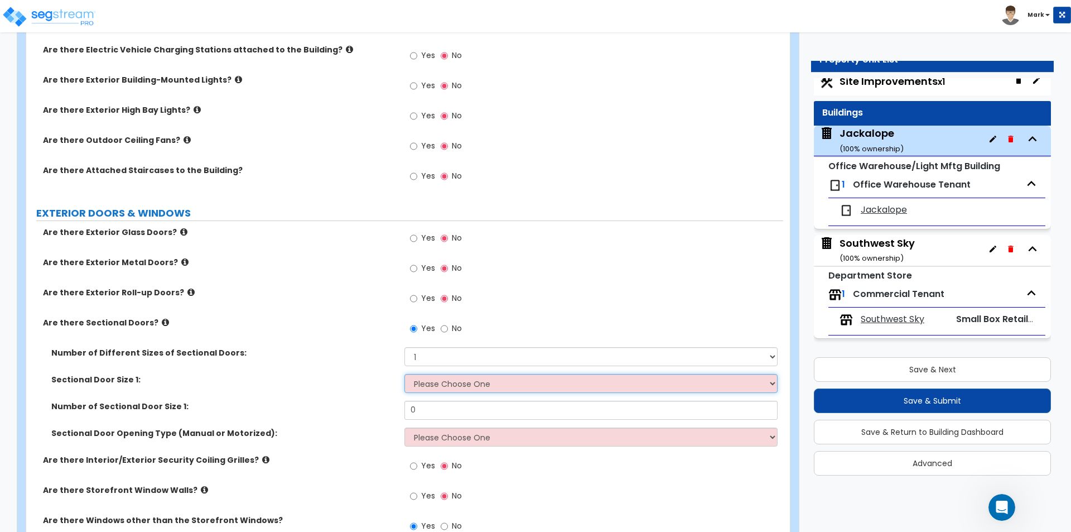
select select "2"
click at [404, 374] on select "Please Choose One 8' x 8' 10' x 10' 12' x 12' 20' x 14'" at bounding box center [590, 383] width 373 height 19
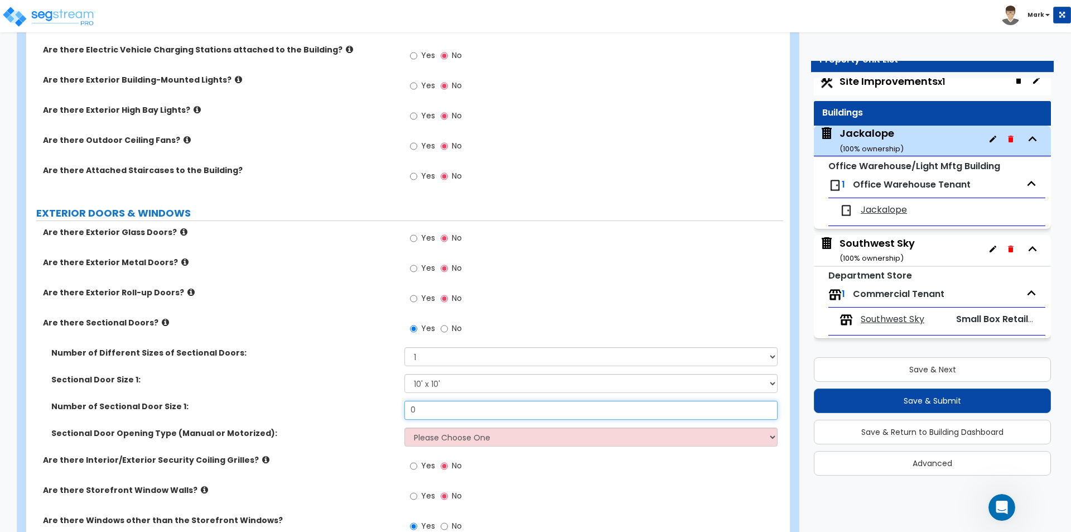
click at [440, 408] on input "0" at bounding box center [590, 410] width 373 height 19
type input "2"
click at [436, 435] on select "Please Choose One All Manual All Motorized Some are Motorized" at bounding box center [590, 436] width 373 height 19
select select "2"
click at [404, 427] on select "Please Choose One All Manual All Motorized Some are Motorized" at bounding box center [590, 436] width 373 height 19
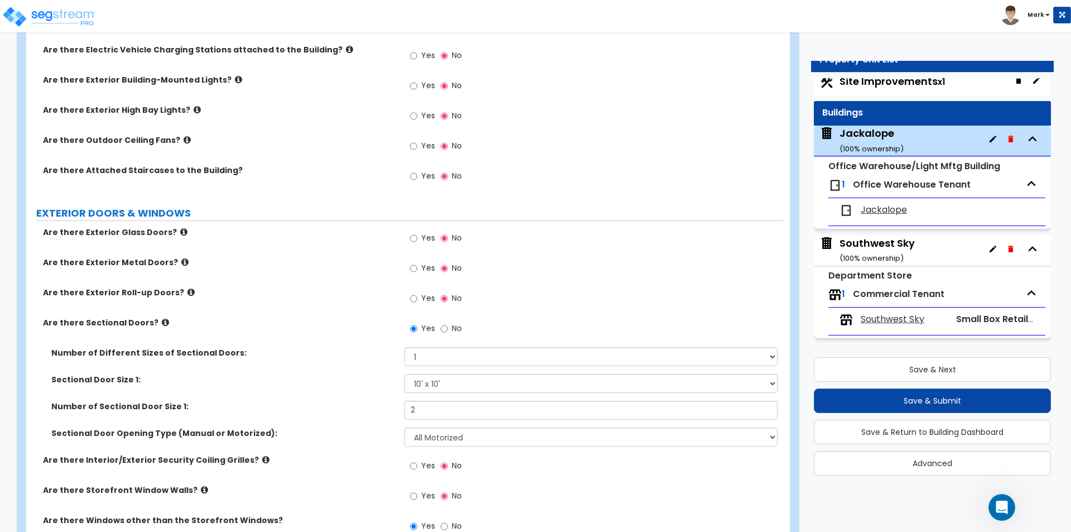
click at [341, 403] on label "Number of Sectional Door Size 1:" at bounding box center [223, 406] width 345 height 11
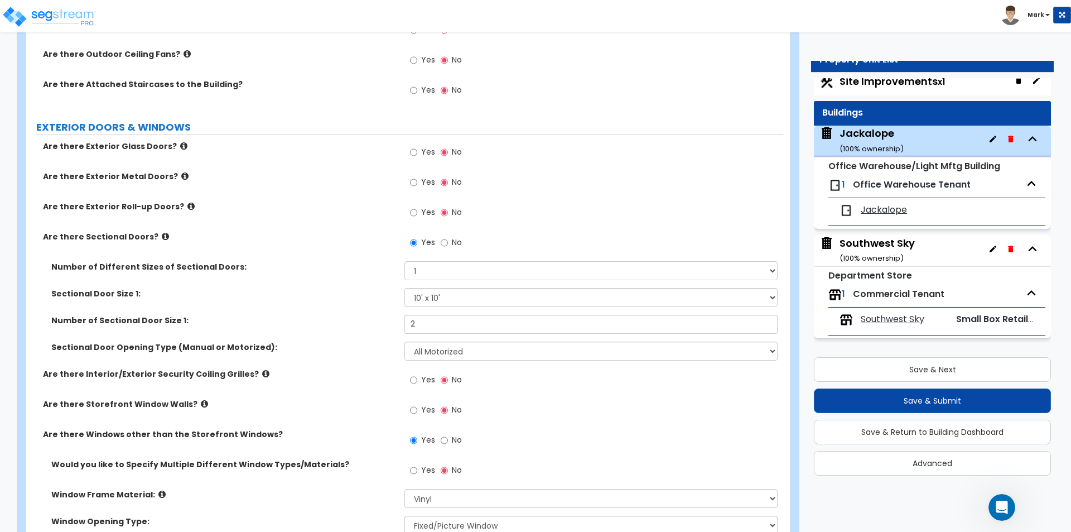
scroll to position [838, 0]
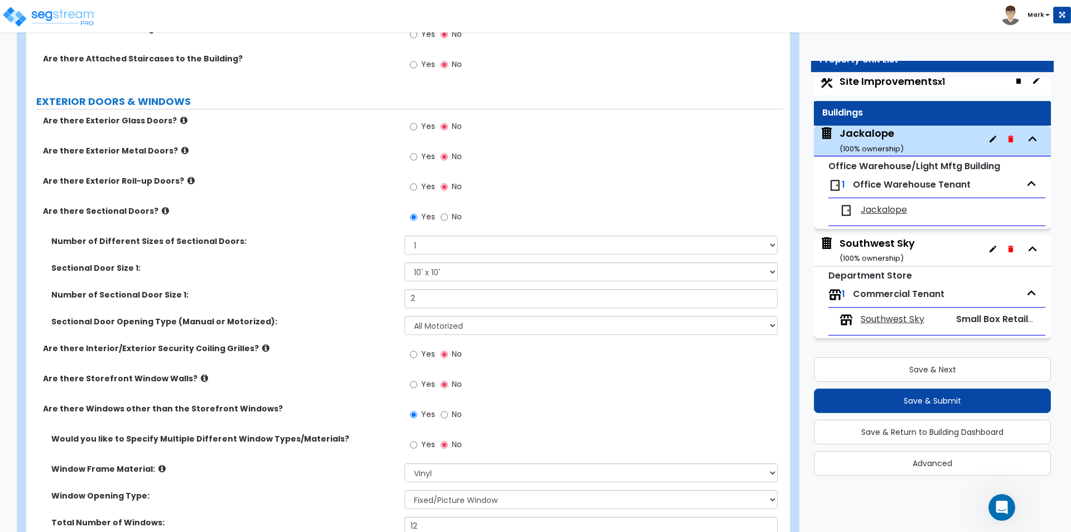
click at [428, 353] on span "Yes" at bounding box center [428, 353] width 14 height 11
click at [417, 353] on input "Yes" at bounding box center [413, 354] width 7 height 12
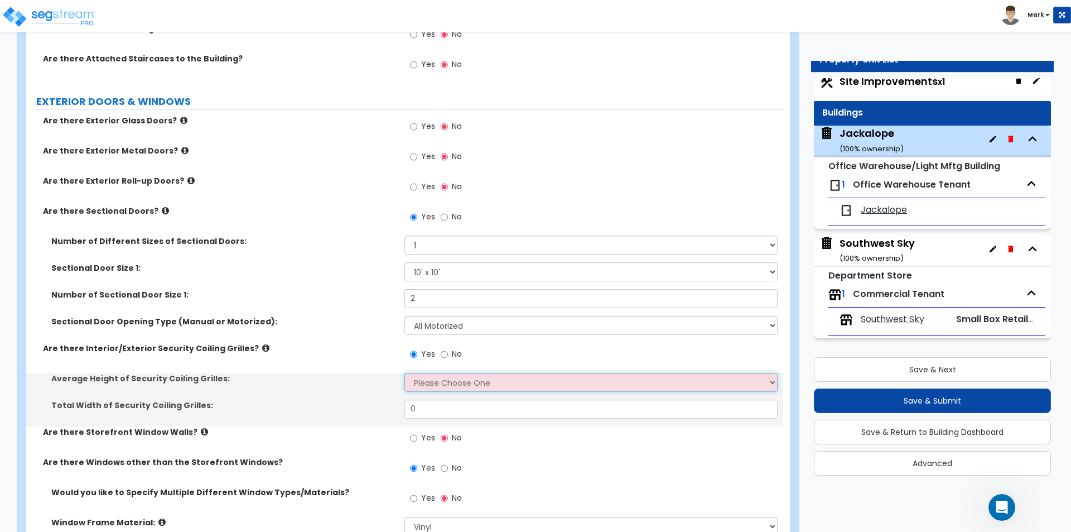
click at [444, 382] on select "Please Choose One 4 feet 6 feet 8 feet 12 feet" at bounding box center [590, 382] width 373 height 19
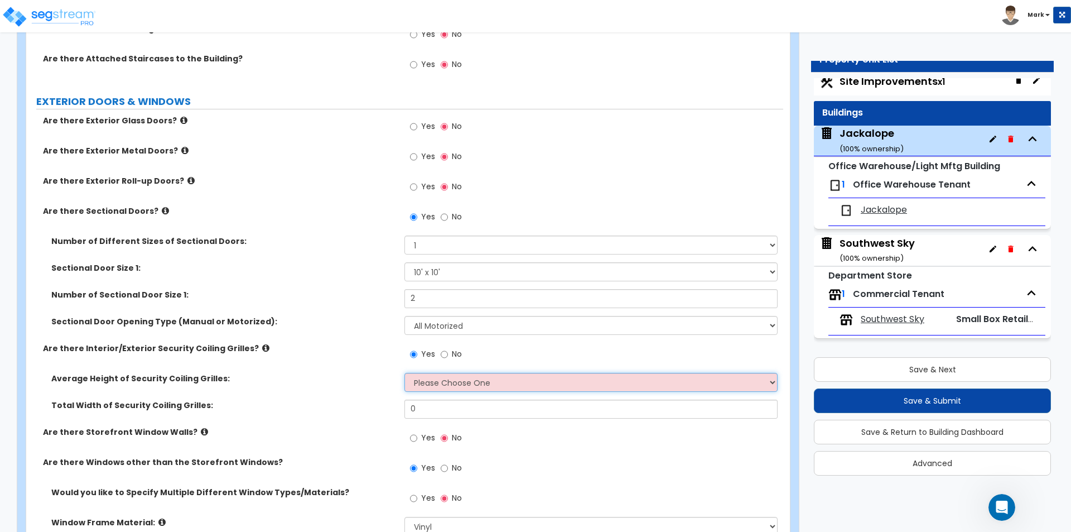
click at [447, 388] on select "Please Choose One 4 feet 6 feet 8 feet 12 feet" at bounding box center [590, 382] width 373 height 19
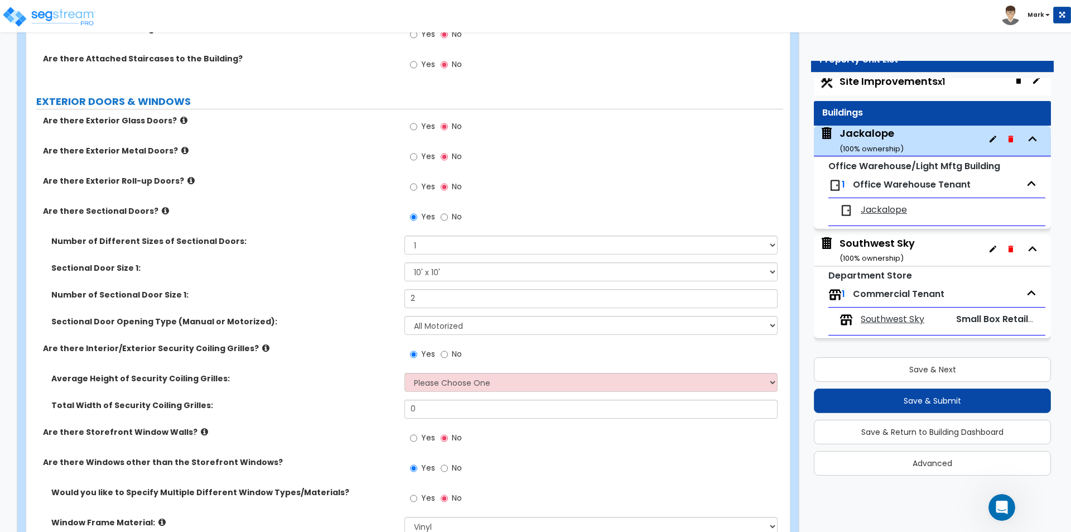
click at [448, 349] on label "No" at bounding box center [451, 355] width 21 height 19
click at [448, 349] on input "No" at bounding box center [444, 354] width 7 height 12
radio input "false"
radio input "true"
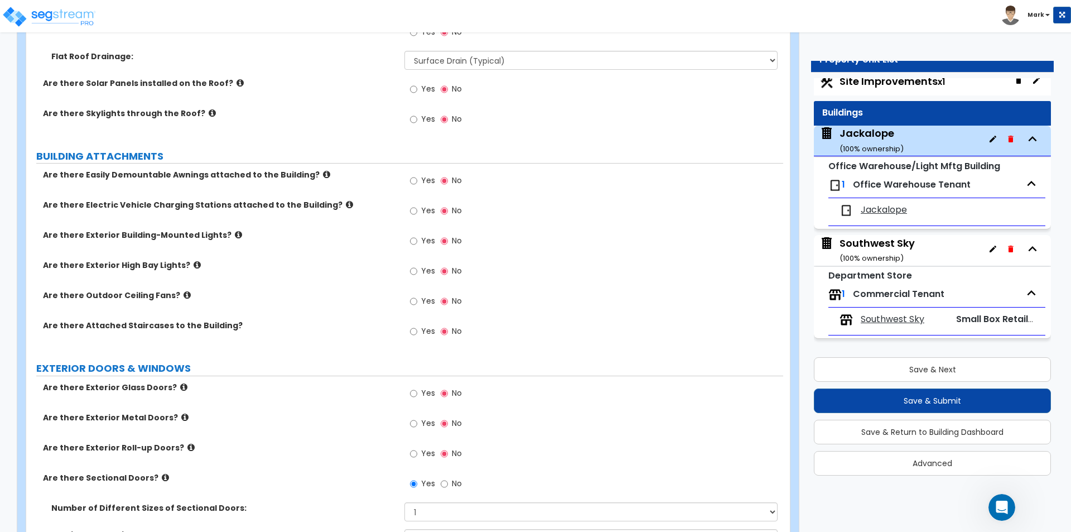
scroll to position [503, 0]
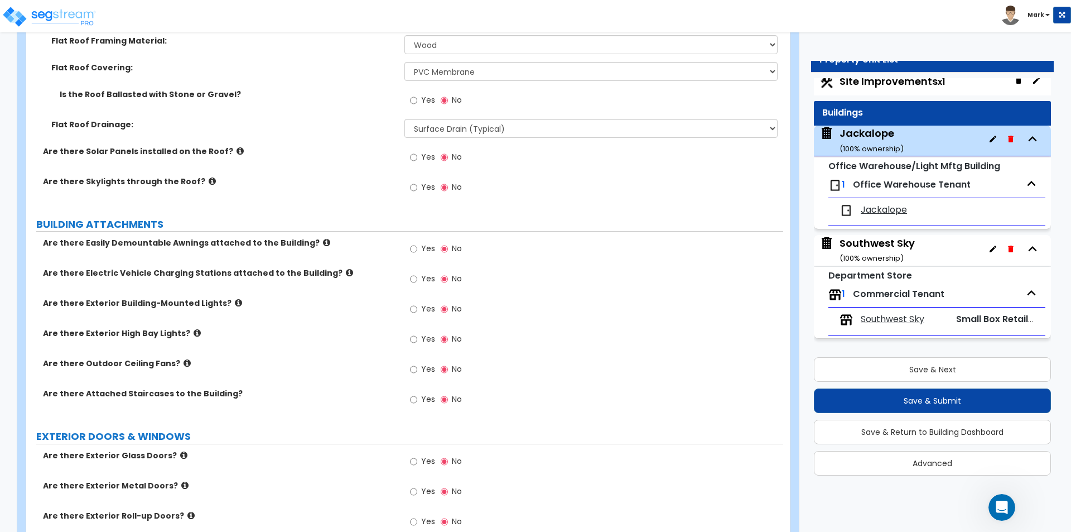
click at [412, 316] on label "Yes" at bounding box center [422, 310] width 25 height 19
click at [412, 315] on input "Yes" at bounding box center [413, 309] width 7 height 12
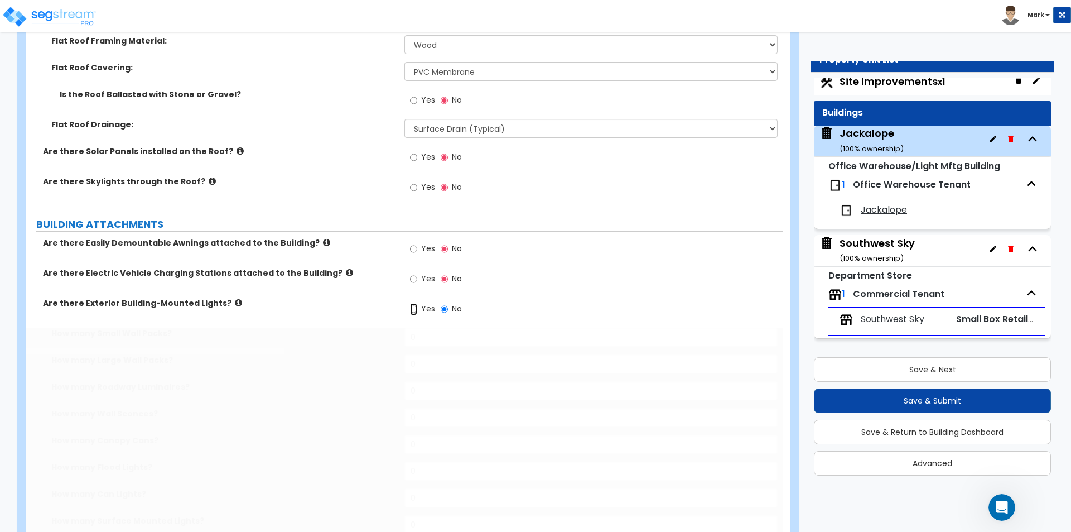
radio input "true"
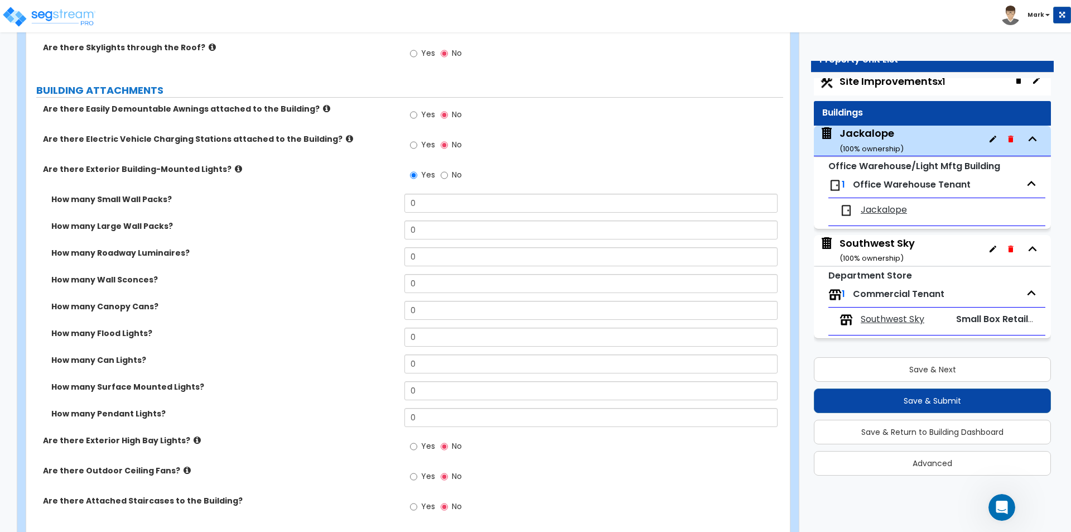
scroll to position [671, 0]
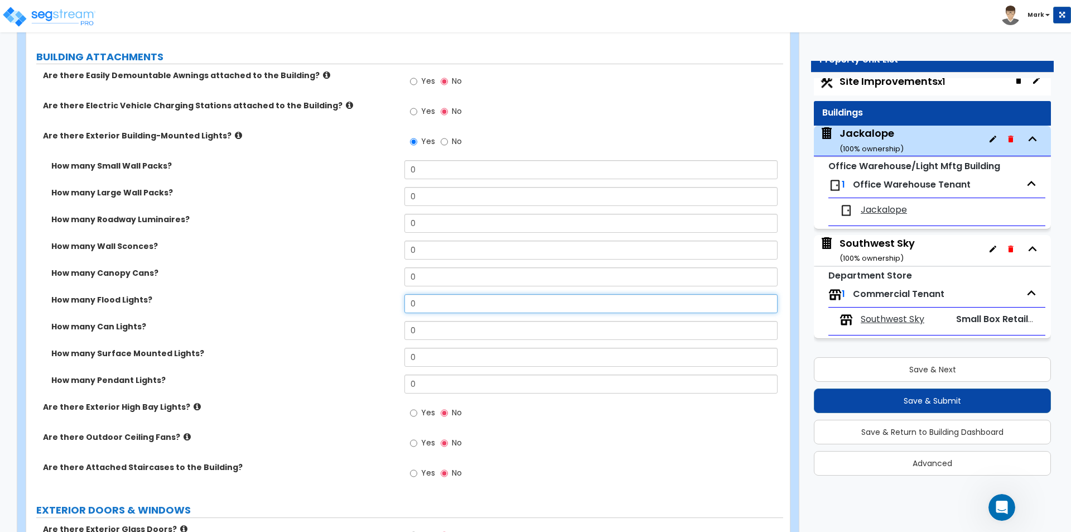
click at [427, 307] on input "0" at bounding box center [590, 303] width 373 height 19
type input "4"
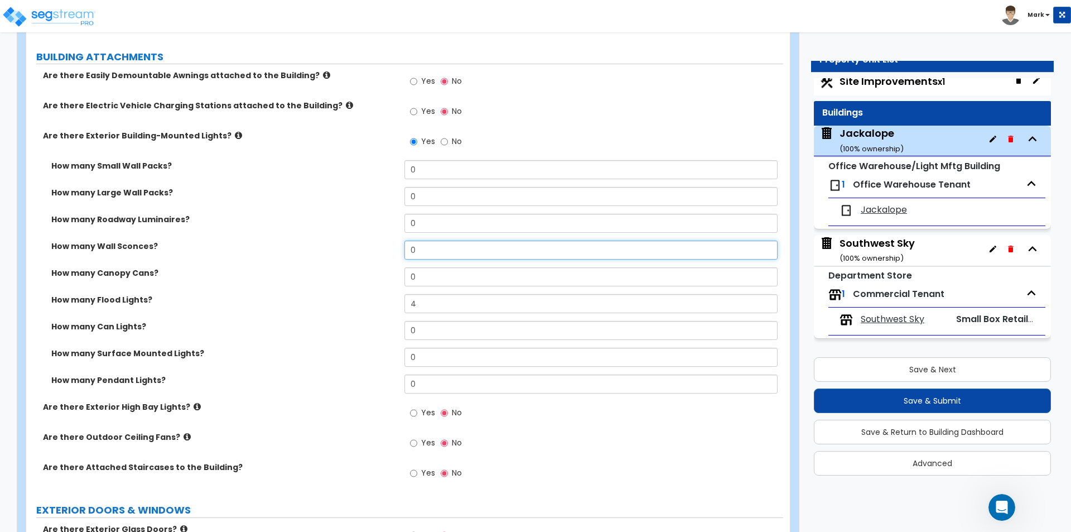
click at [427, 250] on input "0" at bounding box center [590, 249] width 373 height 19
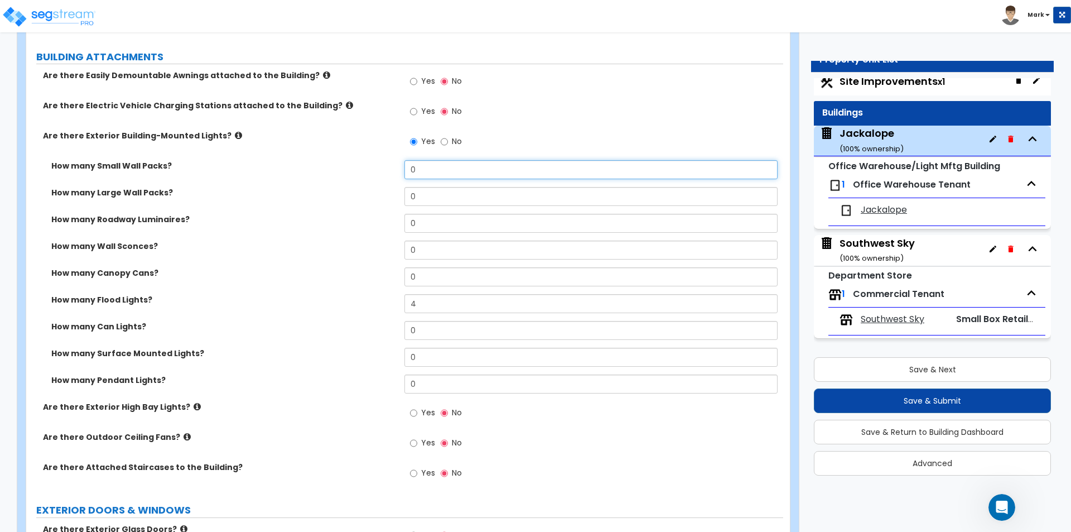
click at [436, 166] on input "0" at bounding box center [590, 169] width 373 height 19
type input "2"
click at [335, 276] on label "How many Canopy Cans?" at bounding box center [223, 272] width 345 height 11
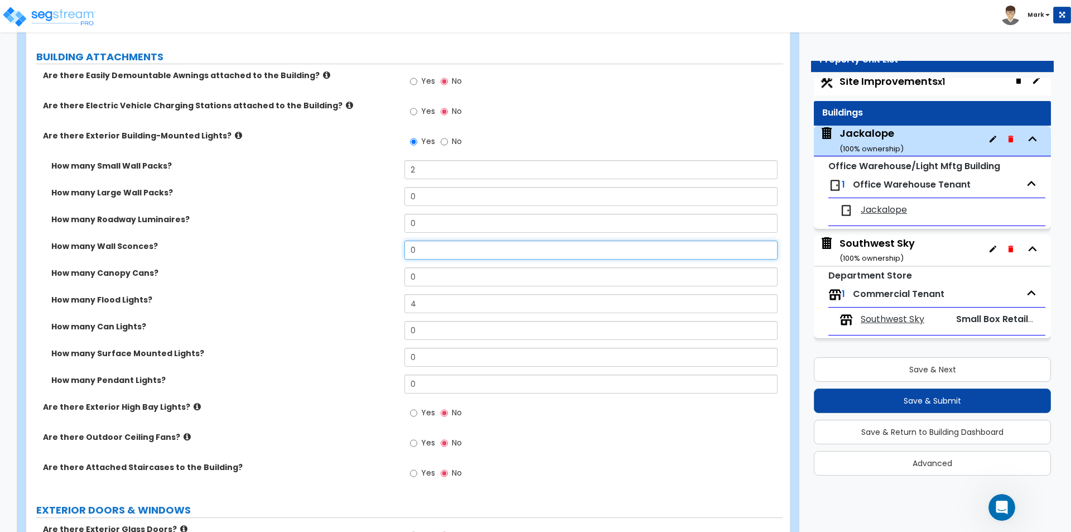
click at [444, 251] on input "0" at bounding box center [590, 249] width 373 height 19
type input "2"
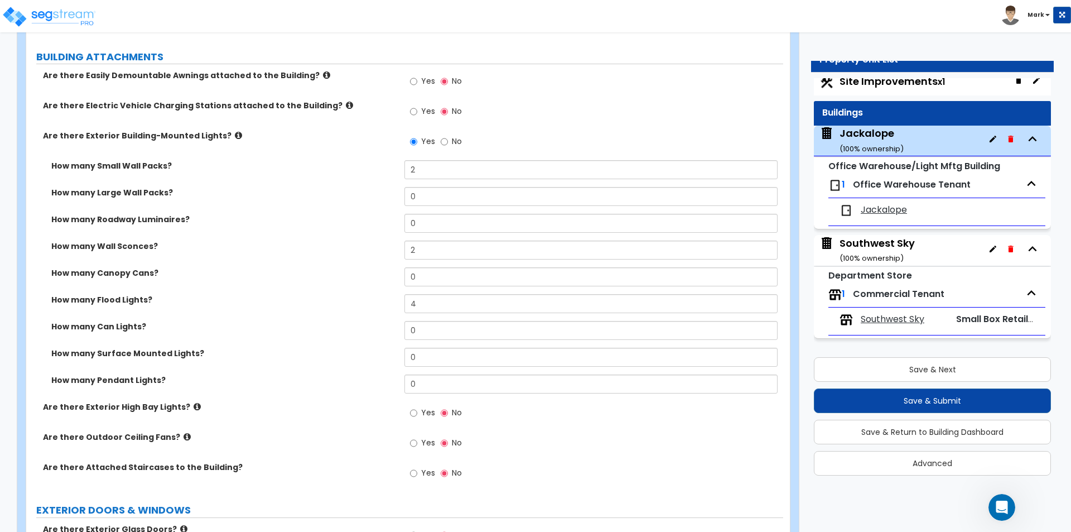
click at [355, 275] on label "How many Canopy Cans?" at bounding box center [223, 272] width 345 height 11
click at [426, 192] on input "0" at bounding box center [590, 196] width 373 height 19
type input "1"
click at [335, 238] on div "How many Roadway Luminaires? 0" at bounding box center [404, 227] width 757 height 27
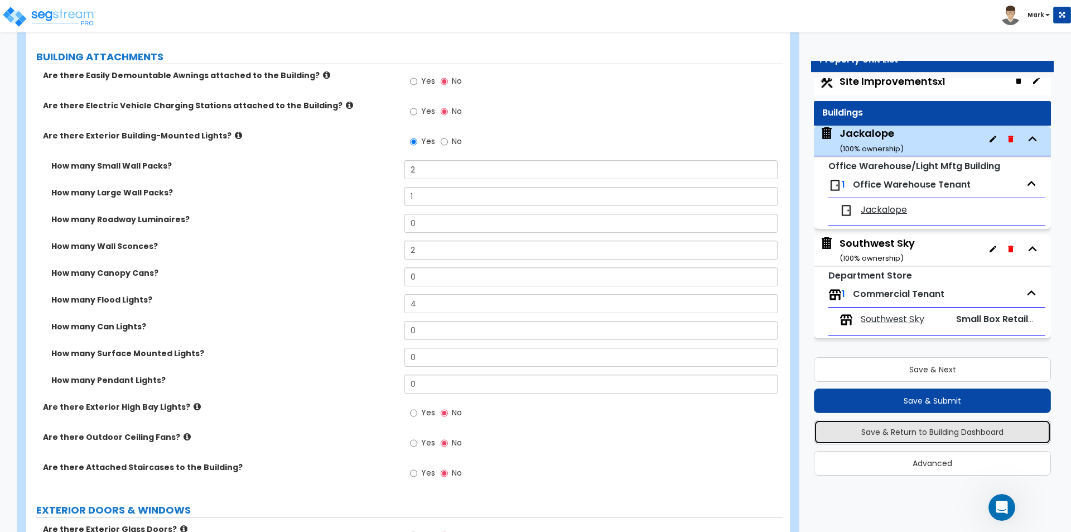
click at [877, 432] on button "Save & Return to Building Dashboard" at bounding box center [932, 432] width 237 height 25
